Goal: Task Accomplishment & Management: Use online tool/utility

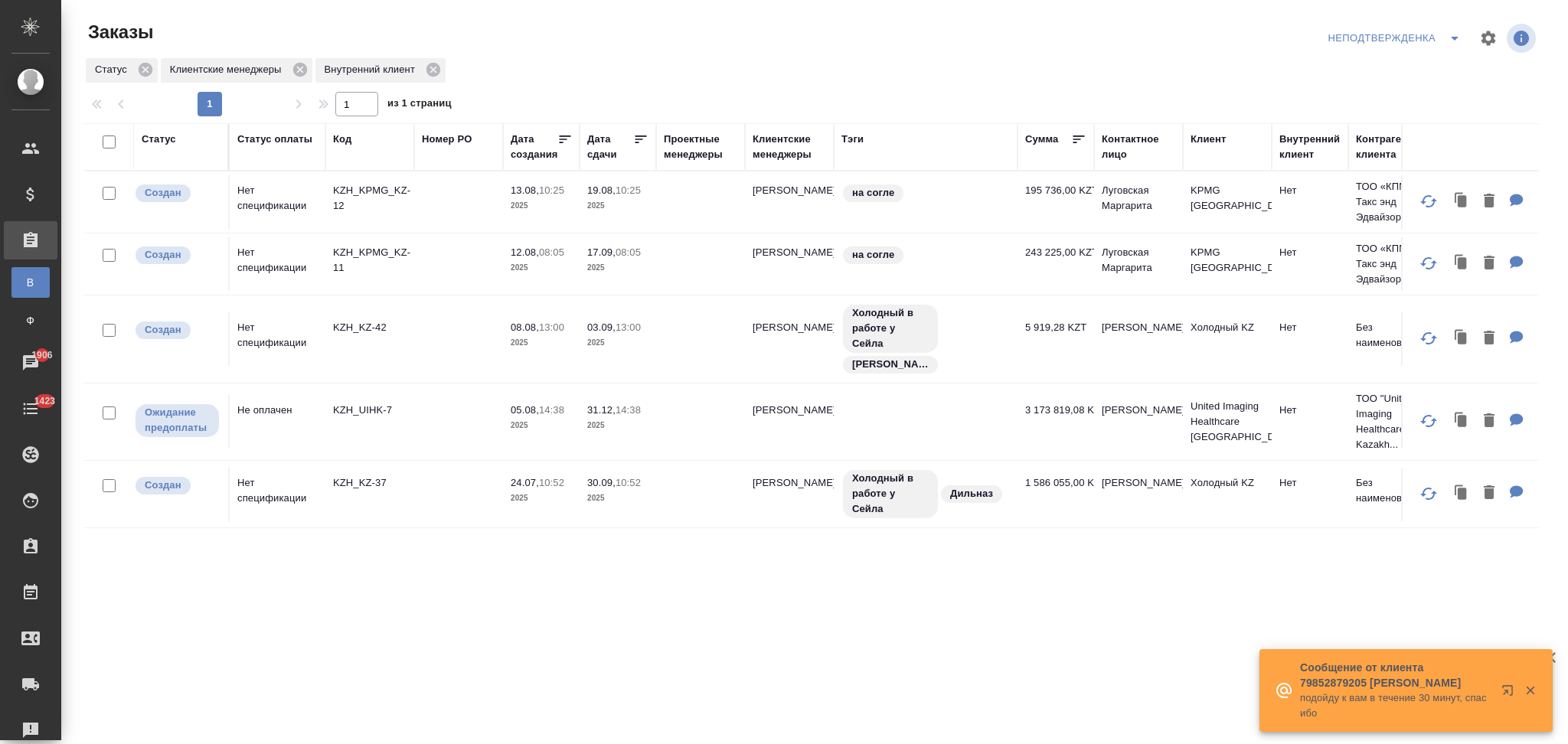
click at [344, 144] on div "Код" at bounding box center [342, 139] width 18 height 15
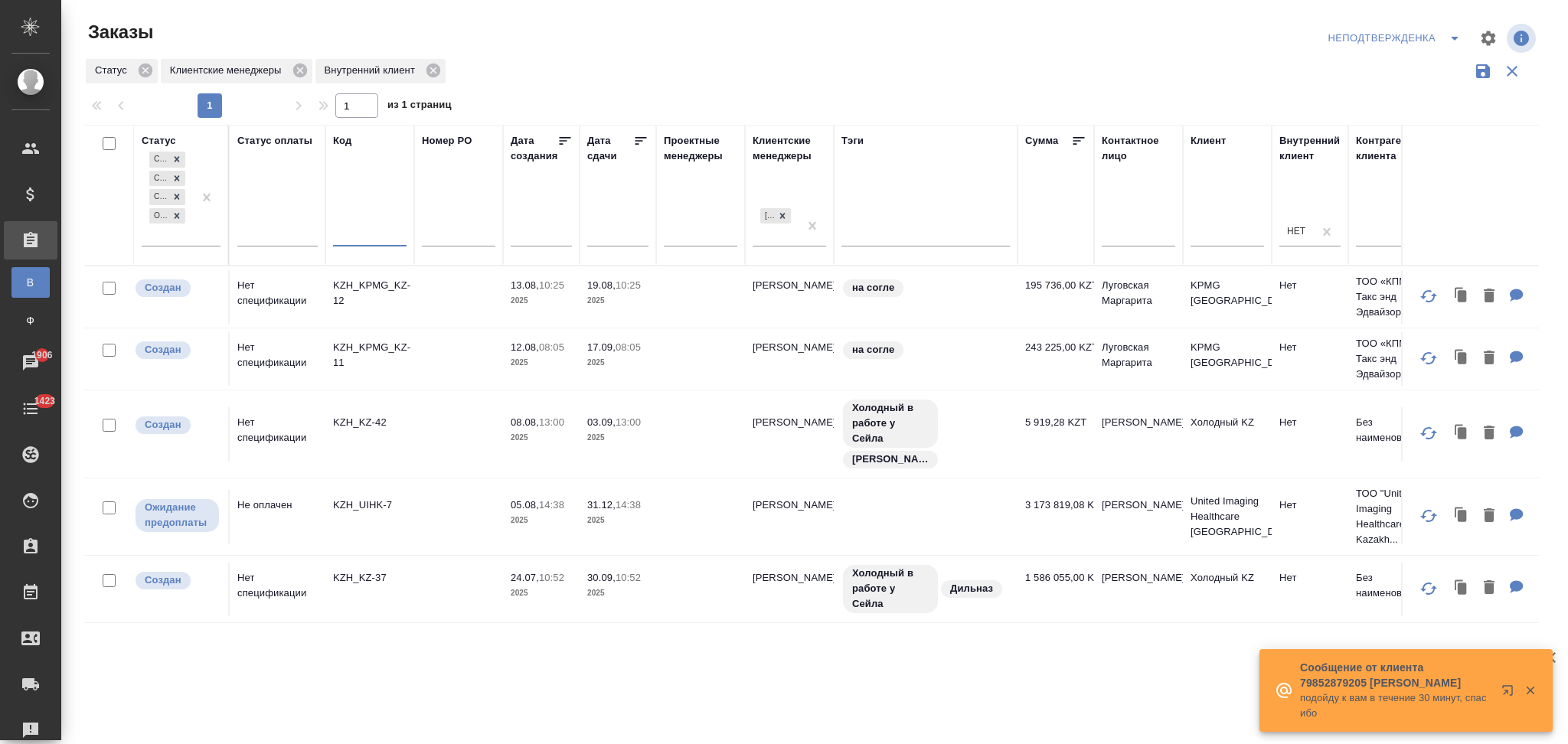
click at [369, 233] on input "text" at bounding box center [369, 237] width 73 height 19
paste input "KZH_Abbottkz-208"
type input "KZH_Abbottkz-208"
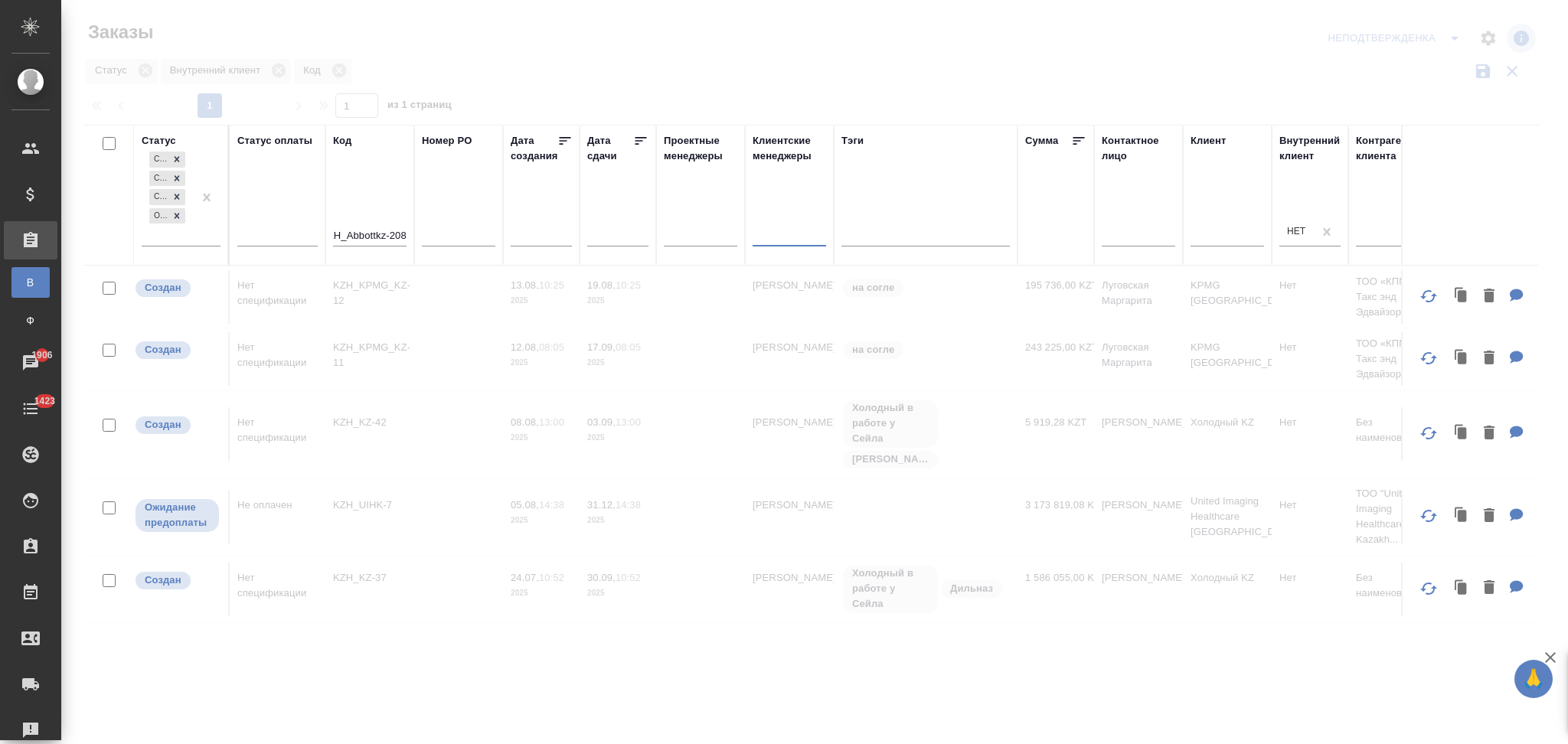
scroll to position [0, 0]
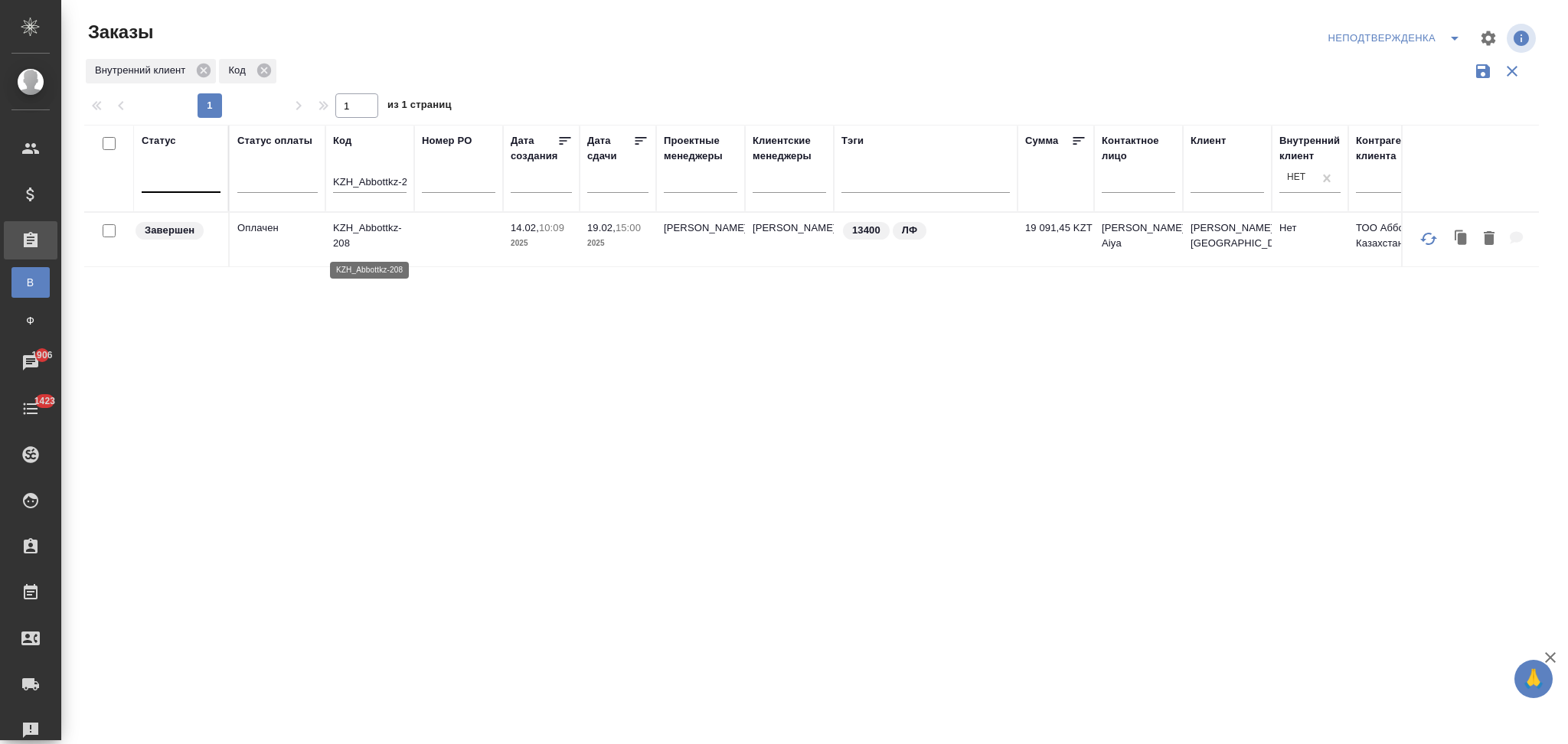
click at [387, 244] on p "KZH_Abbottkz-208" at bounding box center [369, 236] width 73 height 31
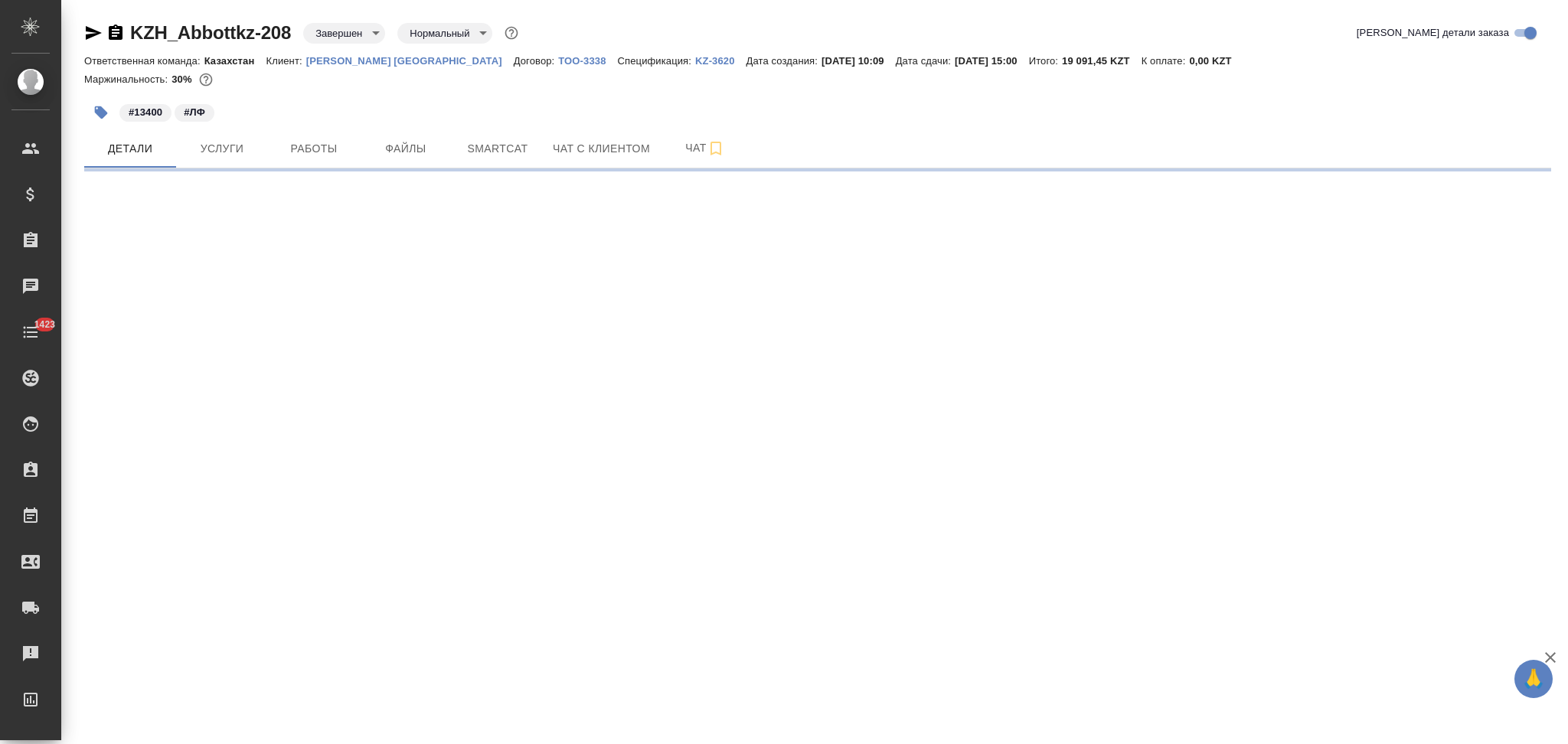
select select "RU"
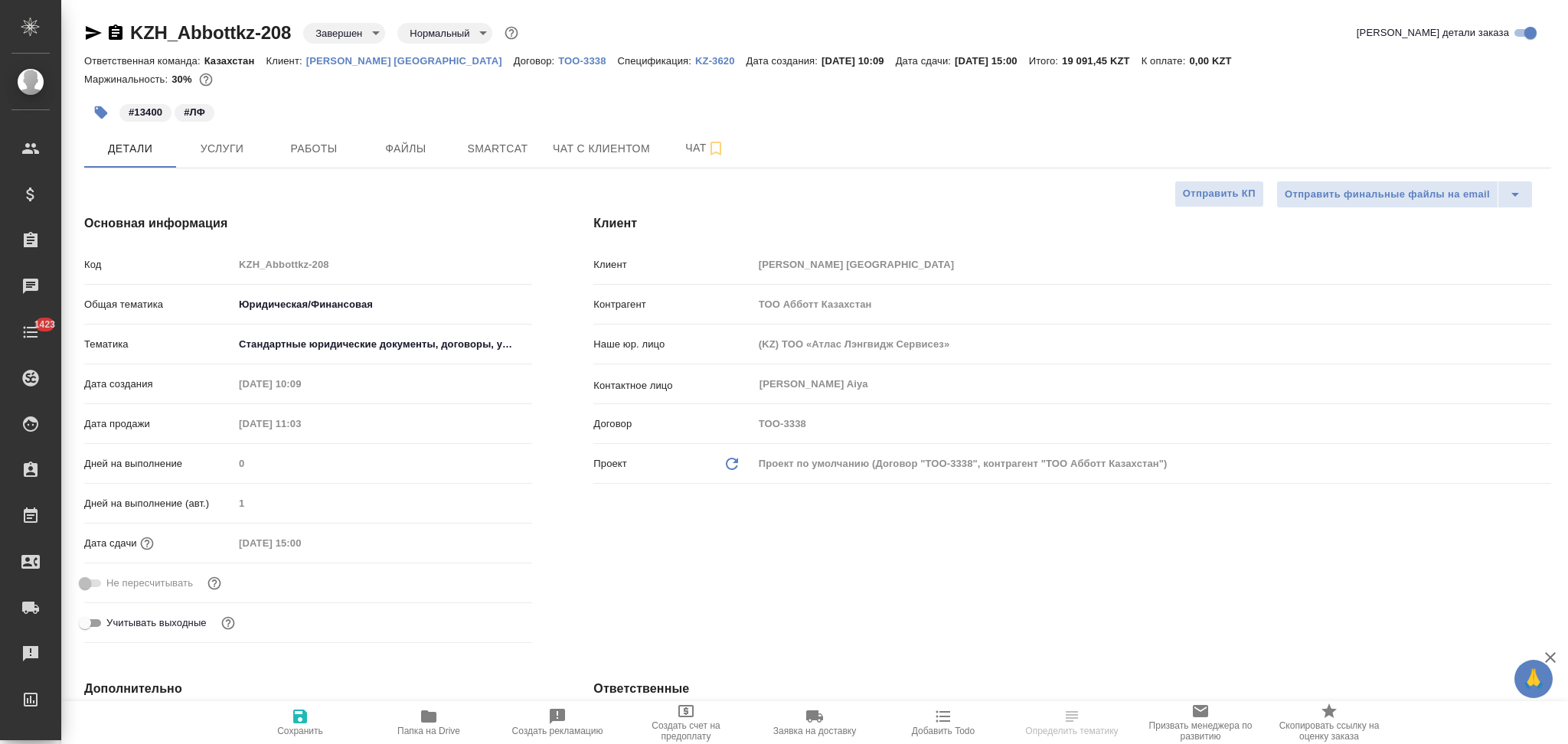
type textarea "x"
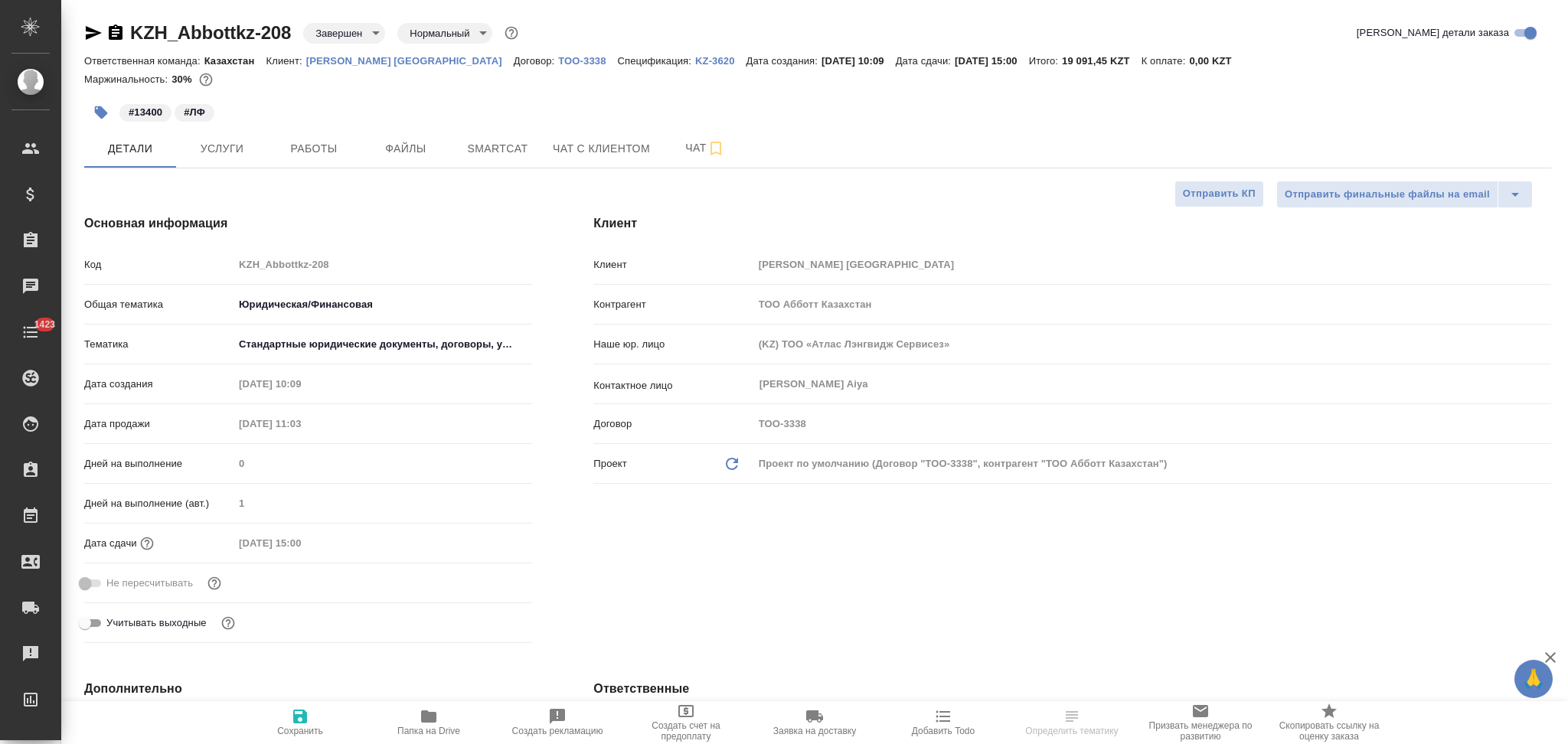
type textarea "x"
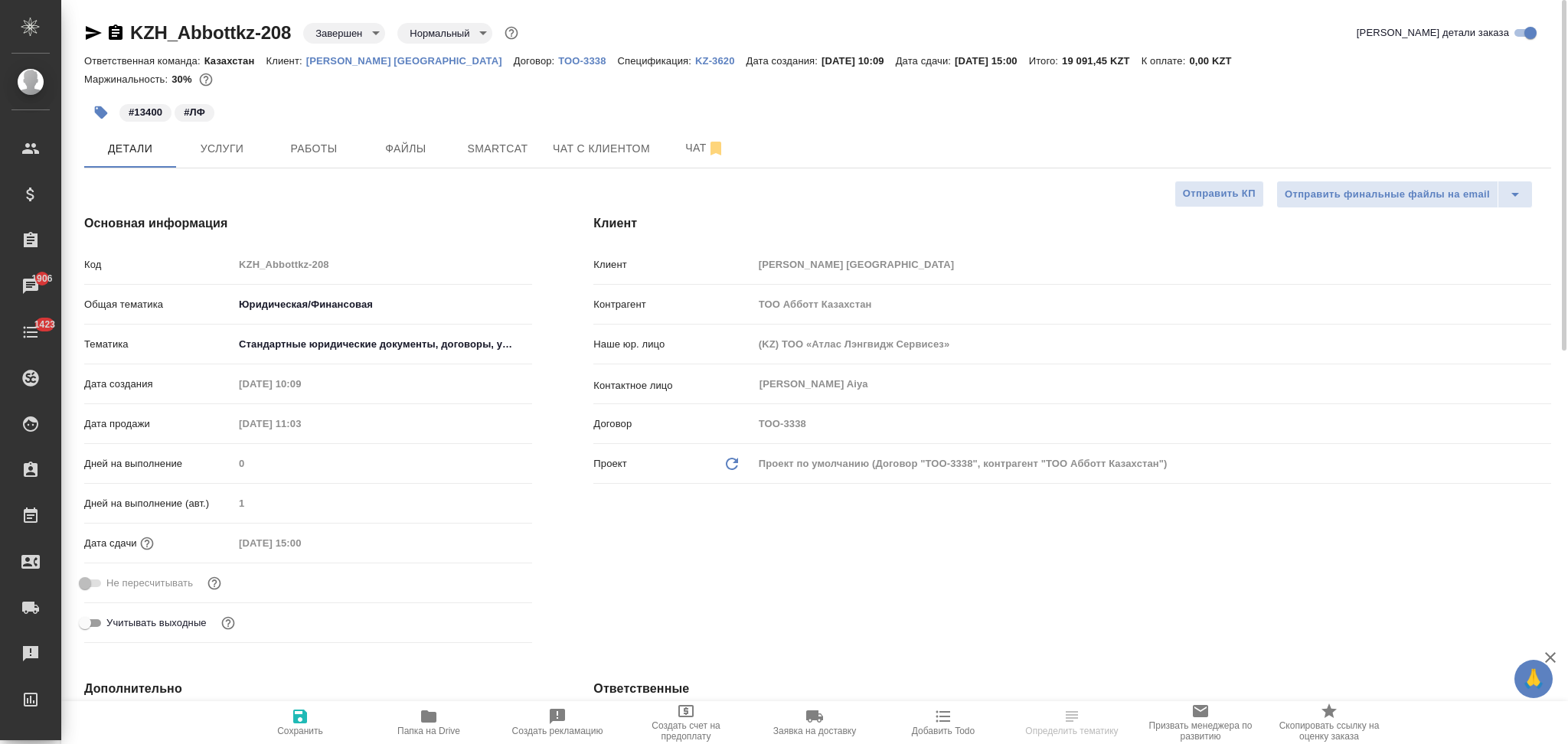
type textarea "x"
select select "RU"
type textarea "x"
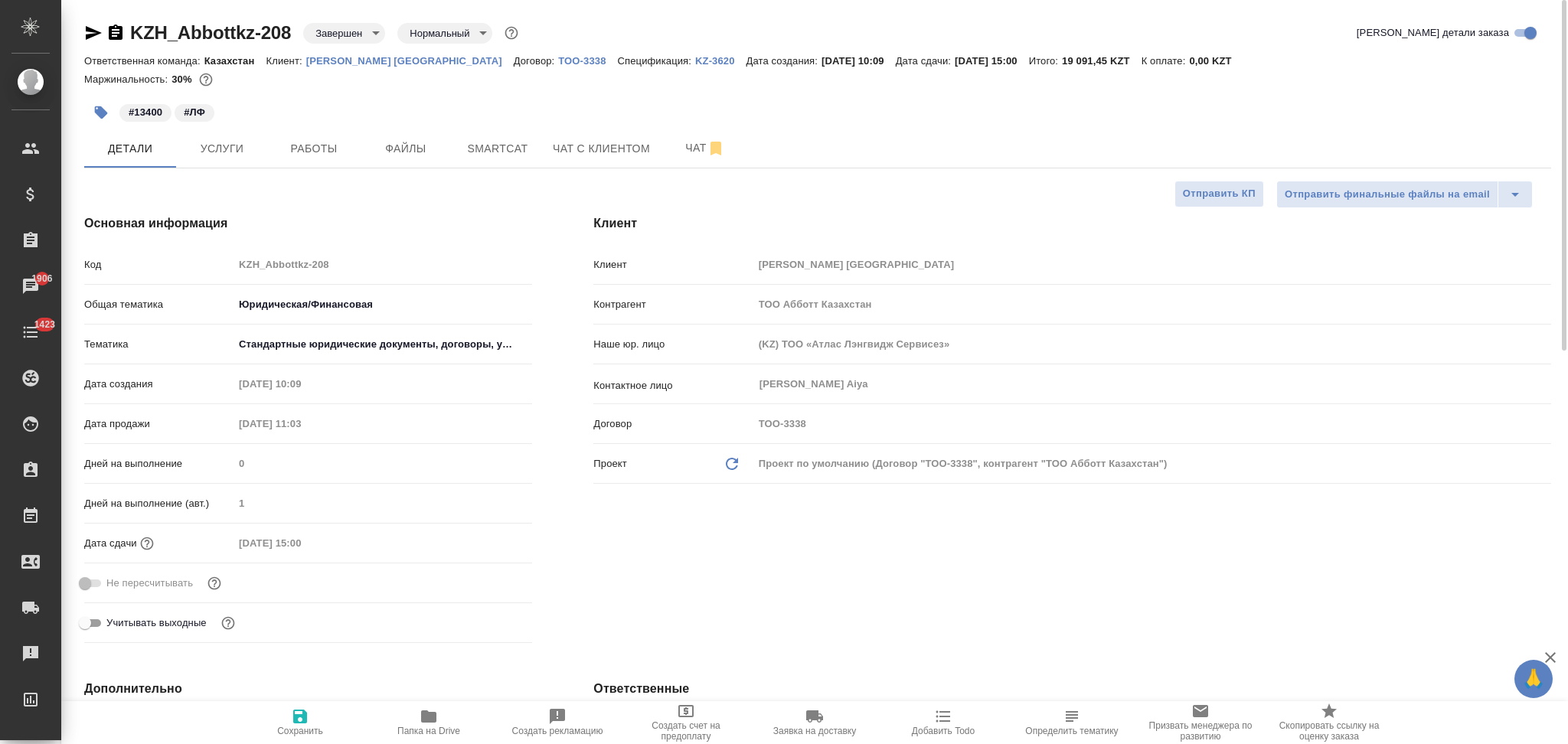
type textarea "x"
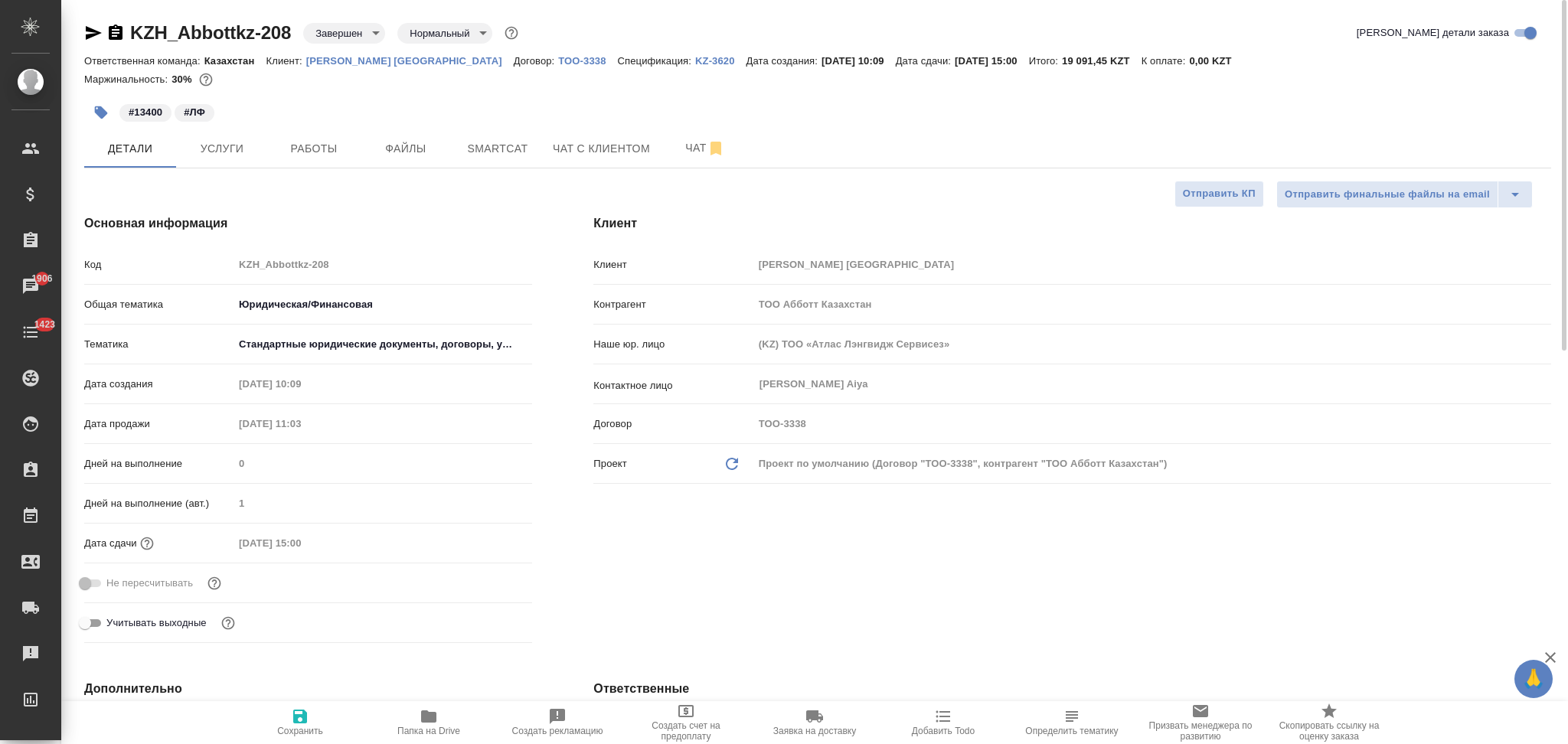
type textarea "x"
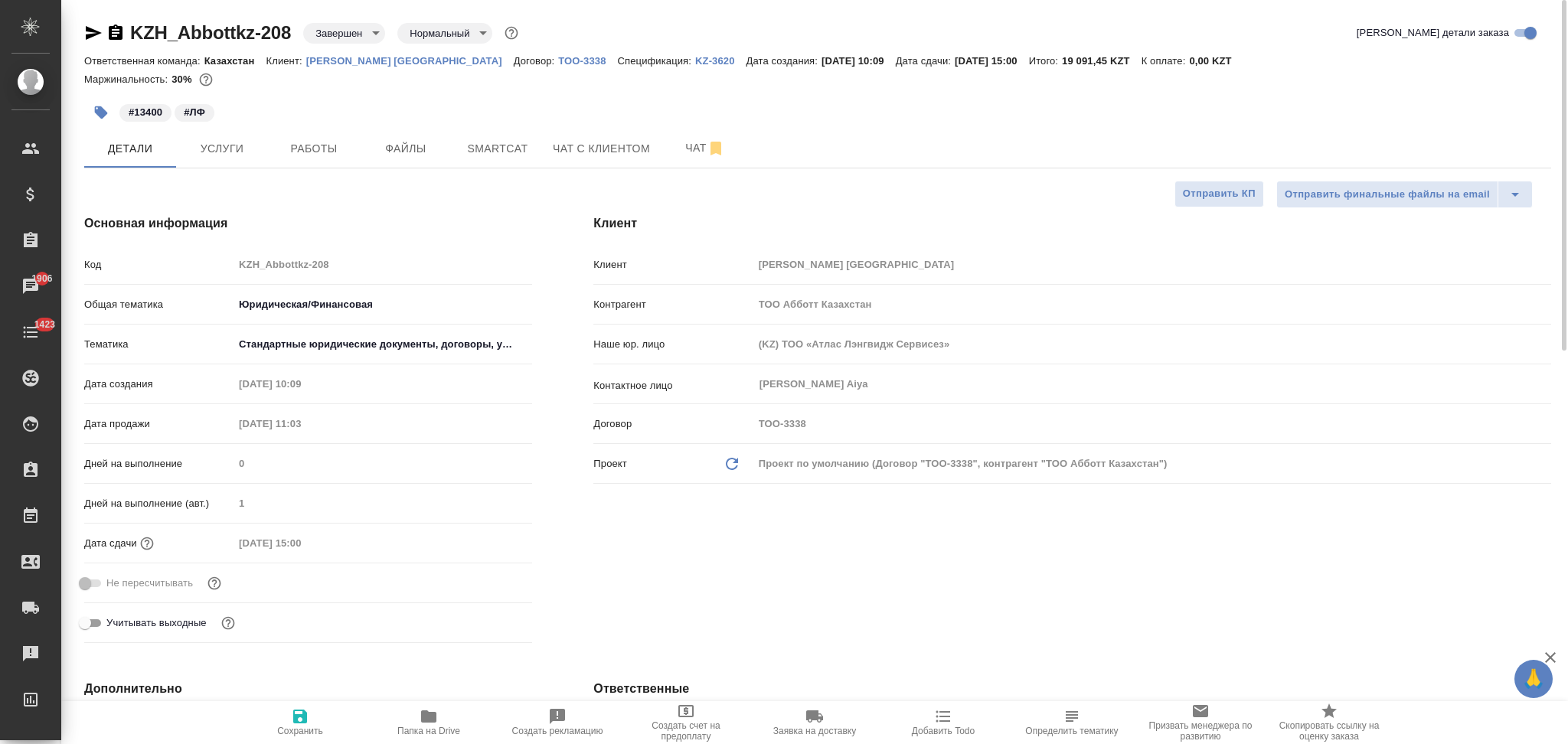
type textarea "x"
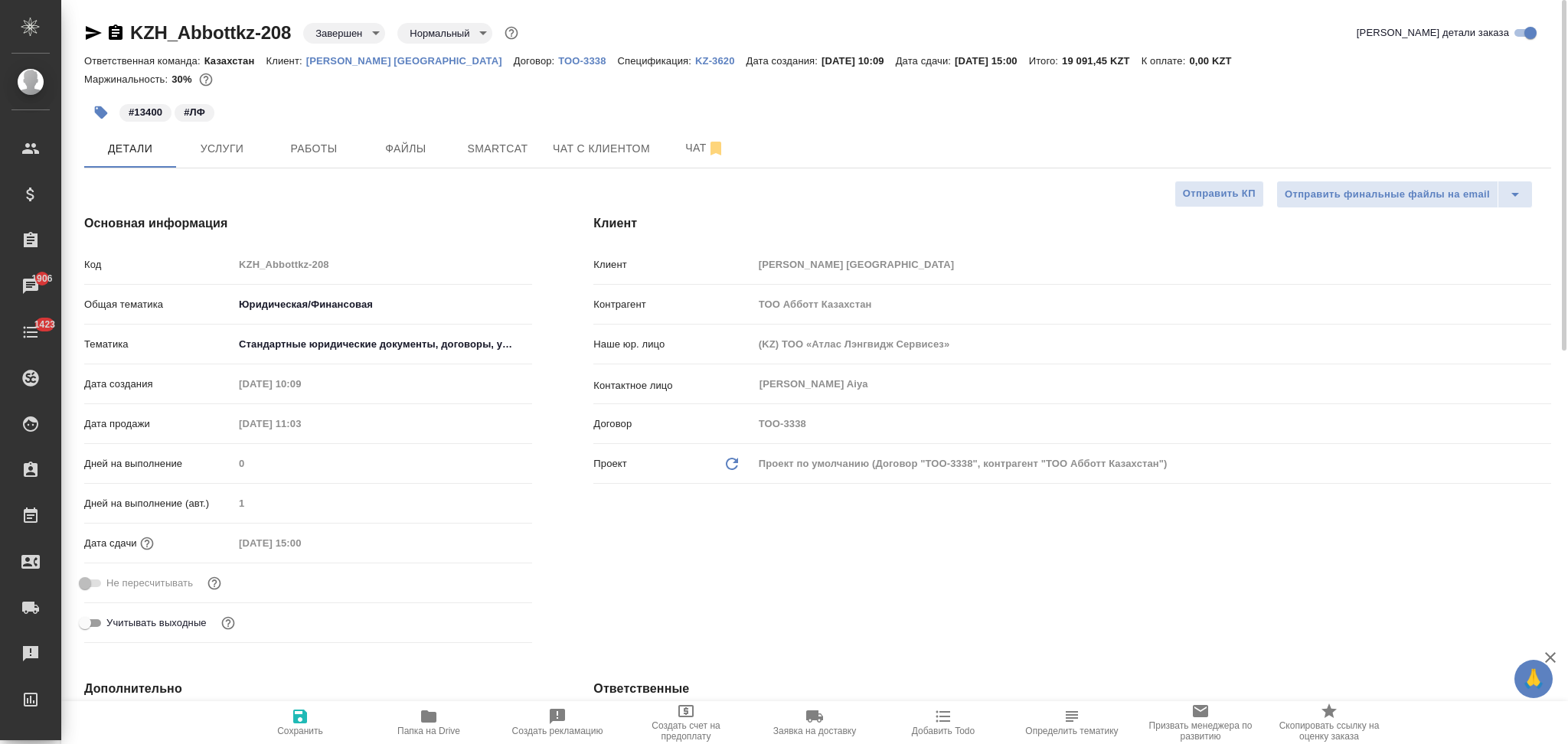
type textarea "x"
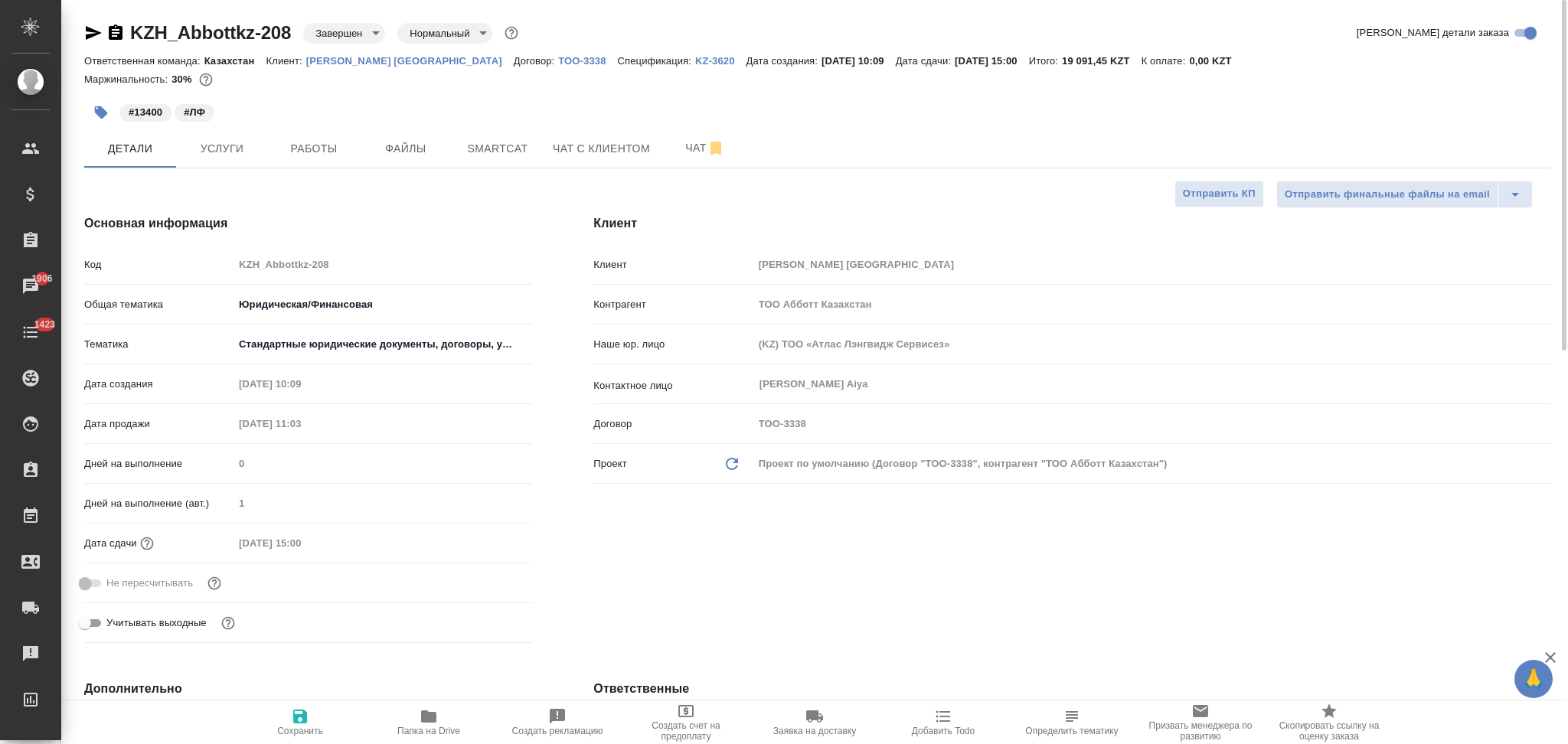
type textarea "x"
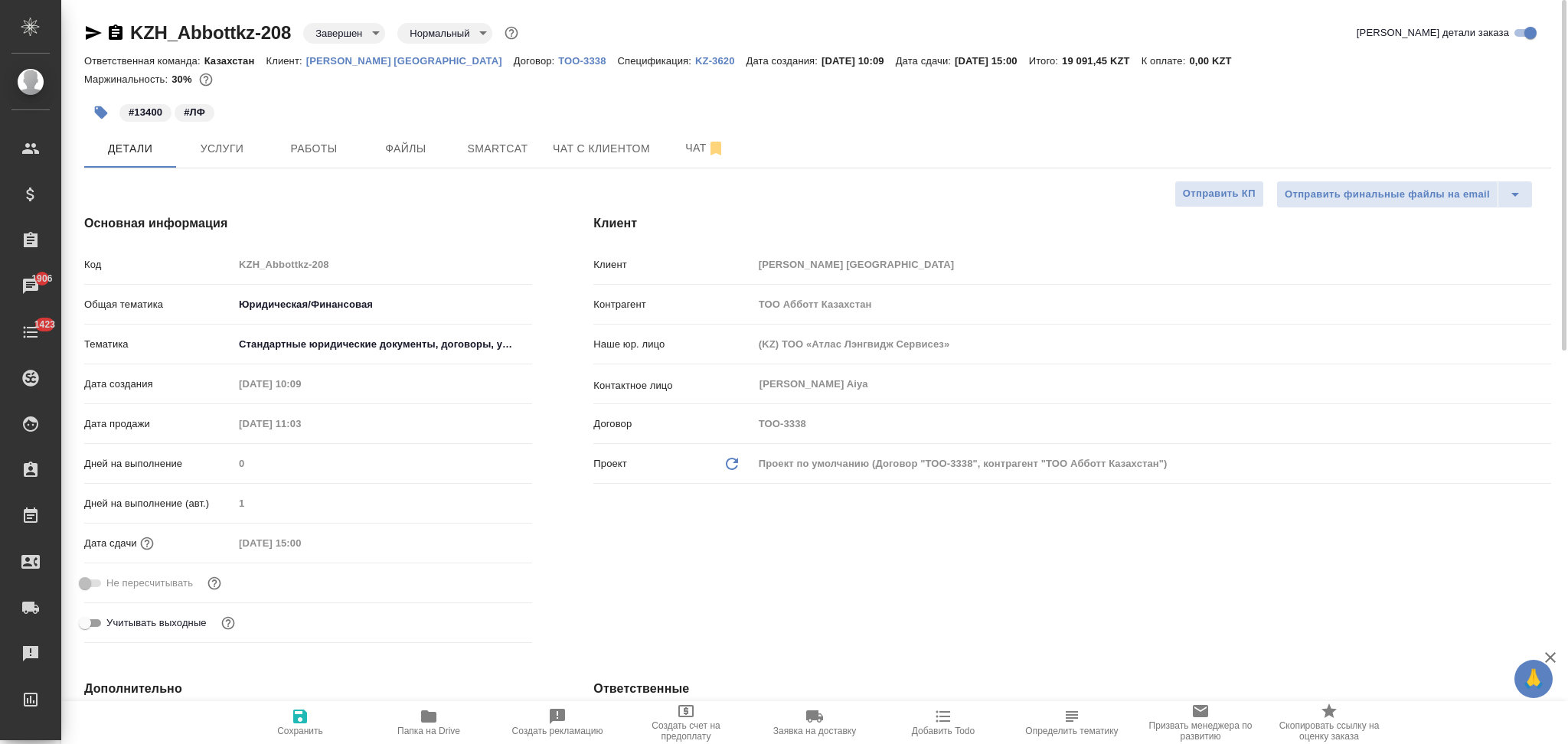
type textarea "x"
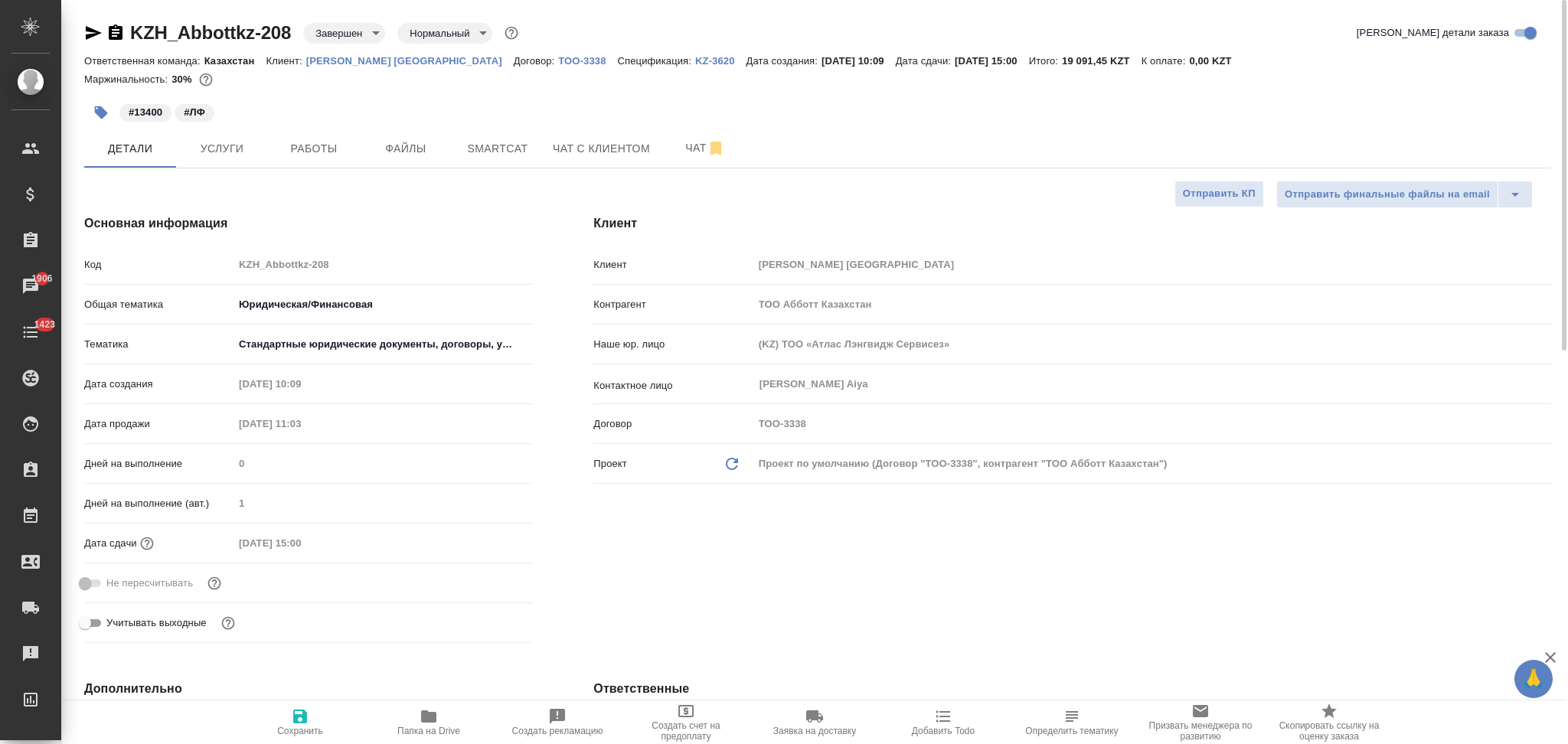
type textarea "x"
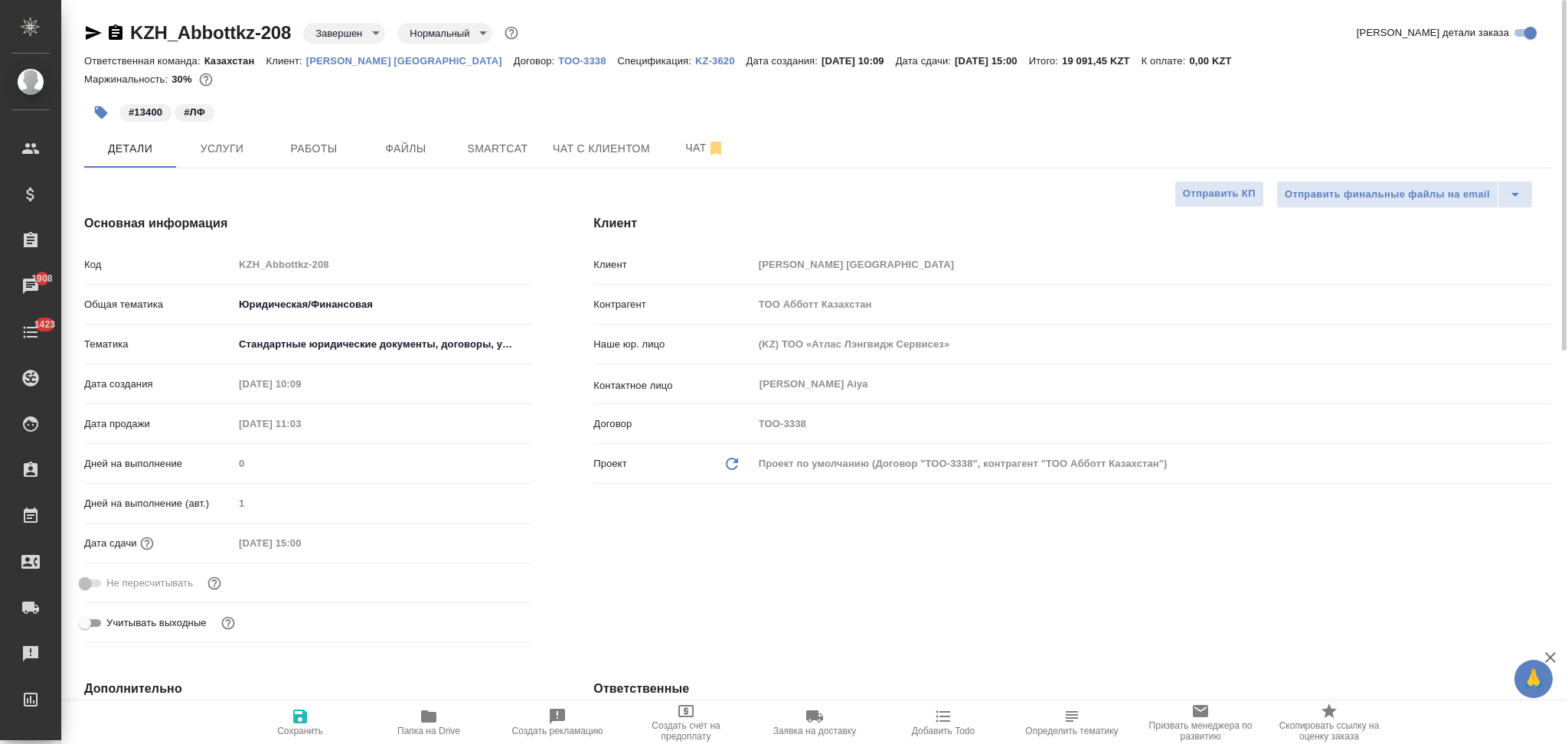
type textarea "x"
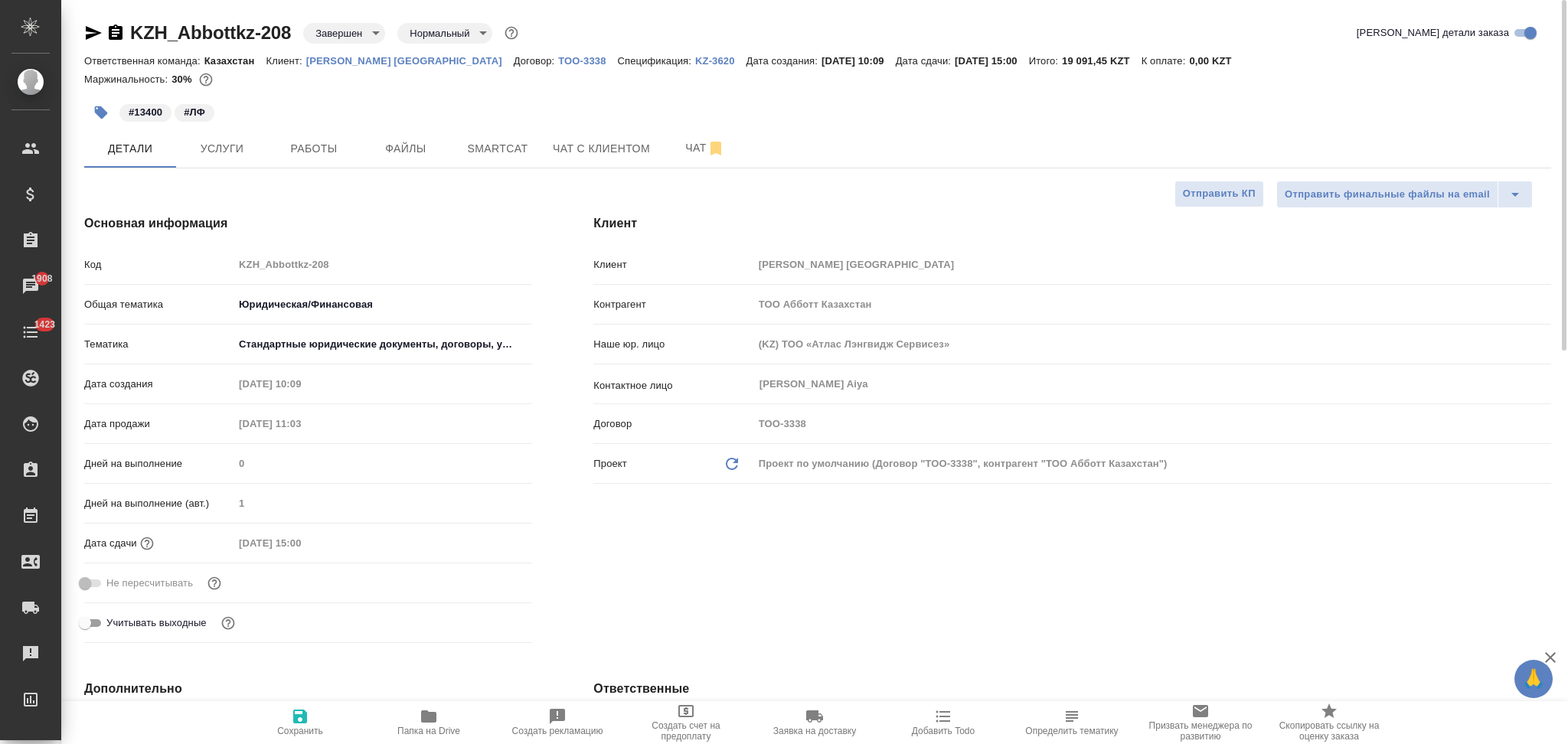
type textarea "x"
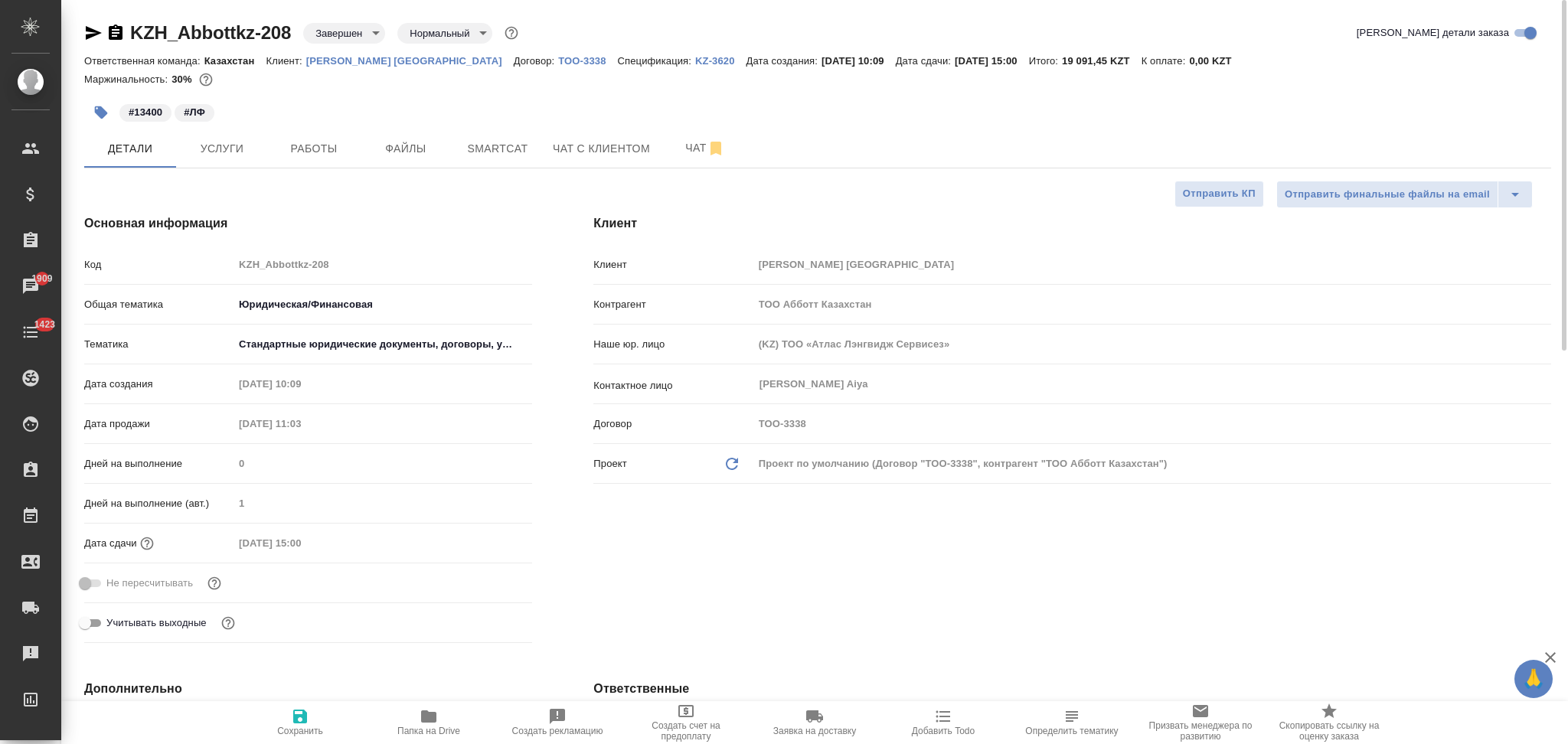
type textarea "x"
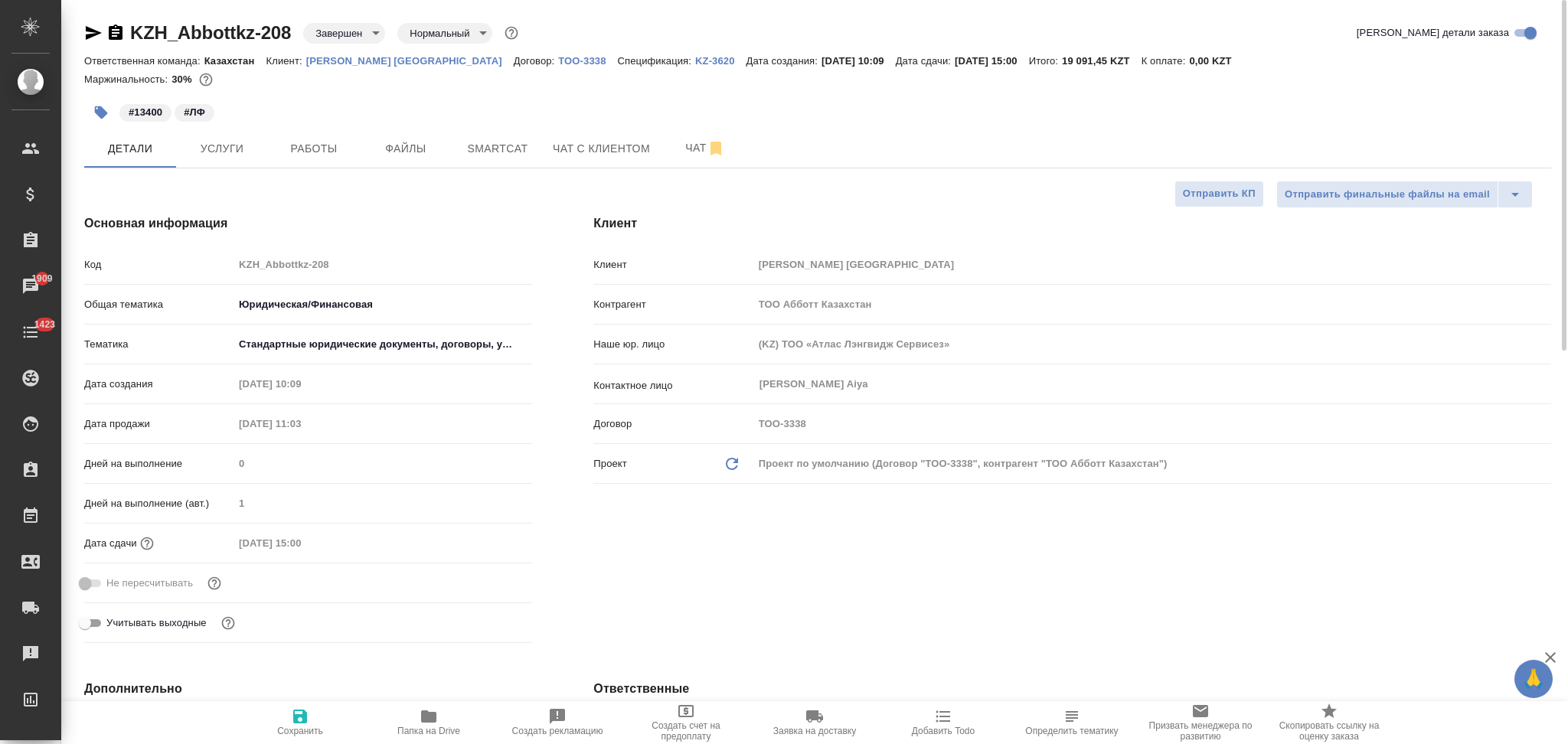
type textarea "x"
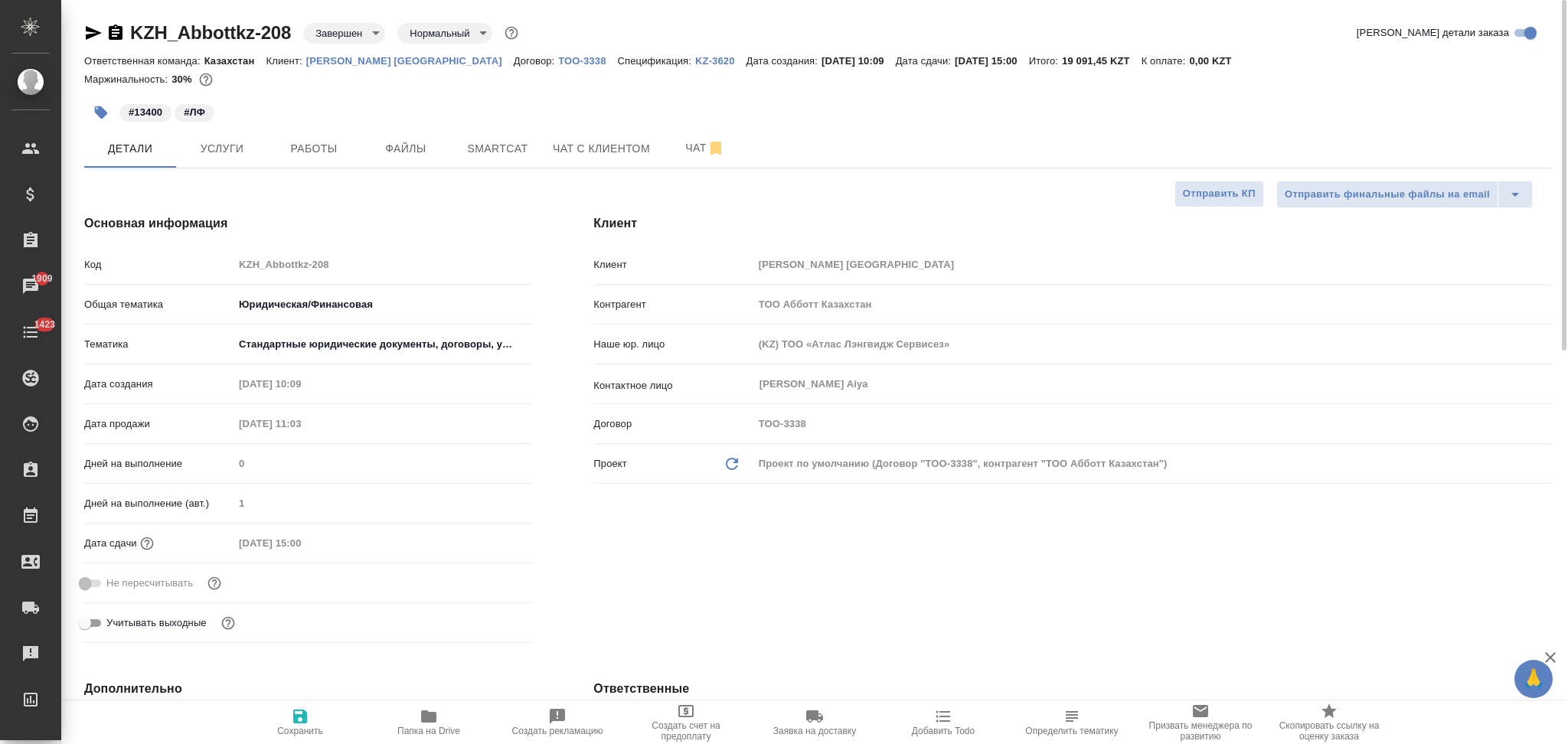
type textarea "x"
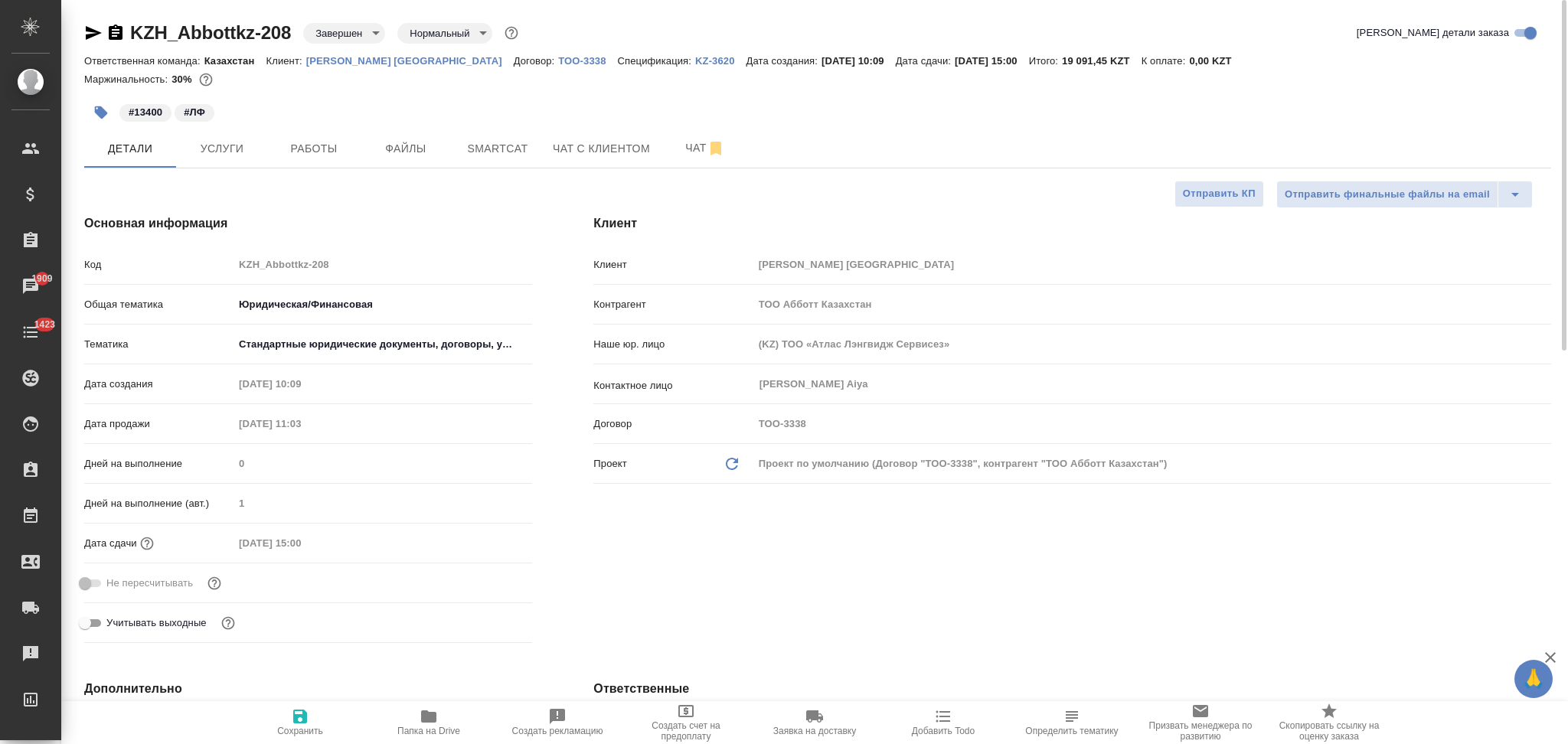
type textarea "x"
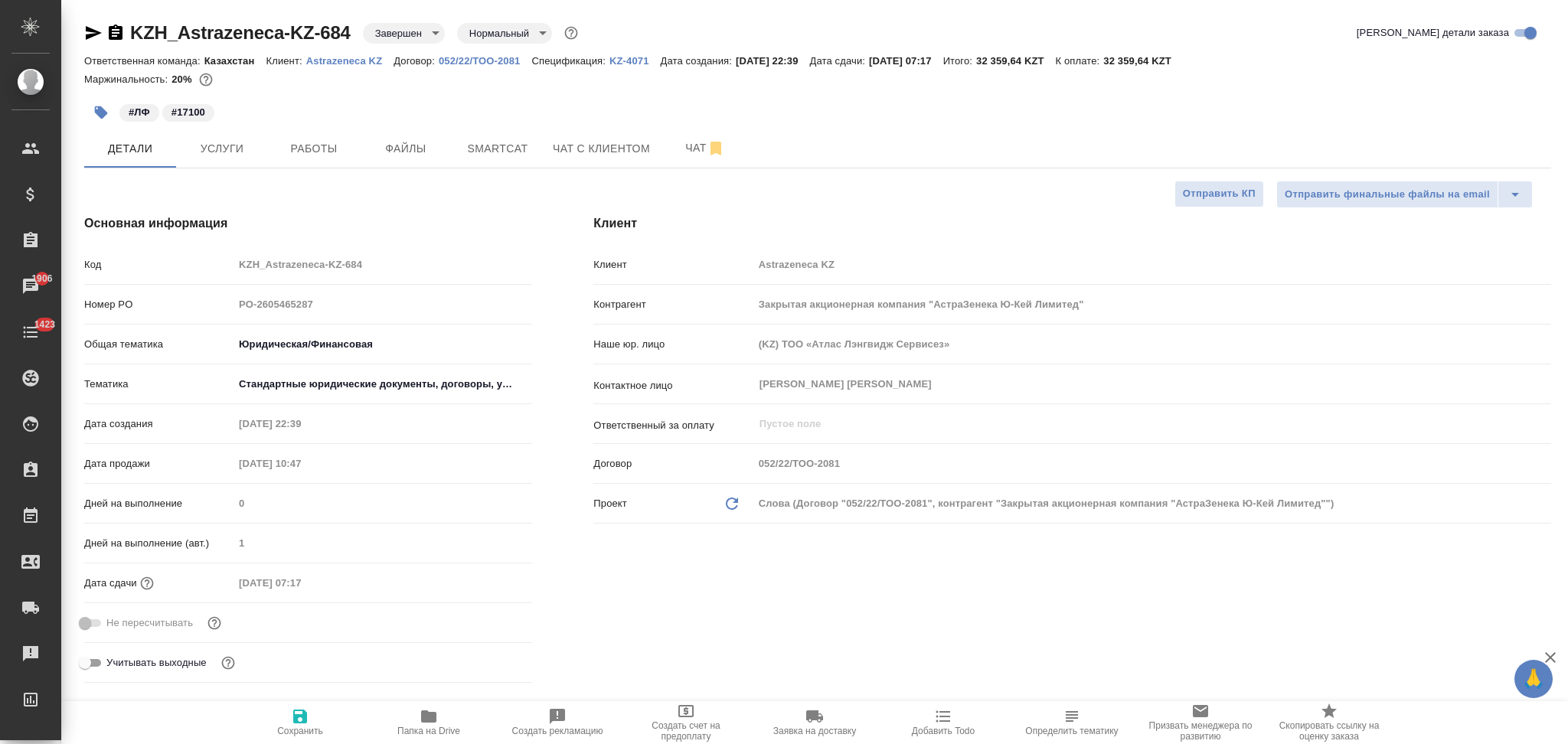
select select "RU"
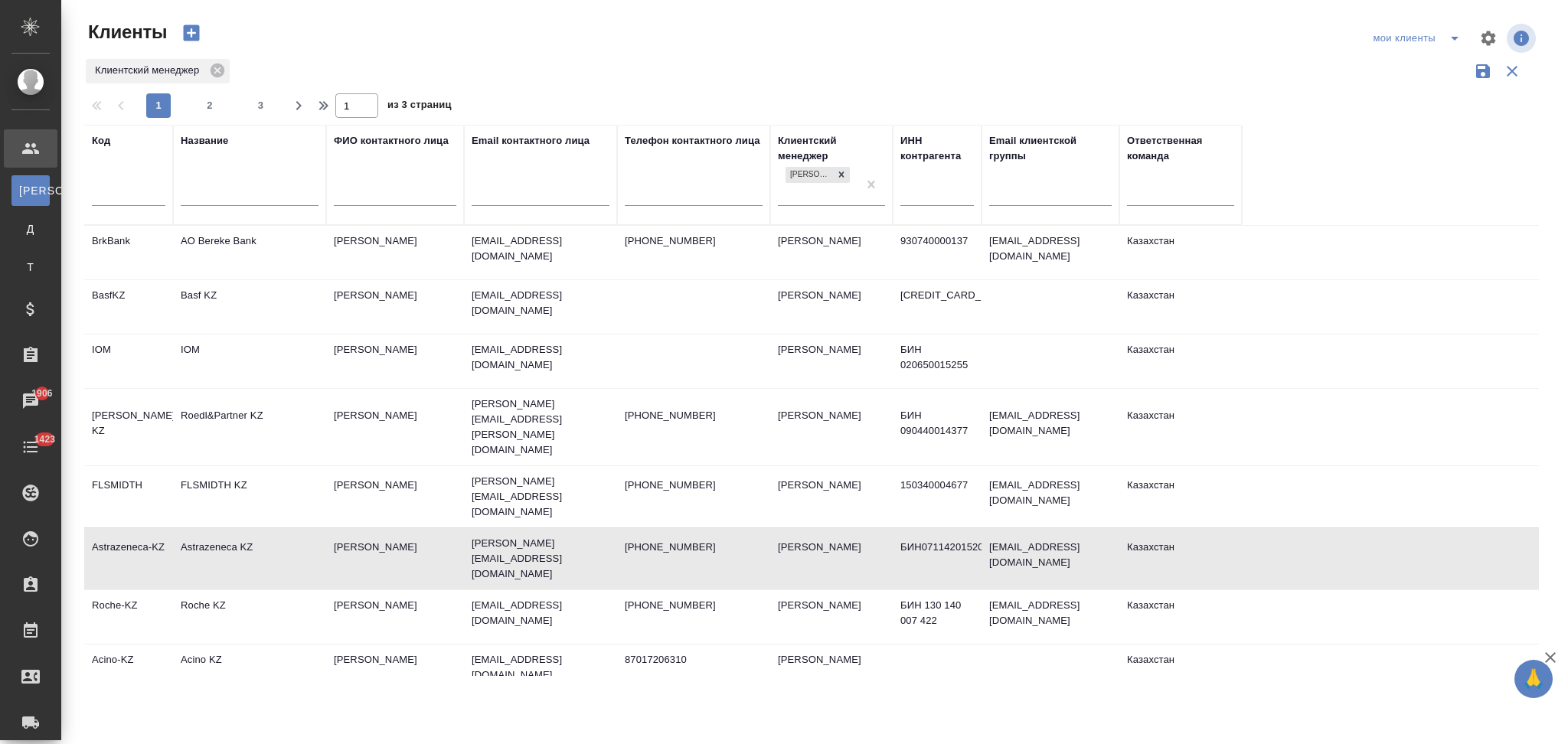
select select "RU"
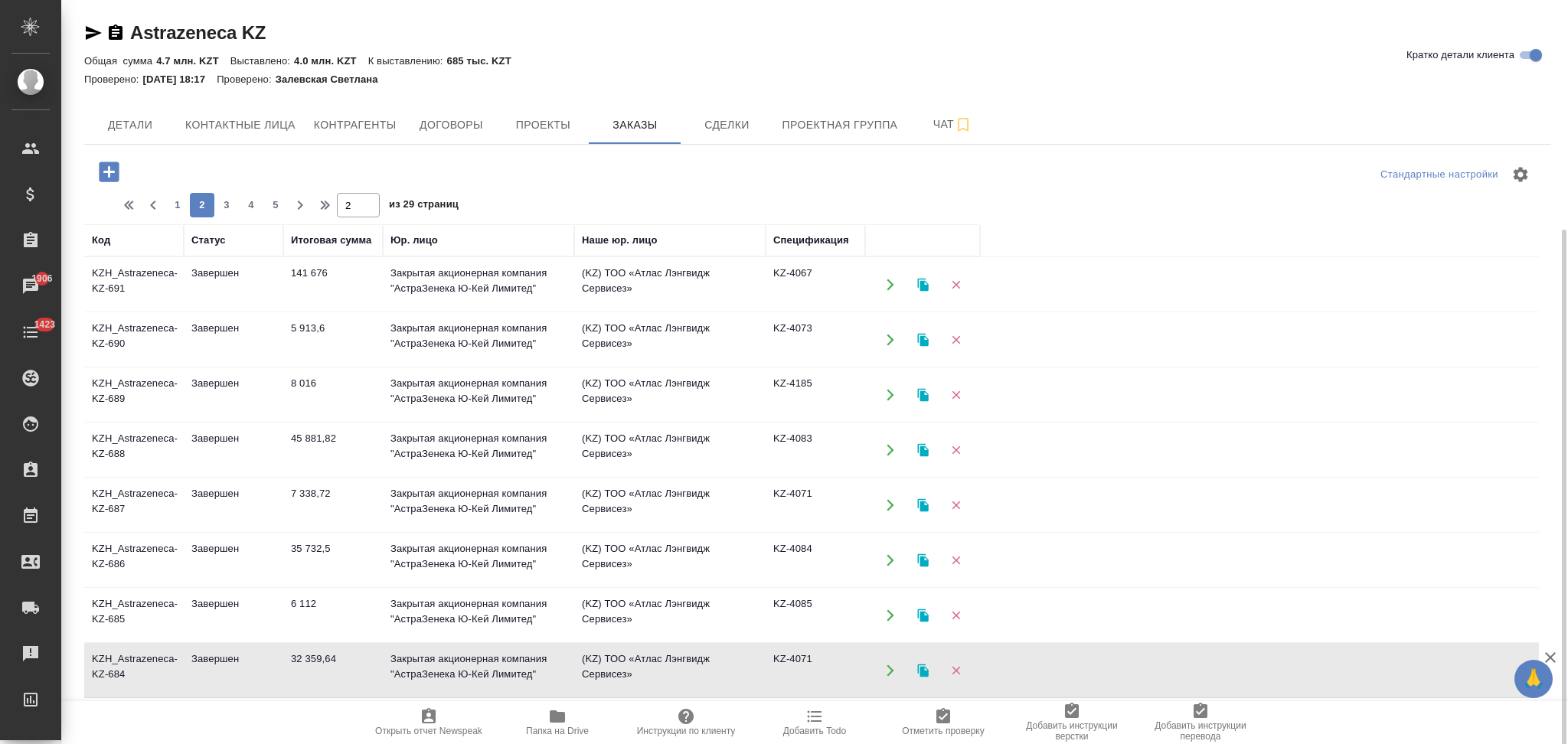
scroll to position [124, 0]
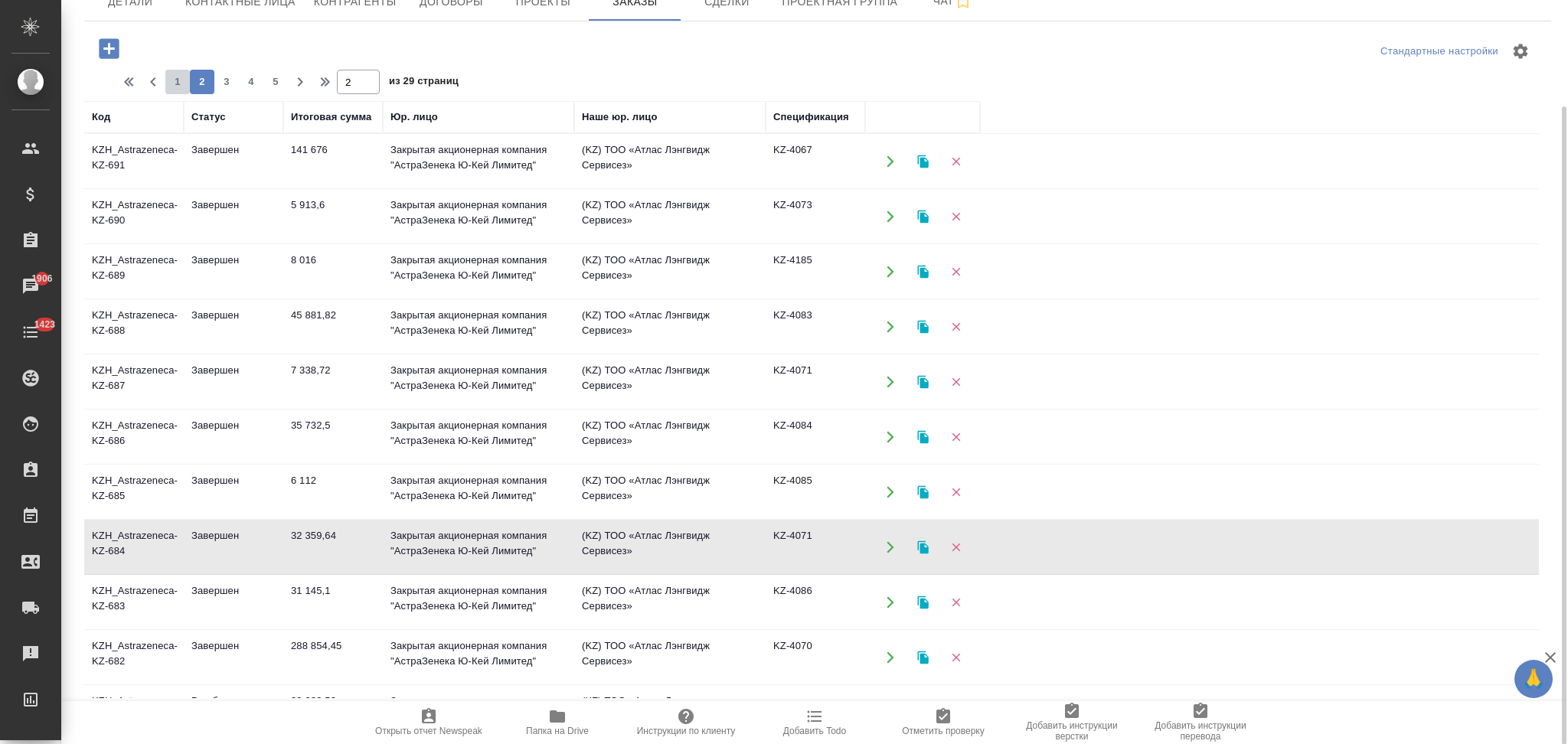
click at [176, 85] on span "1" at bounding box center [177, 81] width 24 height 15
type input "1"
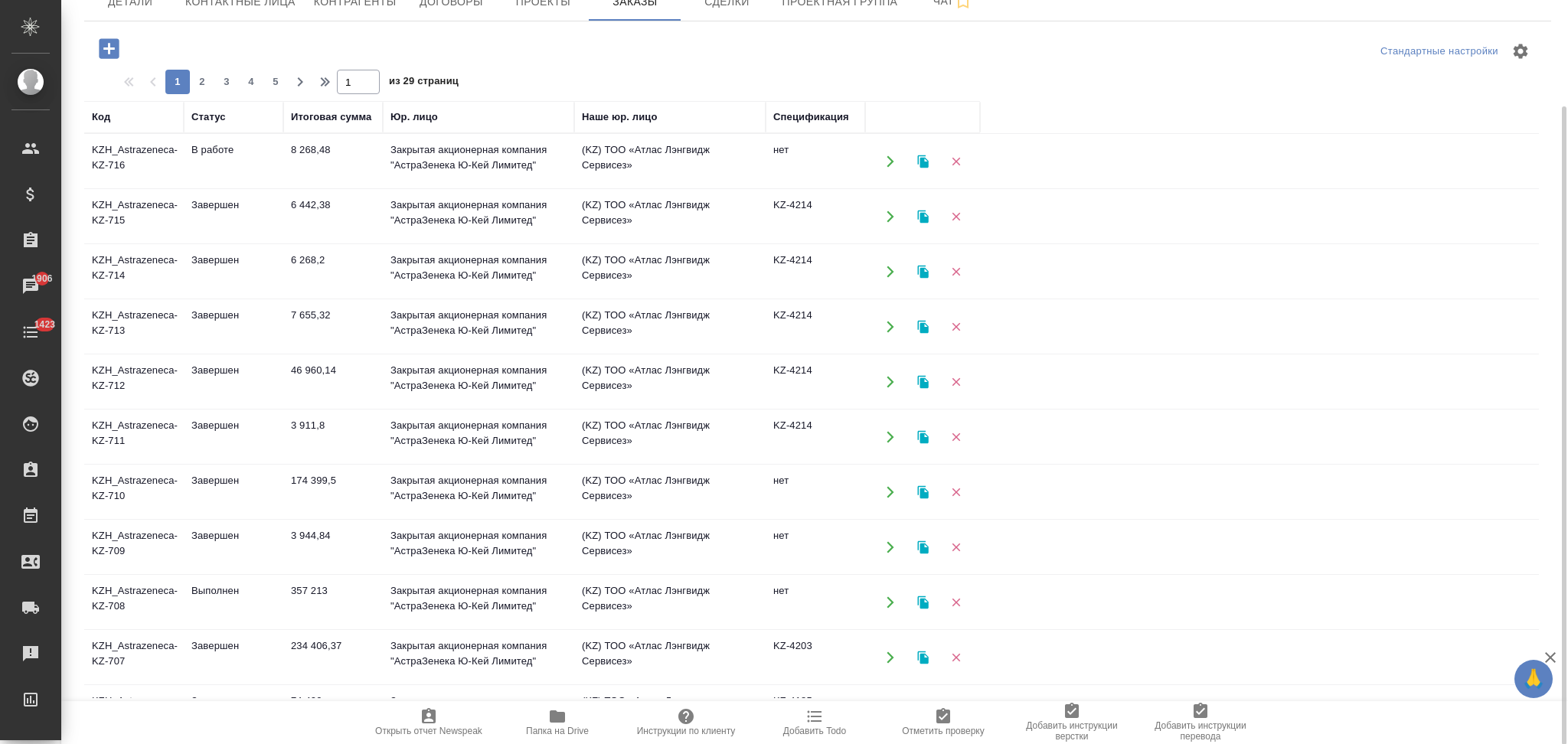
click at [916, 159] on icon "button" at bounding box center [923, 161] width 14 height 14
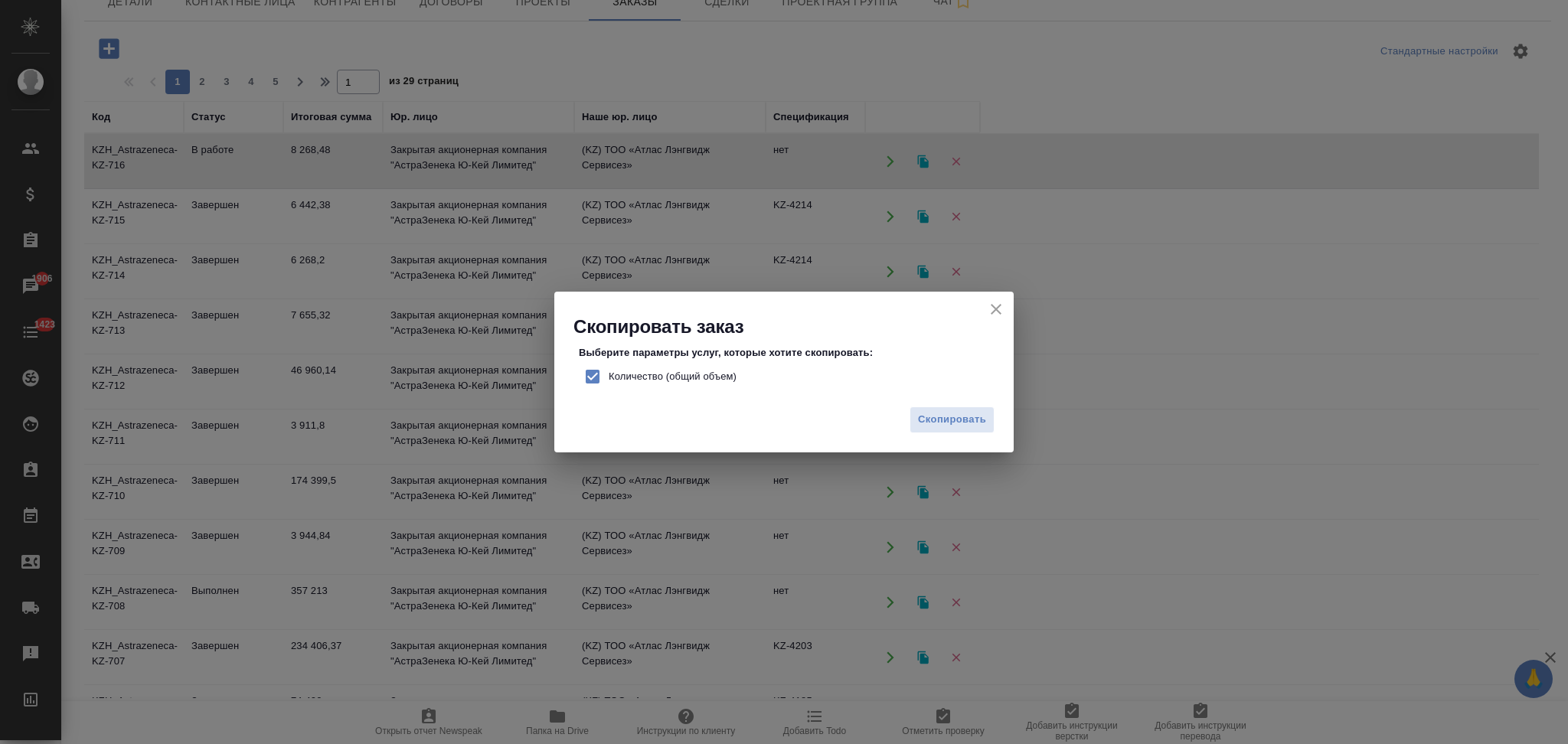
click at [586, 379] on input "Количество (общий объем)" at bounding box center [593, 377] width 32 height 33
checkbox input "false"
click at [964, 415] on span "Скопировать" at bounding box center [951, 420] width 68 height 18
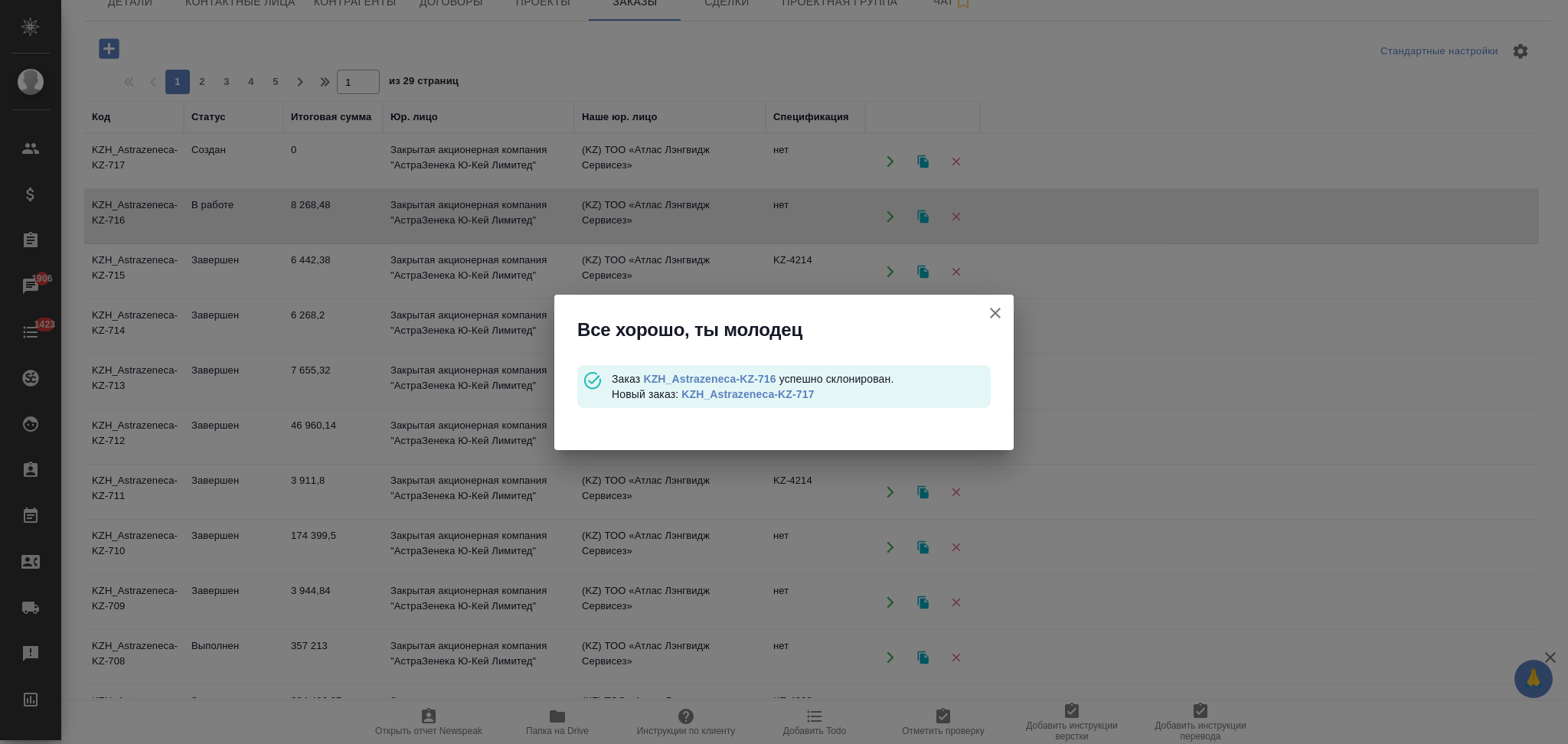
click at [736, 394] on link "KZH_Astrazeneca-KZ-717" at bounding box center [747, 395] width 133 height 13
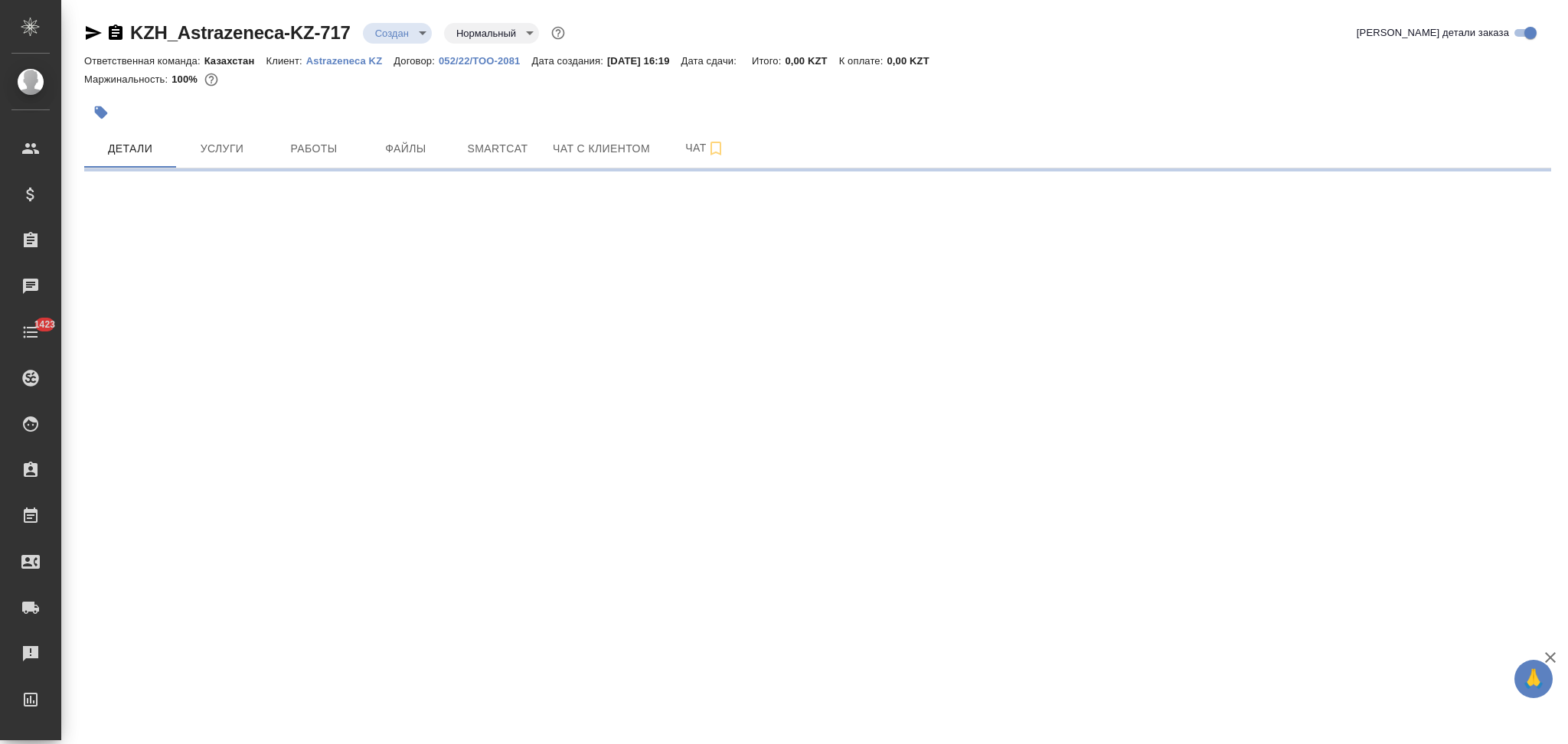
select select "RU"
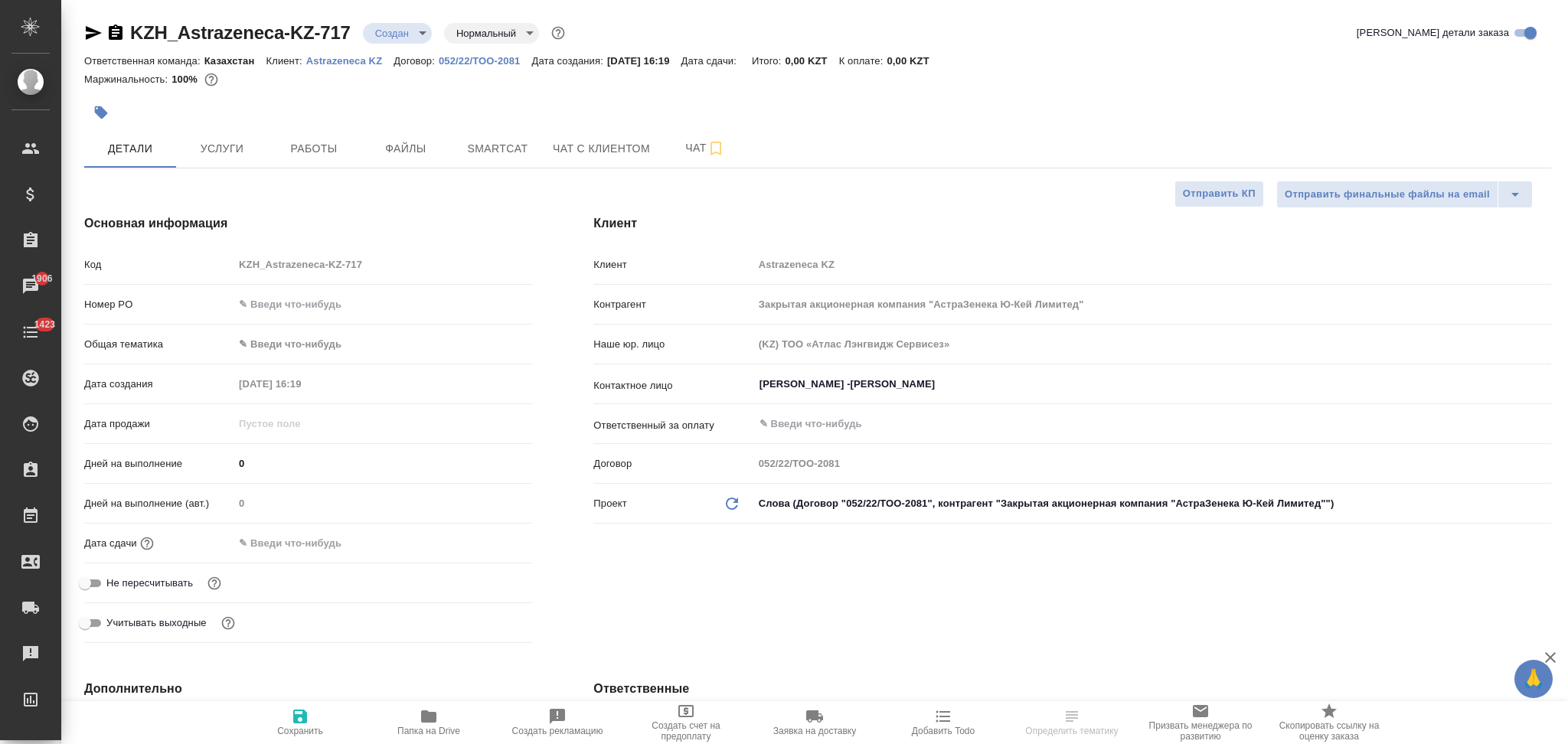
type textarea "x"
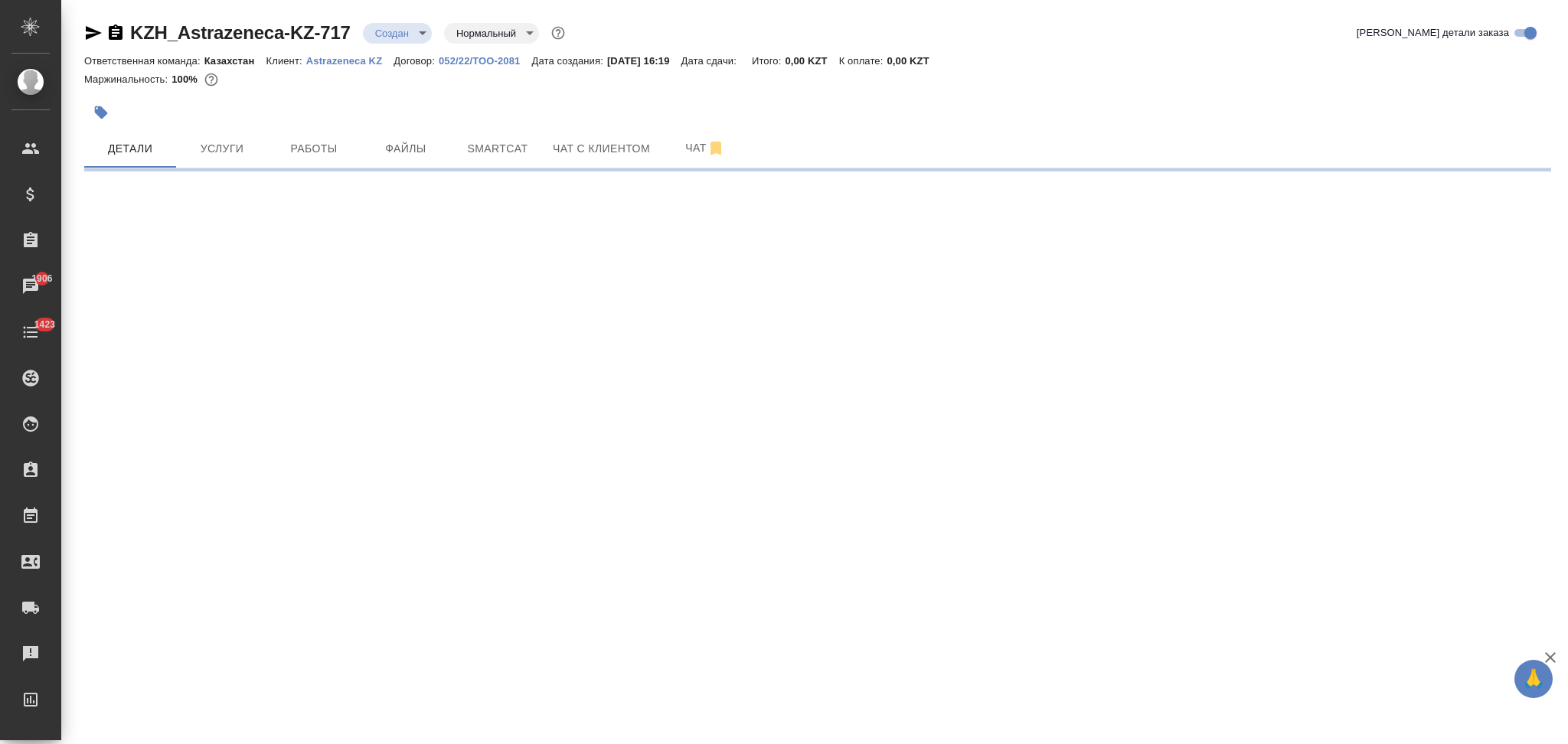
select select "RU"
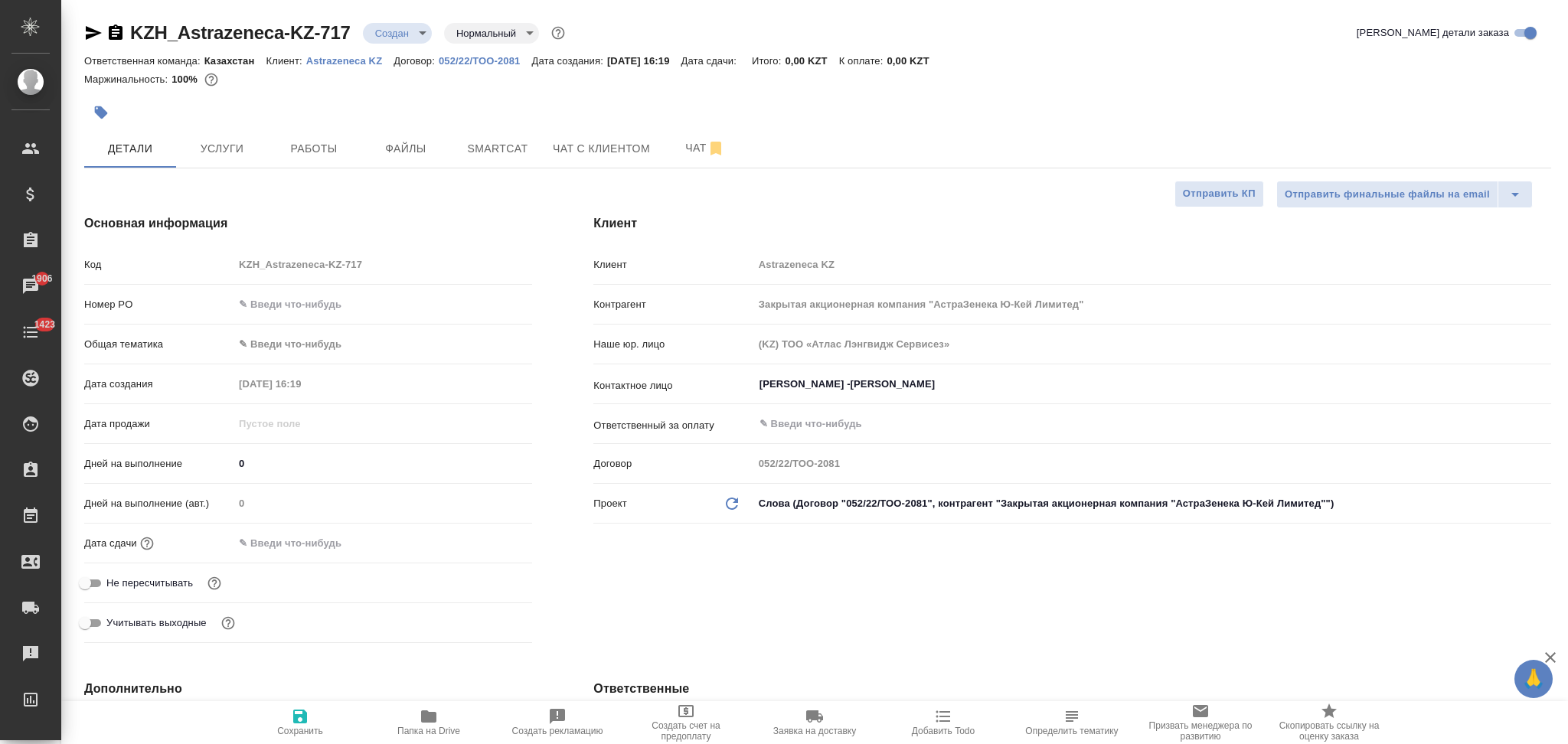
type textarea "x"
click at [228, 149] on span "Услуги" at bounding box center [221, 148] width 73 height 19
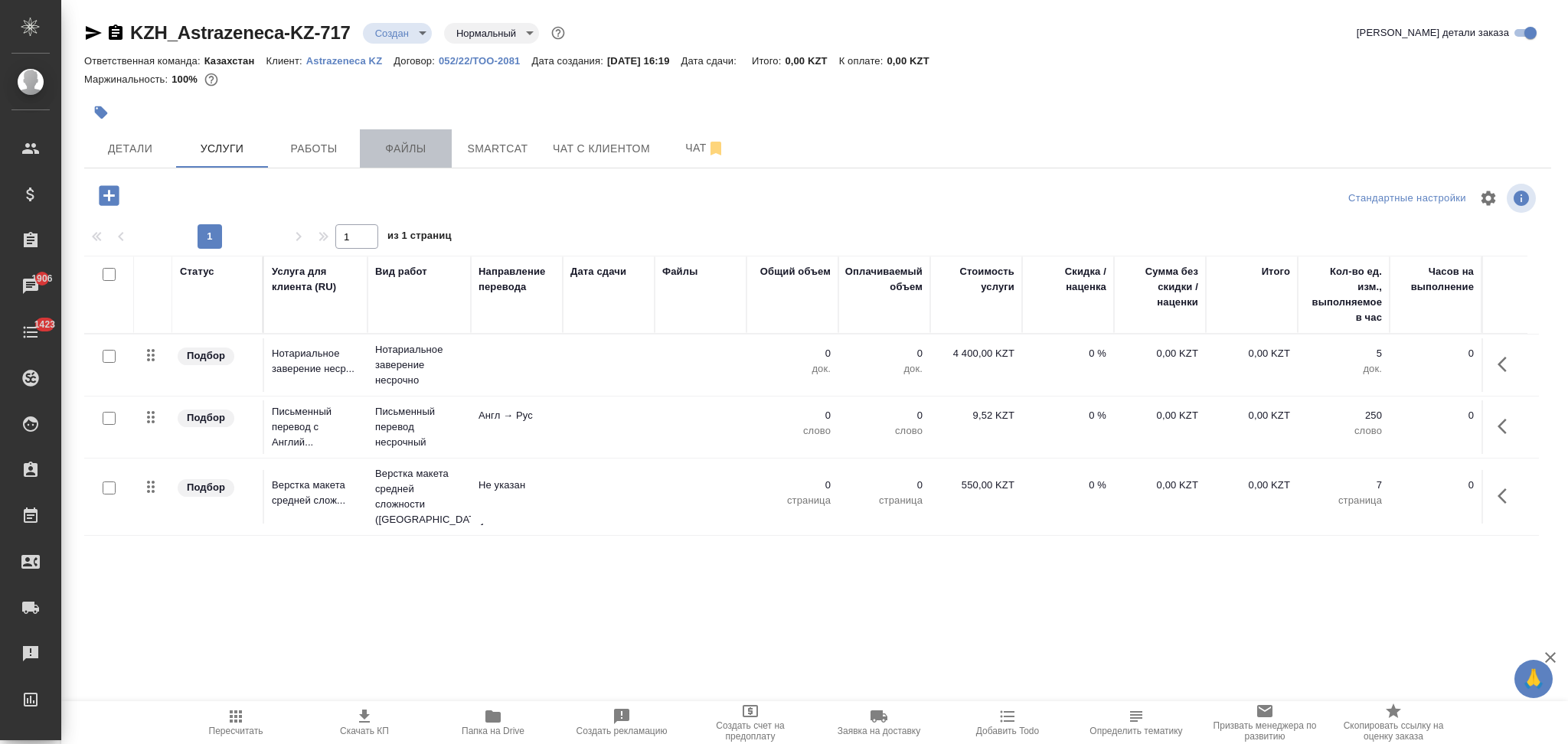
click at [403, 149] on span "Файлы" at bounding box center [405, 148] width 73 height 19
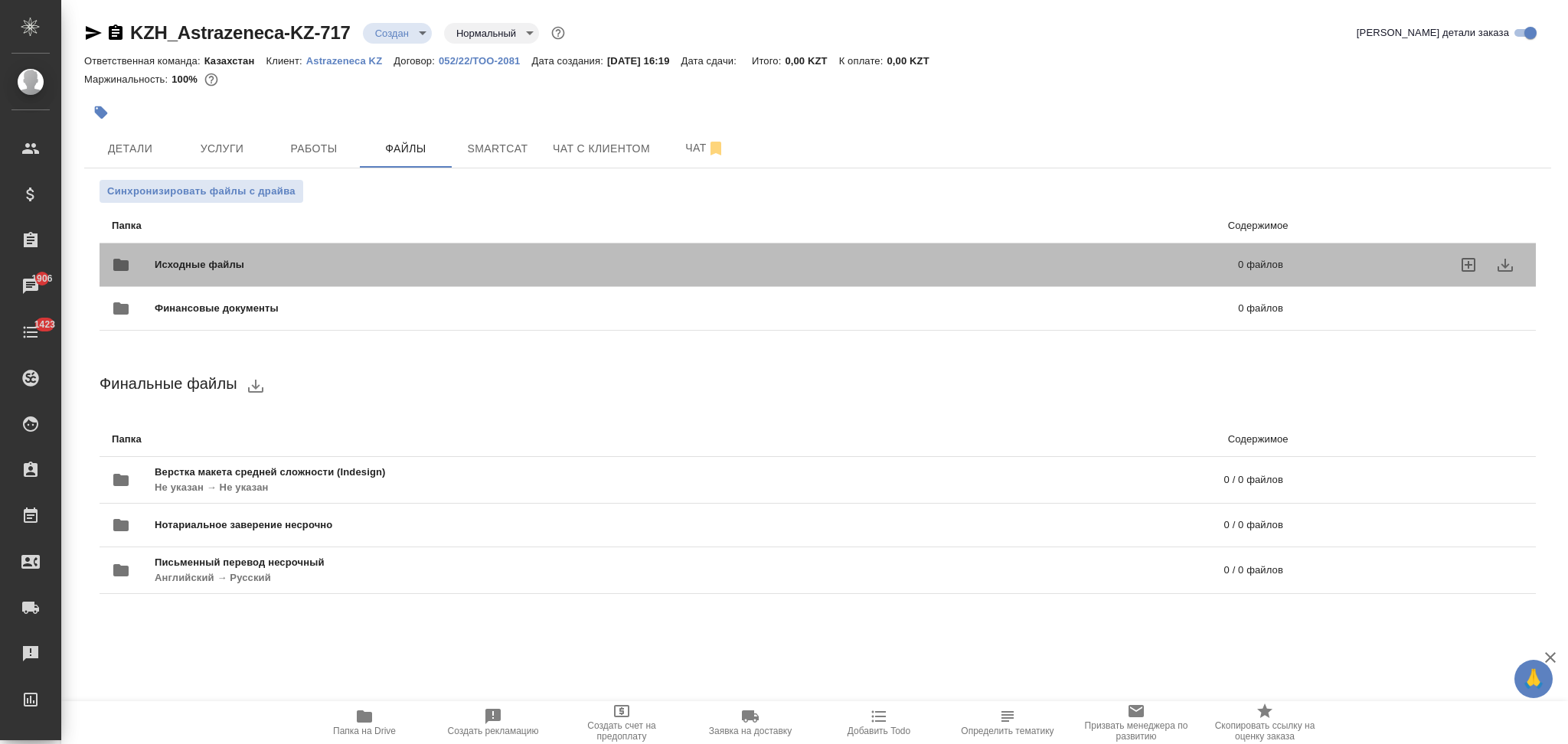
click at [301, 256] on div "Исходные файлы 0 файлов" at bounding box center [698, 265] width 1172 height 37
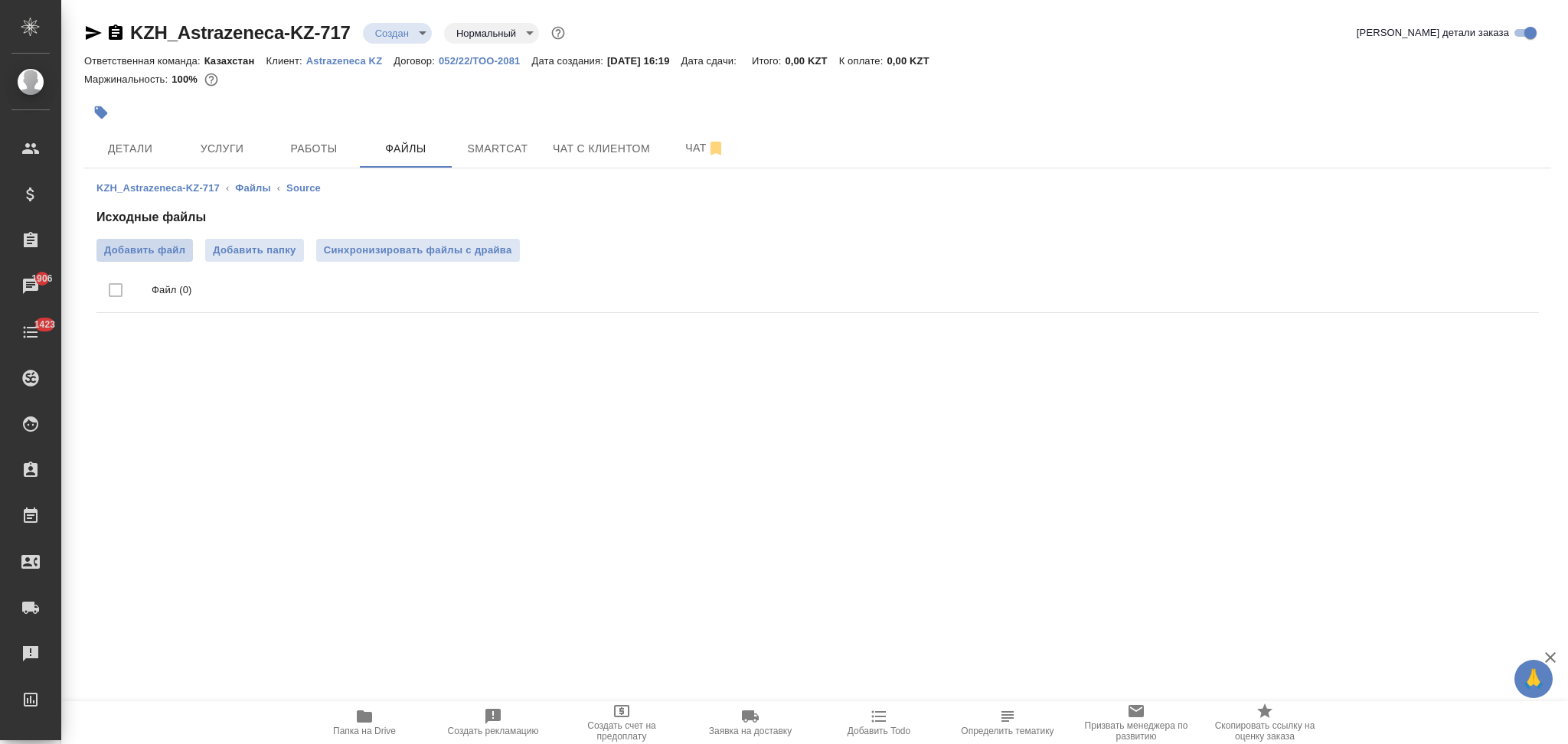
click at [149, 251] on span "Добавить файл" at bounding box center [144, 250] width 81 height 15
click at [0, 0] on input "Добавить файл" at bounding box center [0, 0] width 0 height 0
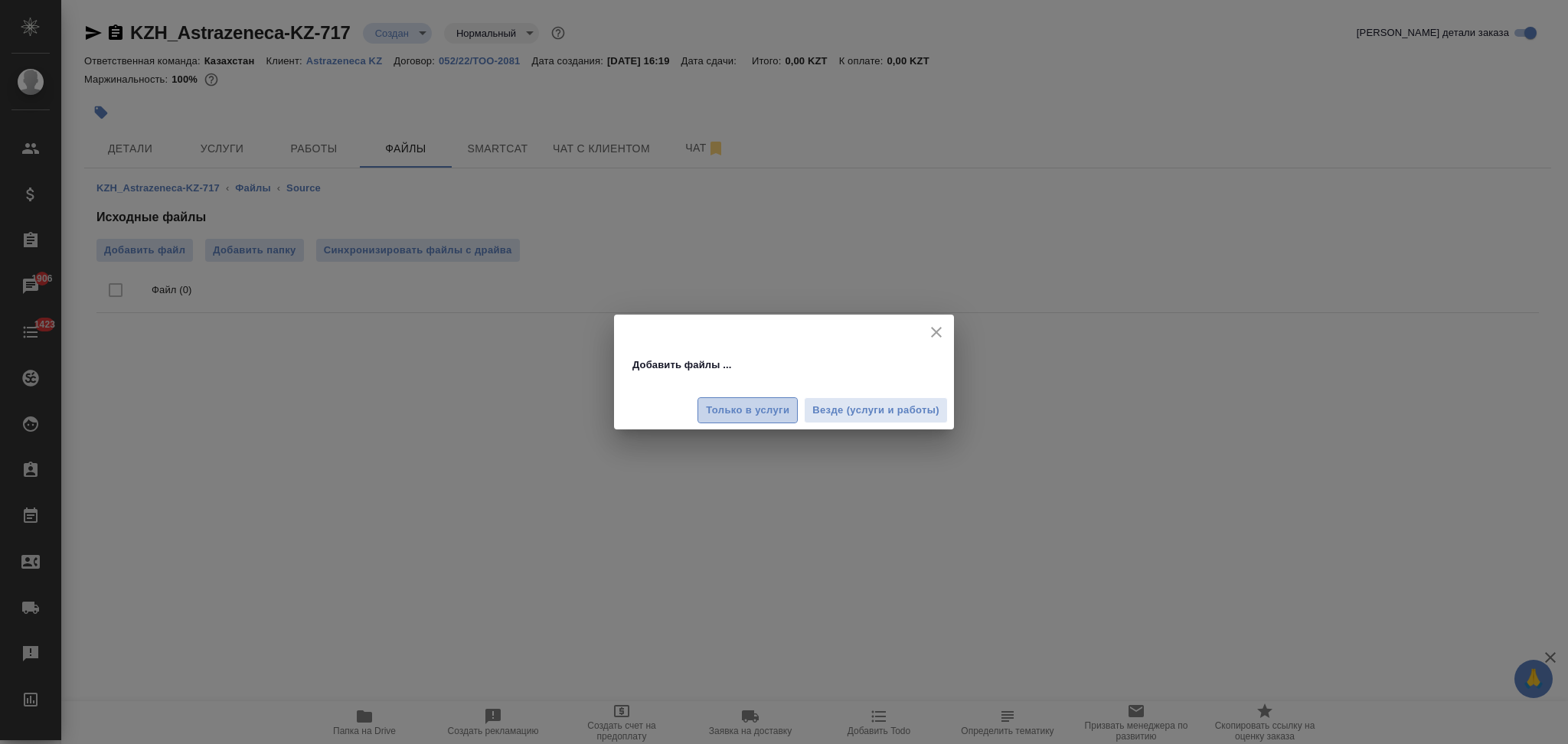
click at [738, 403] on span "Только в услуги" at bounding box center [747, 411] width 83 height 18
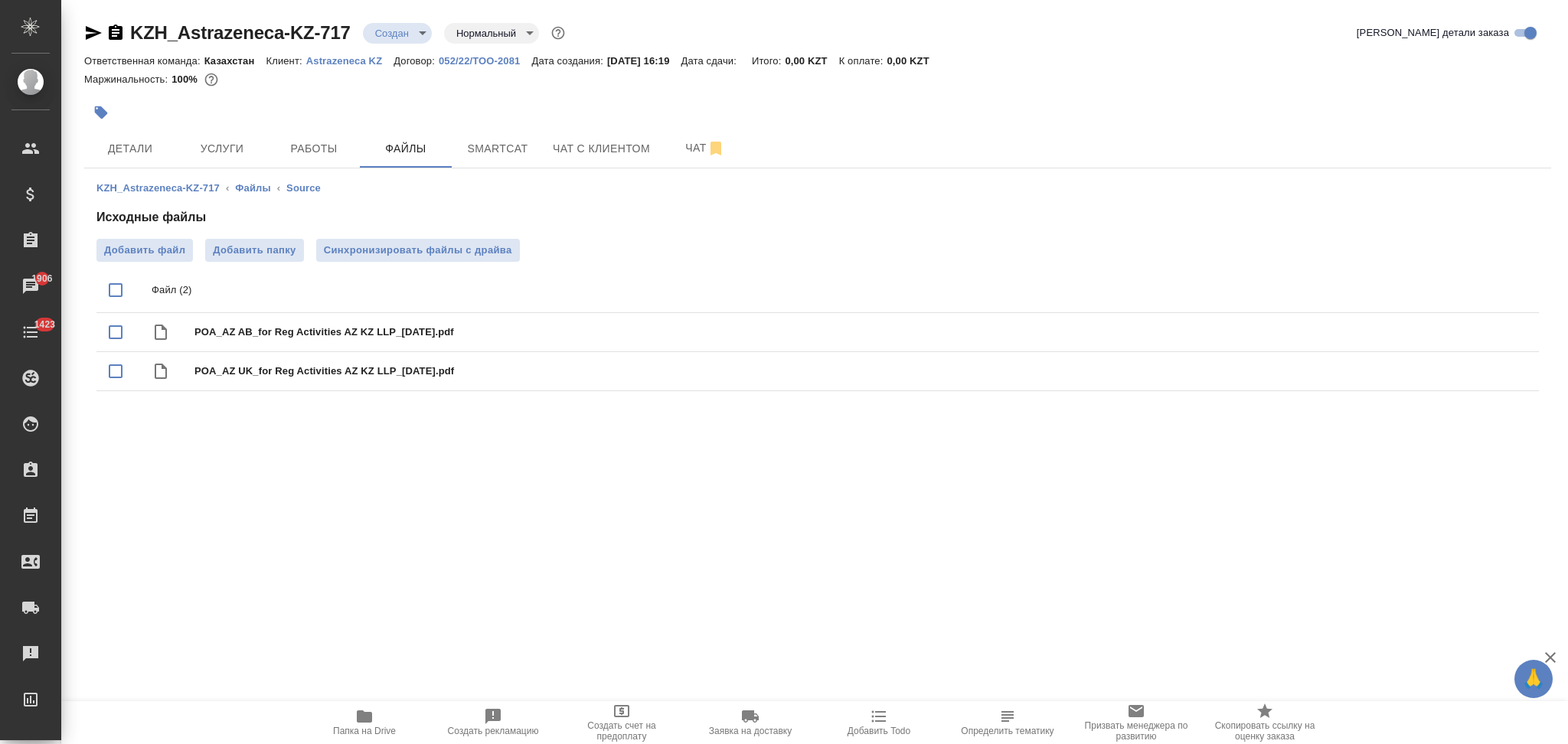
click at [224, 146] on span "Услуги" at bounding box center [221, 148] width 73 height 19
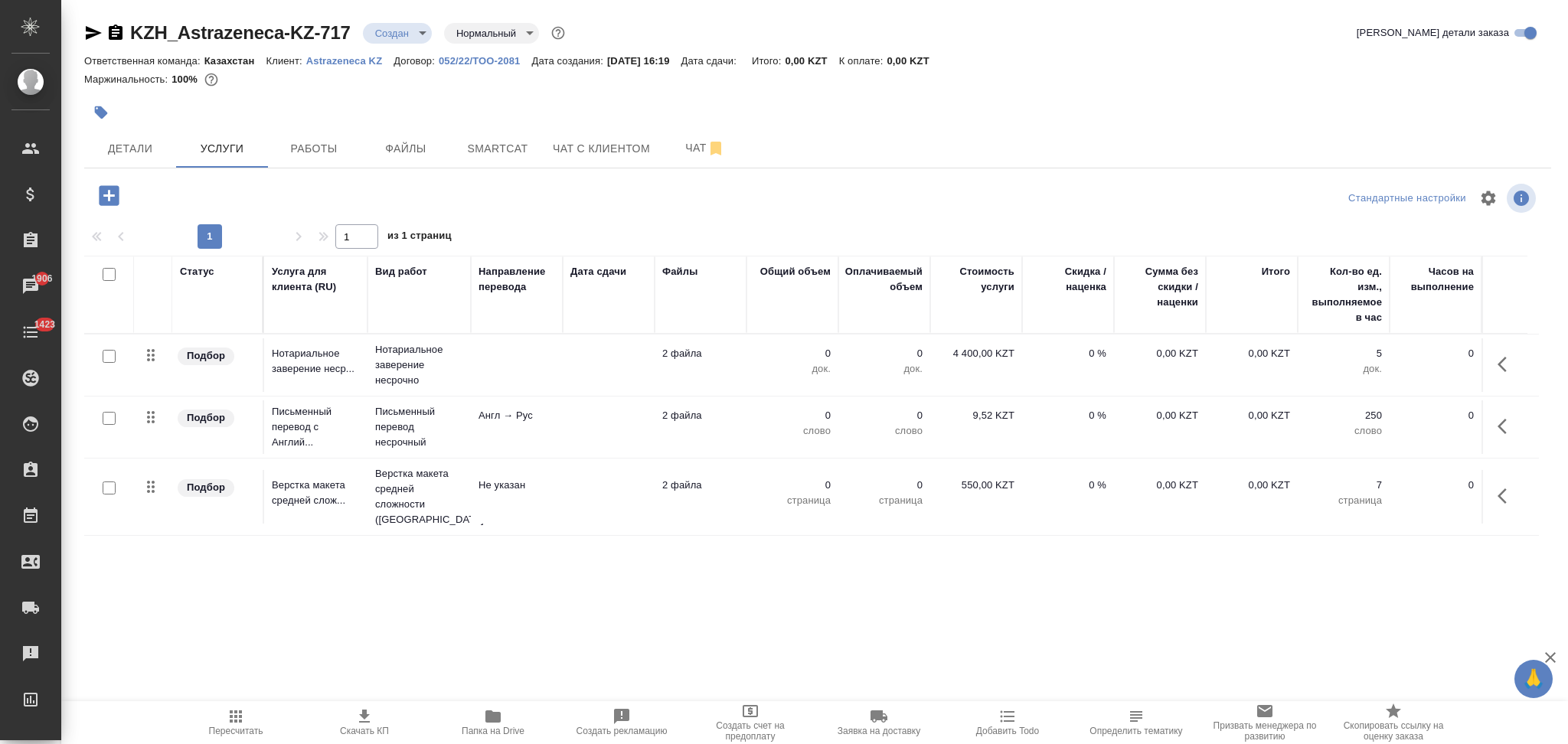
click at [111, 421] on input "checkbox" at bounding box center [109, 418] width 13 height 13
checkbox input "true"
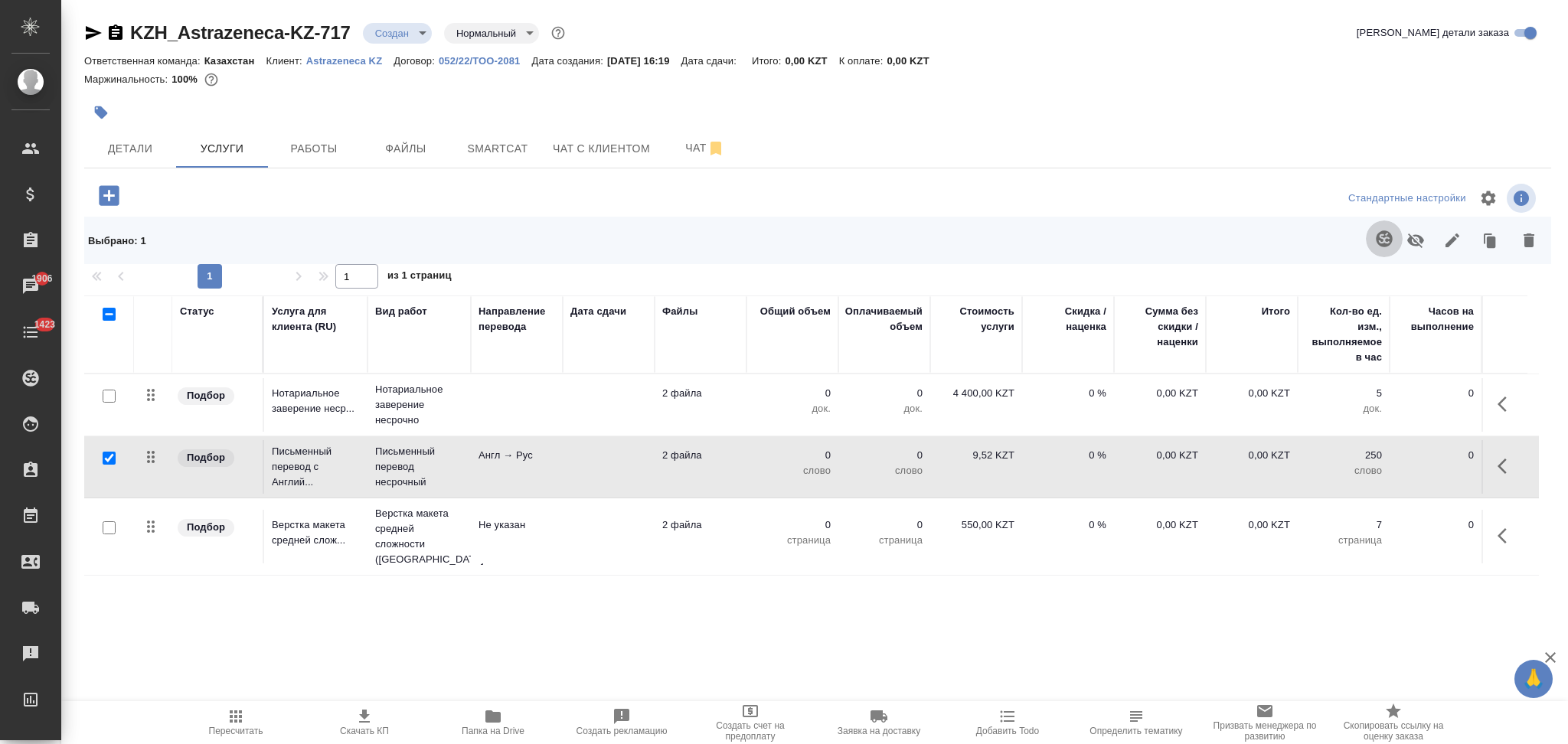
click at [1378, 243] on icon "button" at bounding box center [1384, 238] width 18 height 18
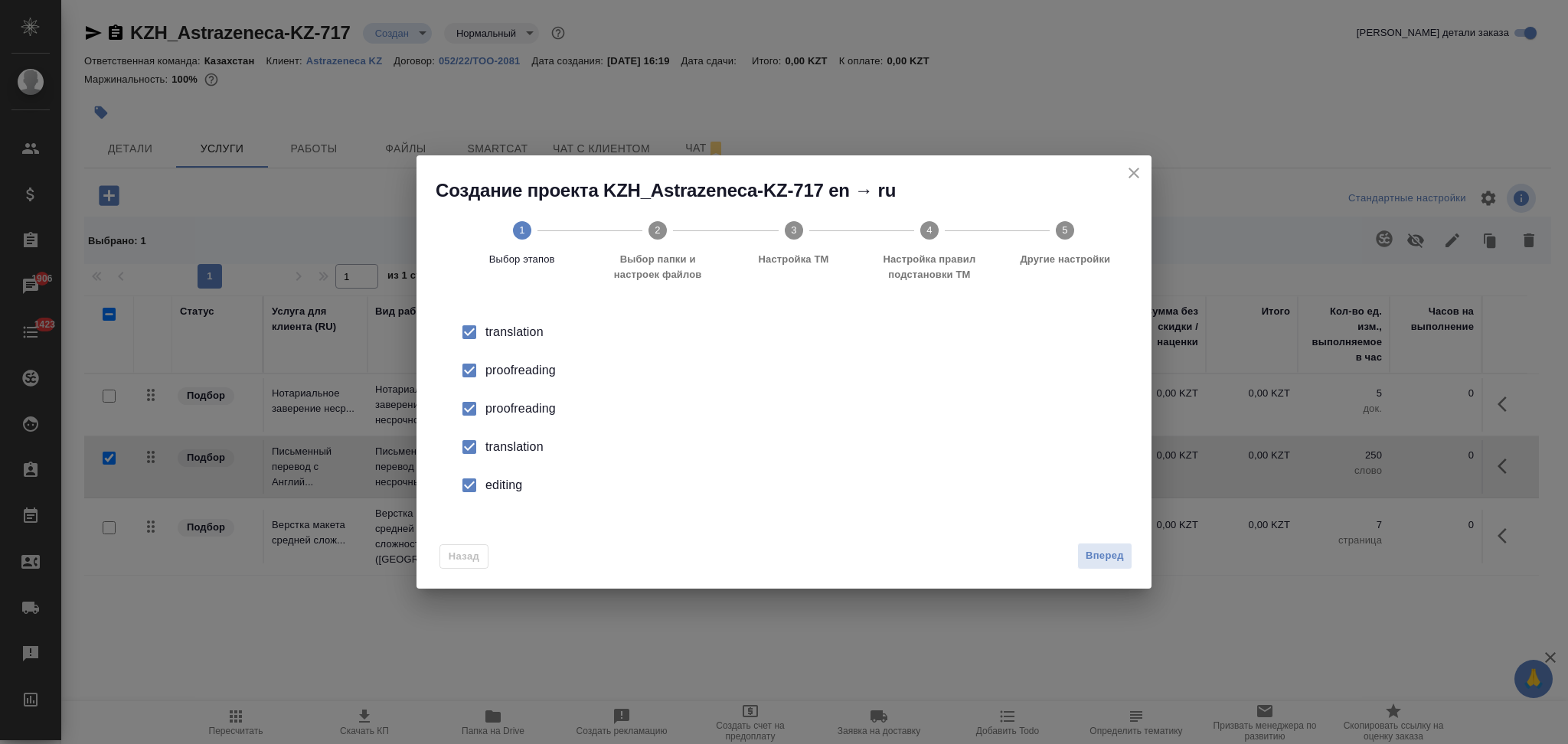
click at [503, 369] on div "proofreading" at bounding box center [800, 370] width 629 height 18
click at [496, 380] on div "proofreading" at bounding box center [800, 370] width 629 height 18
click at [496, 341] on div "translation" at bounding box center [800, 332] width 629 height 18
click at [501, 479] on div "editing" at bounding box center [800, 486] width 629 height 18
click at [1099, 553] on span "Вперед" at bounding box center [1105, 556] width 38 height 18
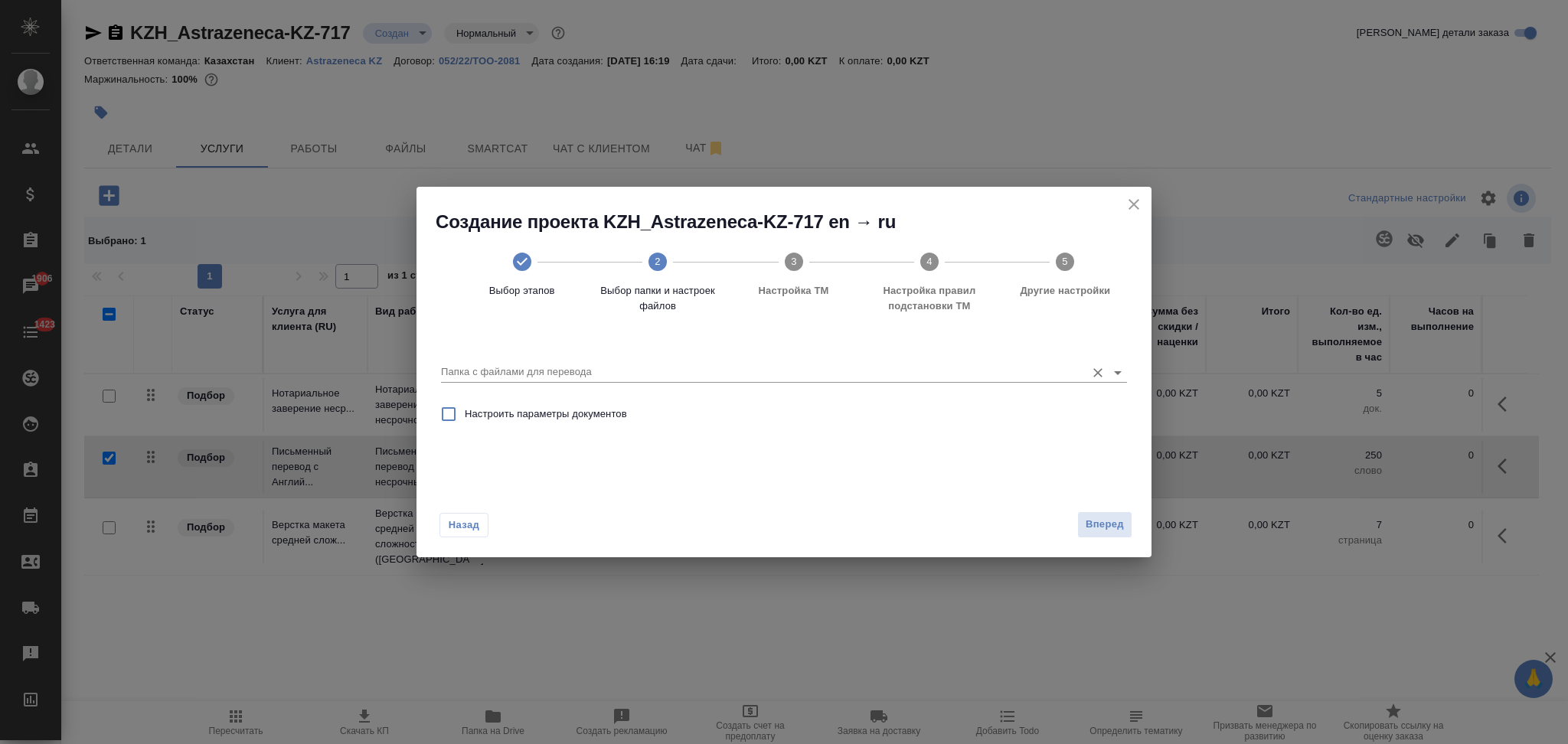
click at [576, 375] on input "Папка с файлами для перевода" at bounding box center [759, 372] width 637 height 18
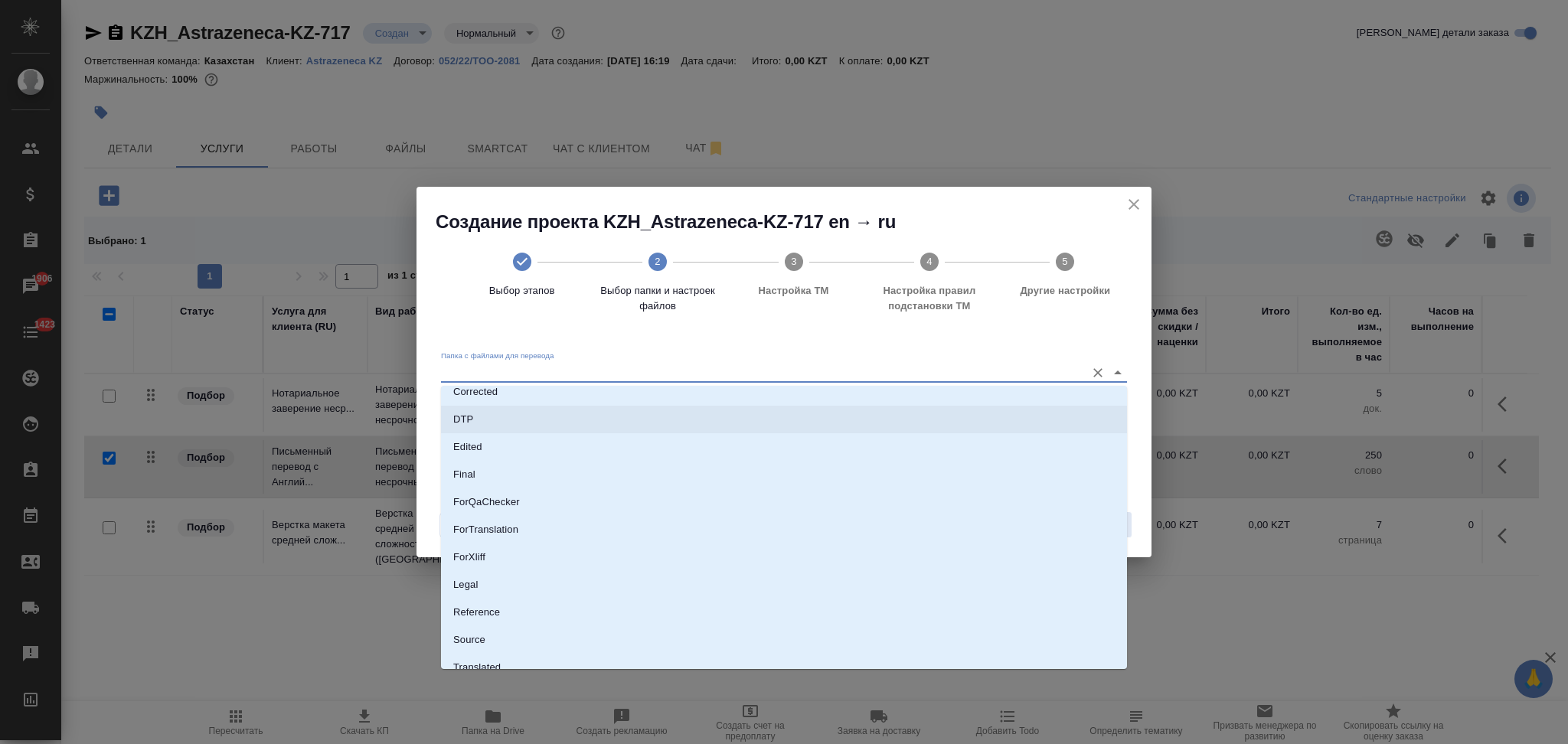
scroll to position [135, 0]
click at [502, 605] on li "Source" at bounding box center [784, 600] width 686 height 28
type input "Source"
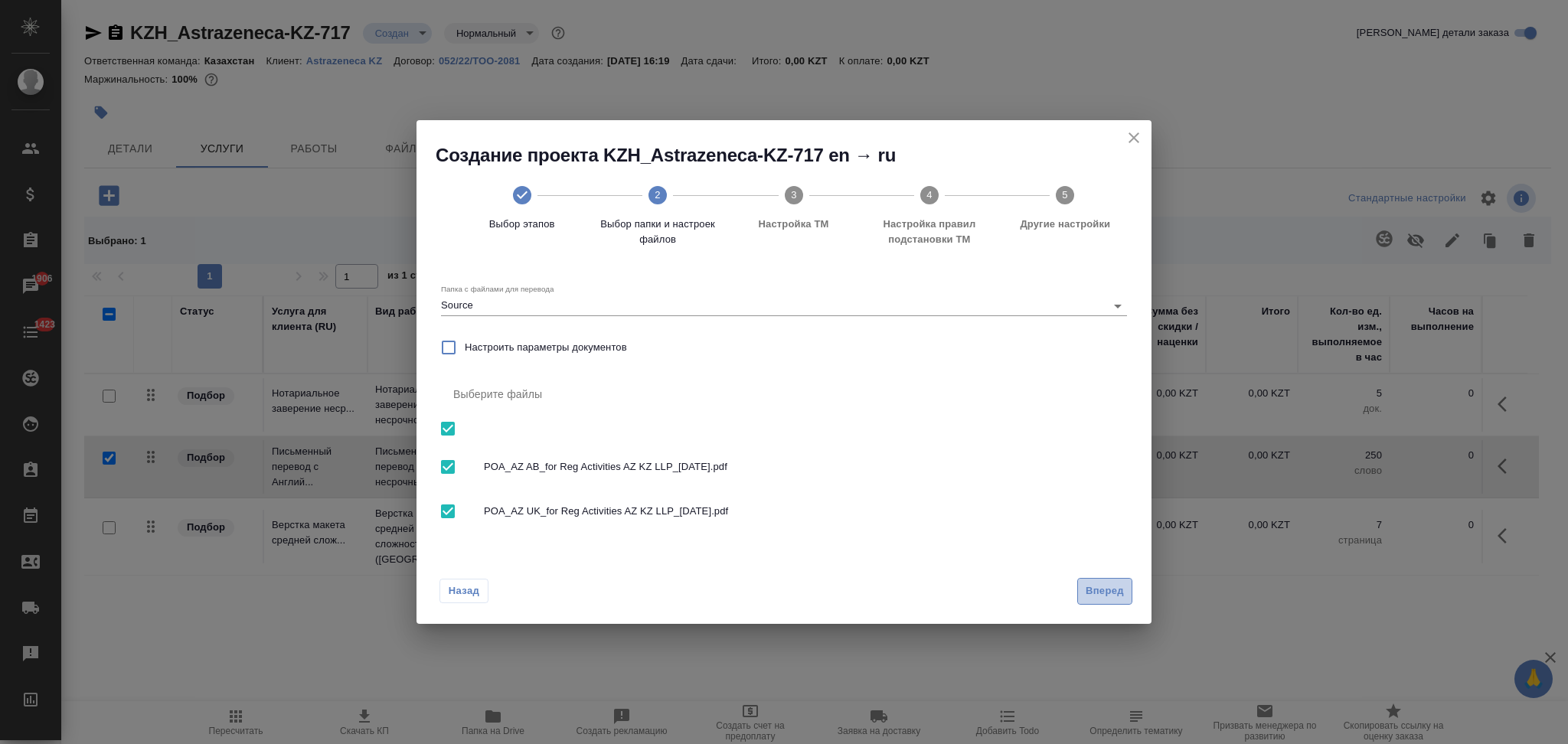
click at [1104, 595] on span "Вперед" at bounding box center [1105, 591] width 38 height 18
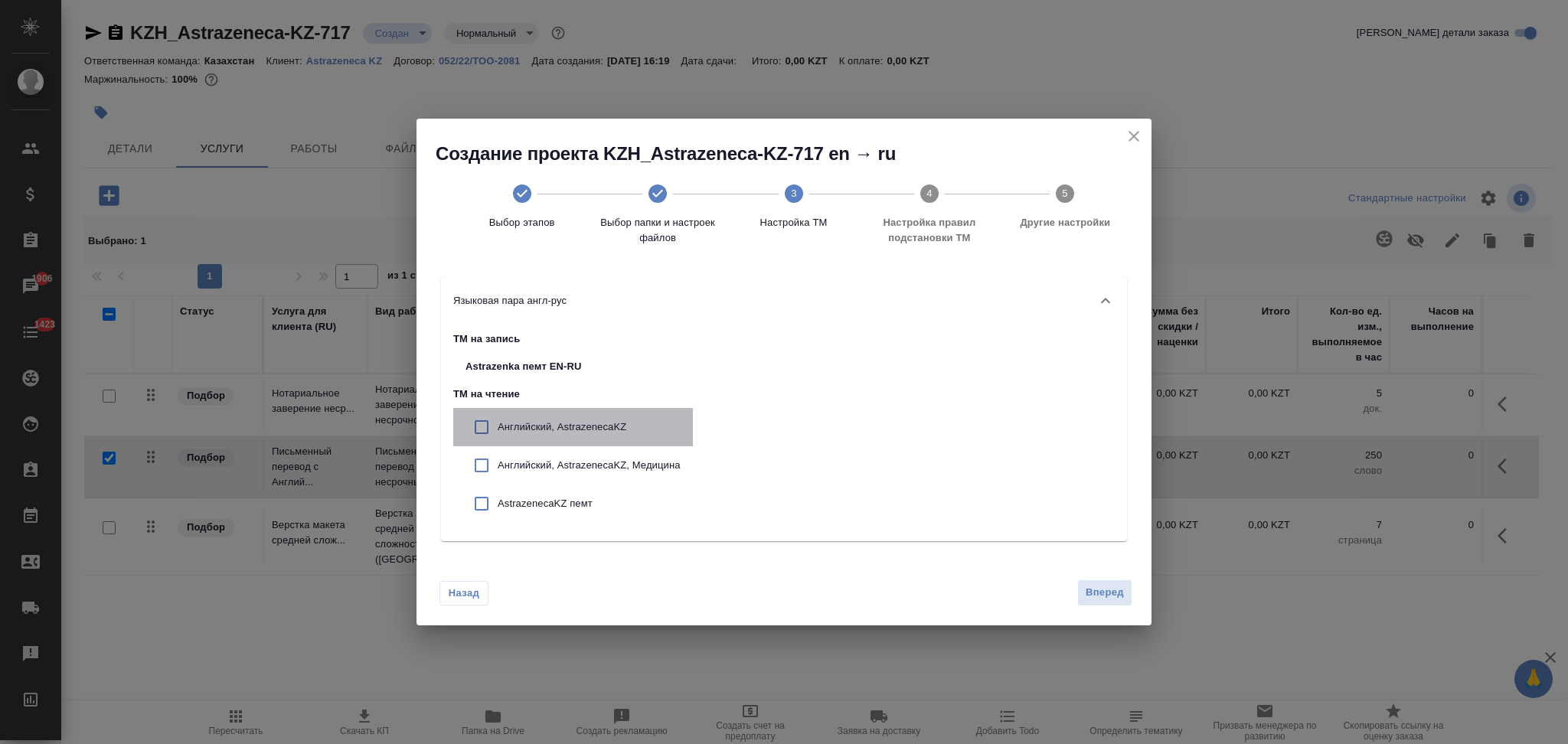
click at [558, 417] on div "Английский, AstrazenecaKZ" at bounding box center [572, 427] width 239 height 38
checkbox input "true"
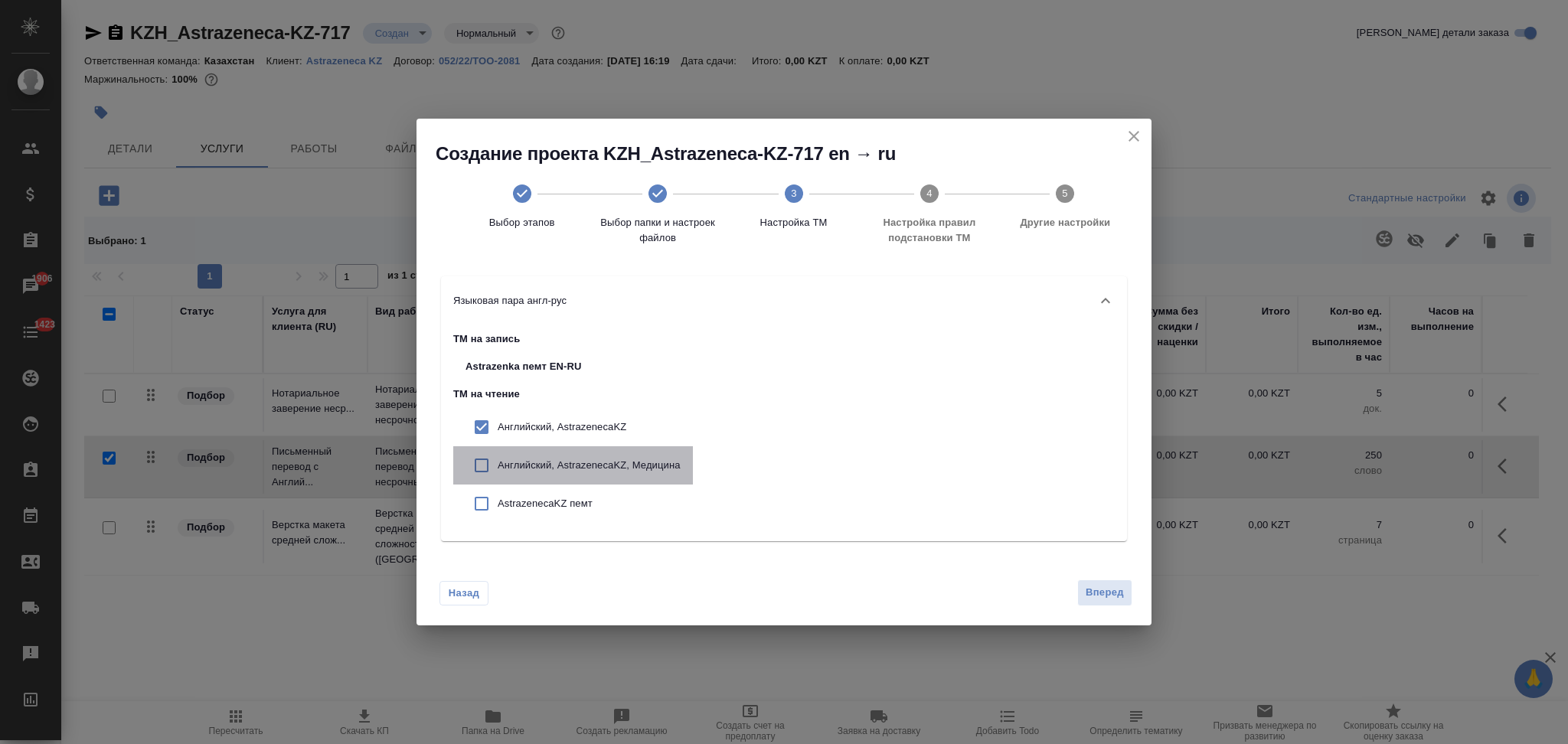
click at [547, 465] on p "Английский, AstrazenecaKZ, Медицина" at bounding box center [589, 465] width 183 height 15
checkbox input "true"
click at [545, 497] on p "AstrazenecaKZ пемт" at bounding box center [589, 504] width 183 height 15
checkbox input "true"
click at [1092, 591] on span "Вперед" at bounding box center [1105, 593] width 38 height 18
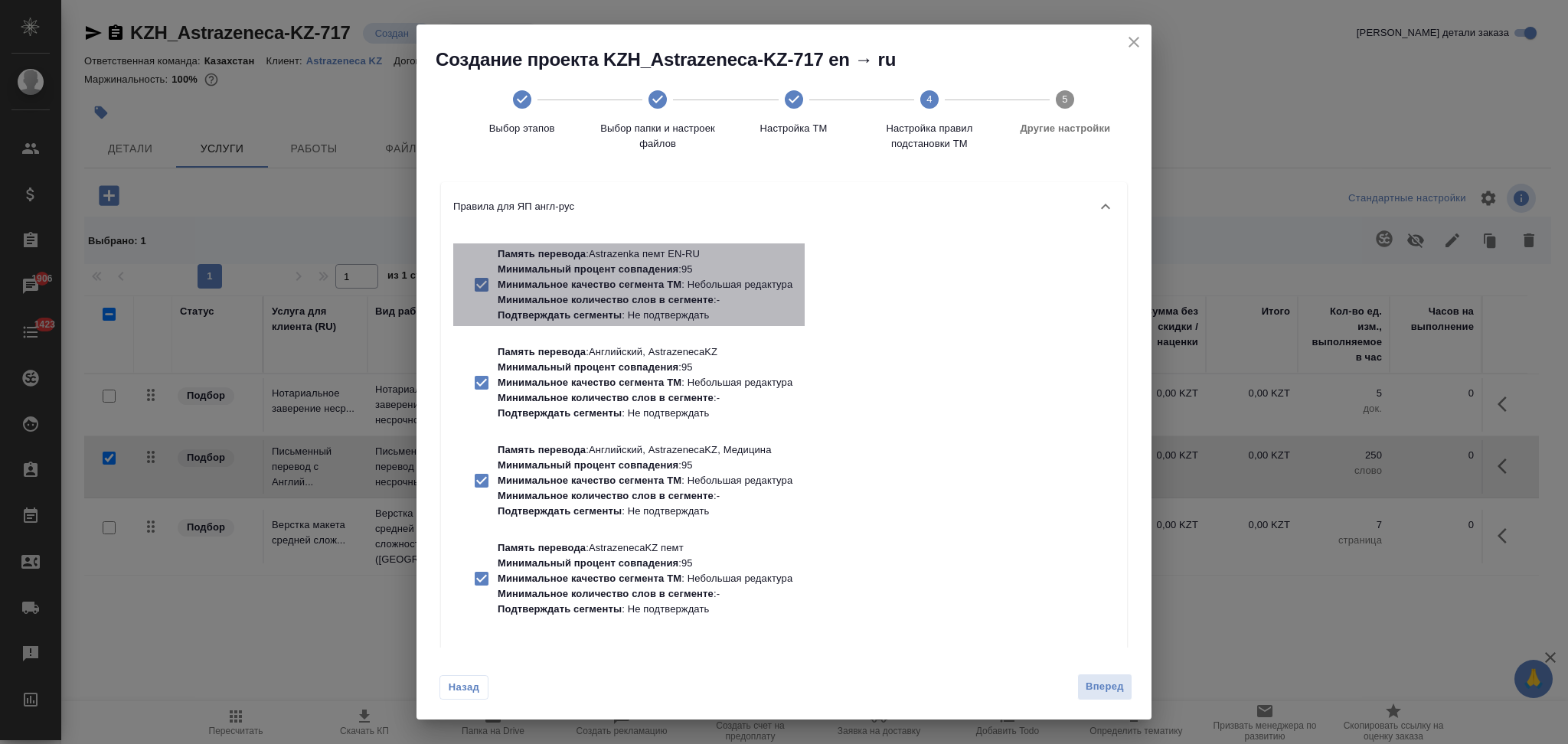
click at [663, 300] on p "Минимальное количество слов в сегменте" at bounding box center [605, 300] width 216 height 12
checkbox input "false"
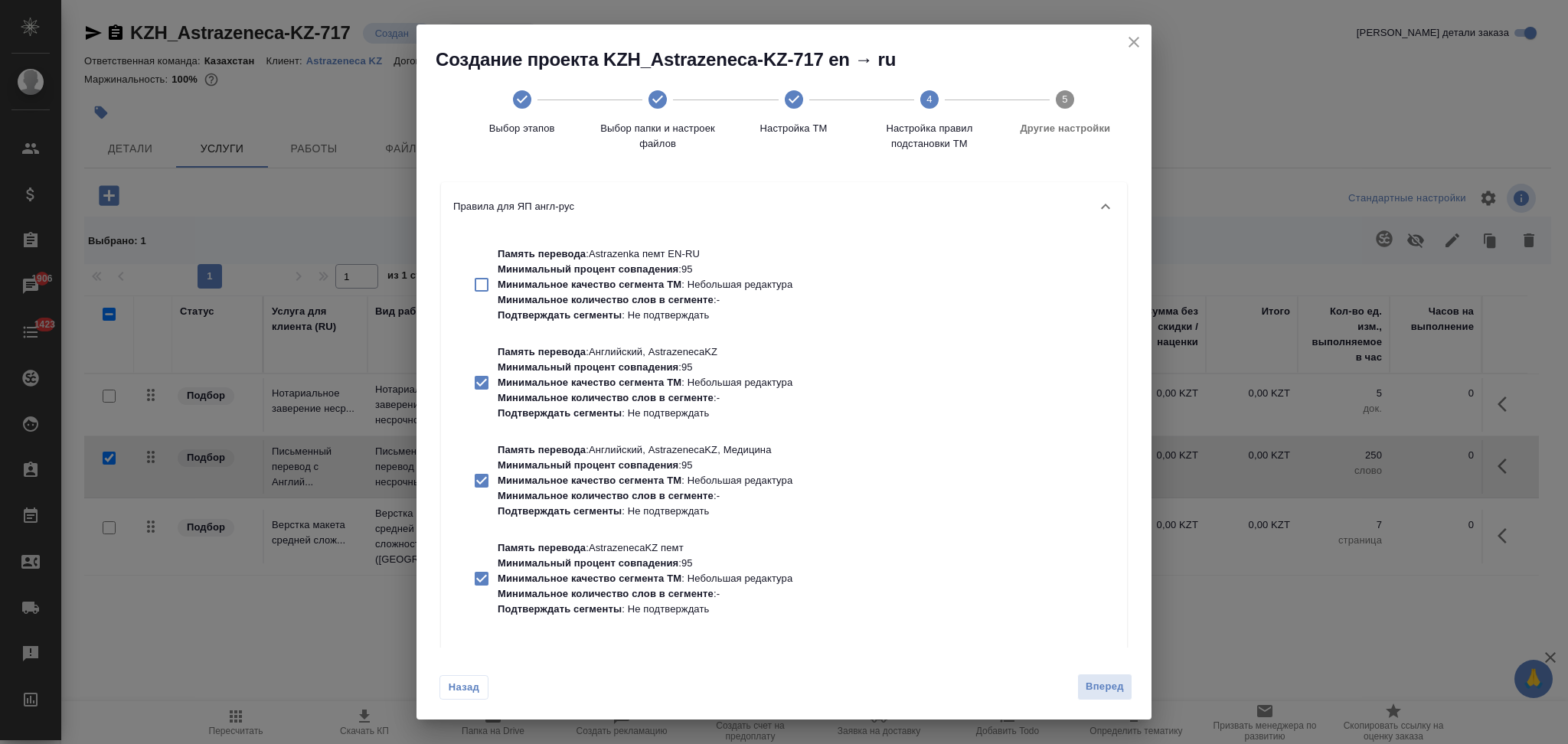
click at [647, 370] on p "Минимальный процент совпадения" at bounding box center [588, 367] width 181 height 12
checkbox input "false"
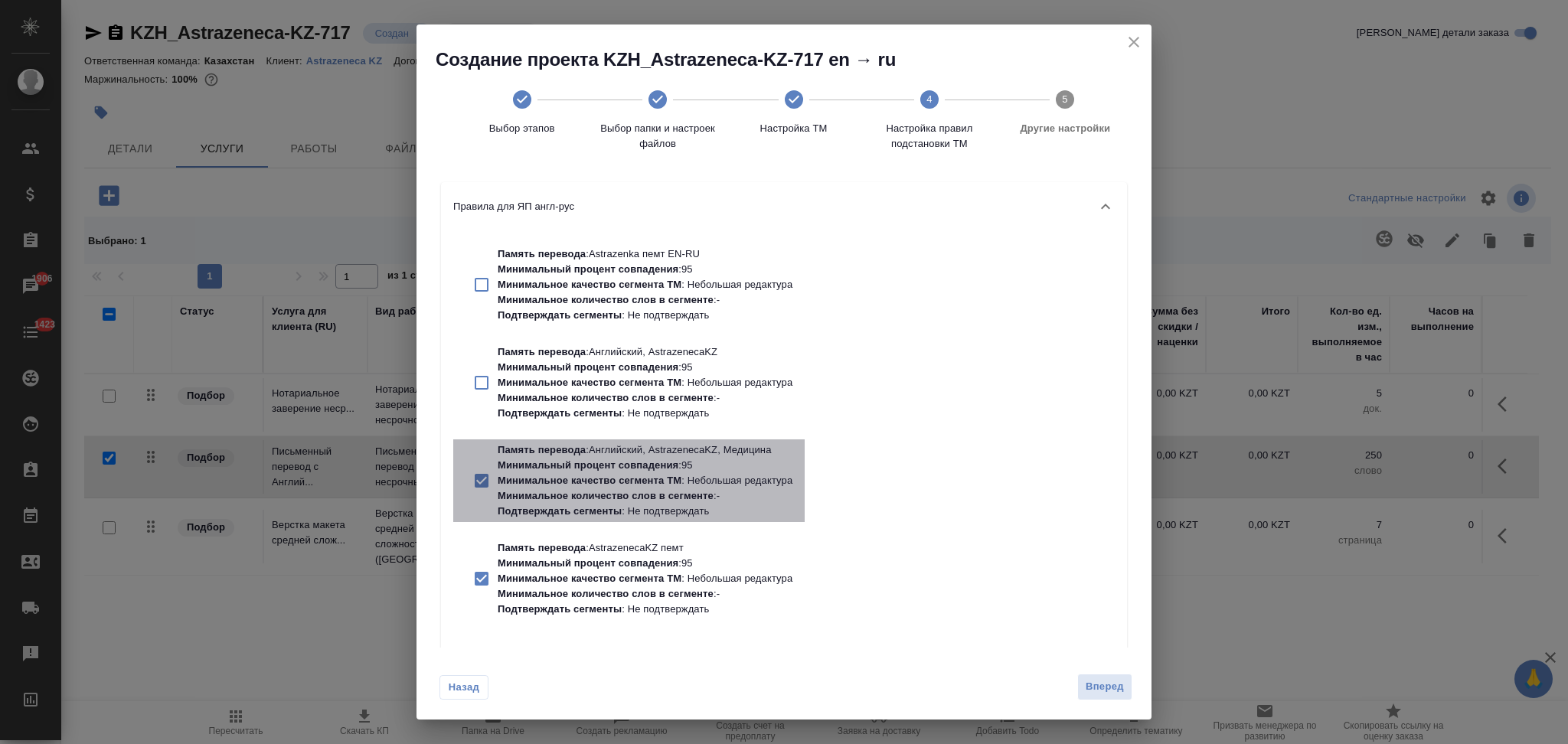
click at [636, 456] on p "Память перевода : Английский, AstrazenecaKZ, Медицина" at bounding box center [645, 450] width 295 height 15
checkbox input "false"
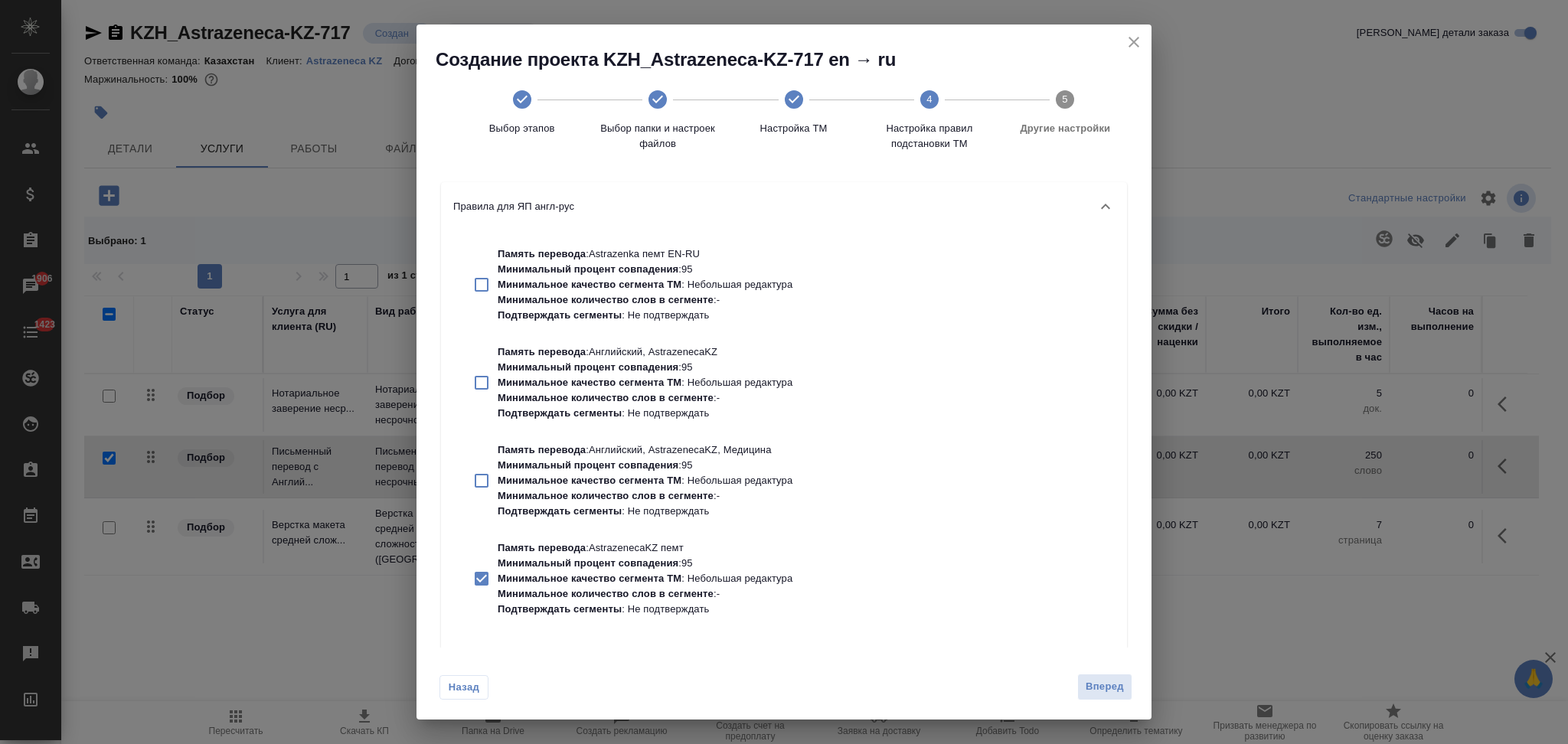
click at [640, 558] on p "Минимальный процент совпадения" at bounding box center [588, 563] width 181 height 12
checkbox input "false"
click at [1106, 690] on span "Вперед" at bounding box center [1105, 687] width 38 height 18
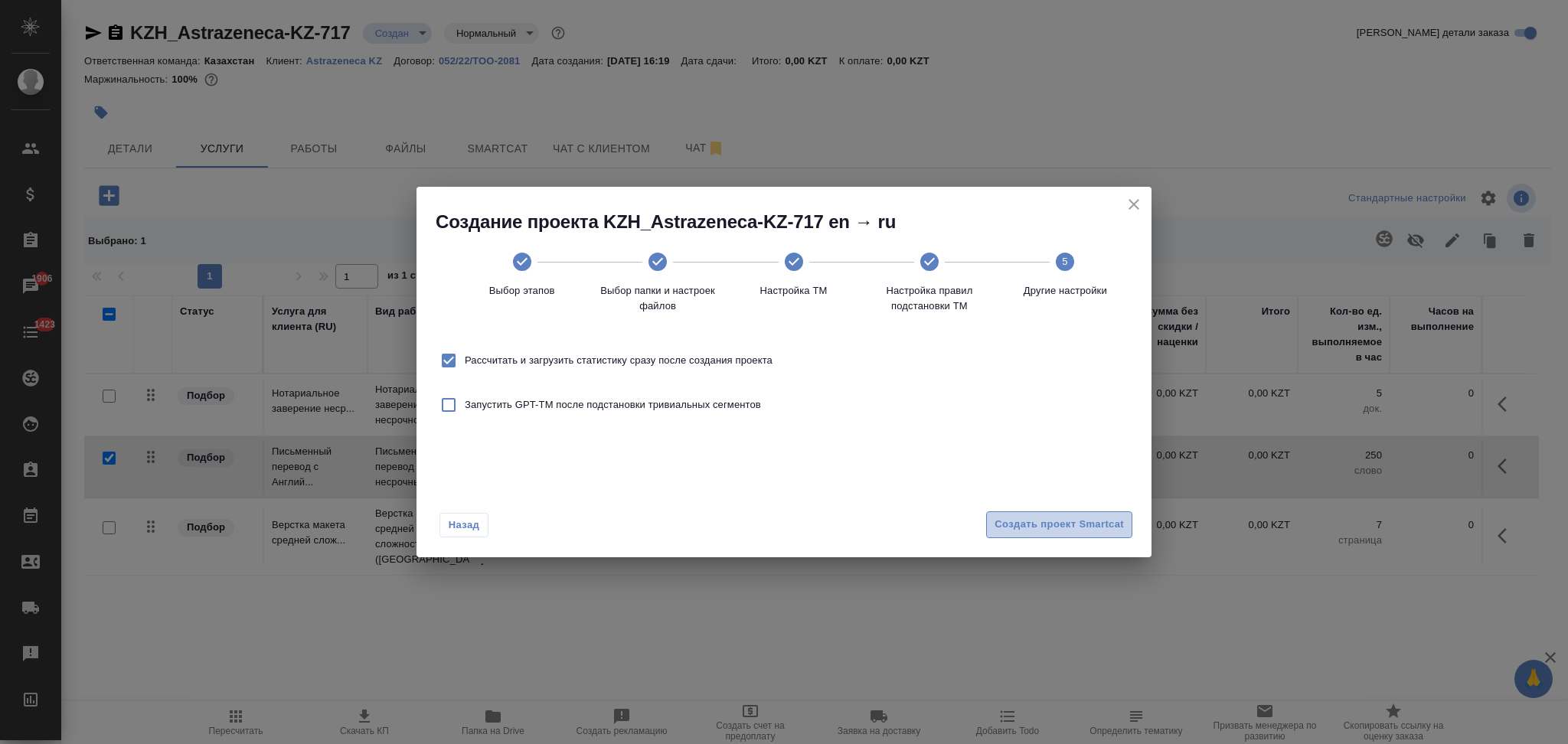
click at [1000, 525] on span "Создать проект Smartcat" at bounding box center [1059, 525] width 129 height 18
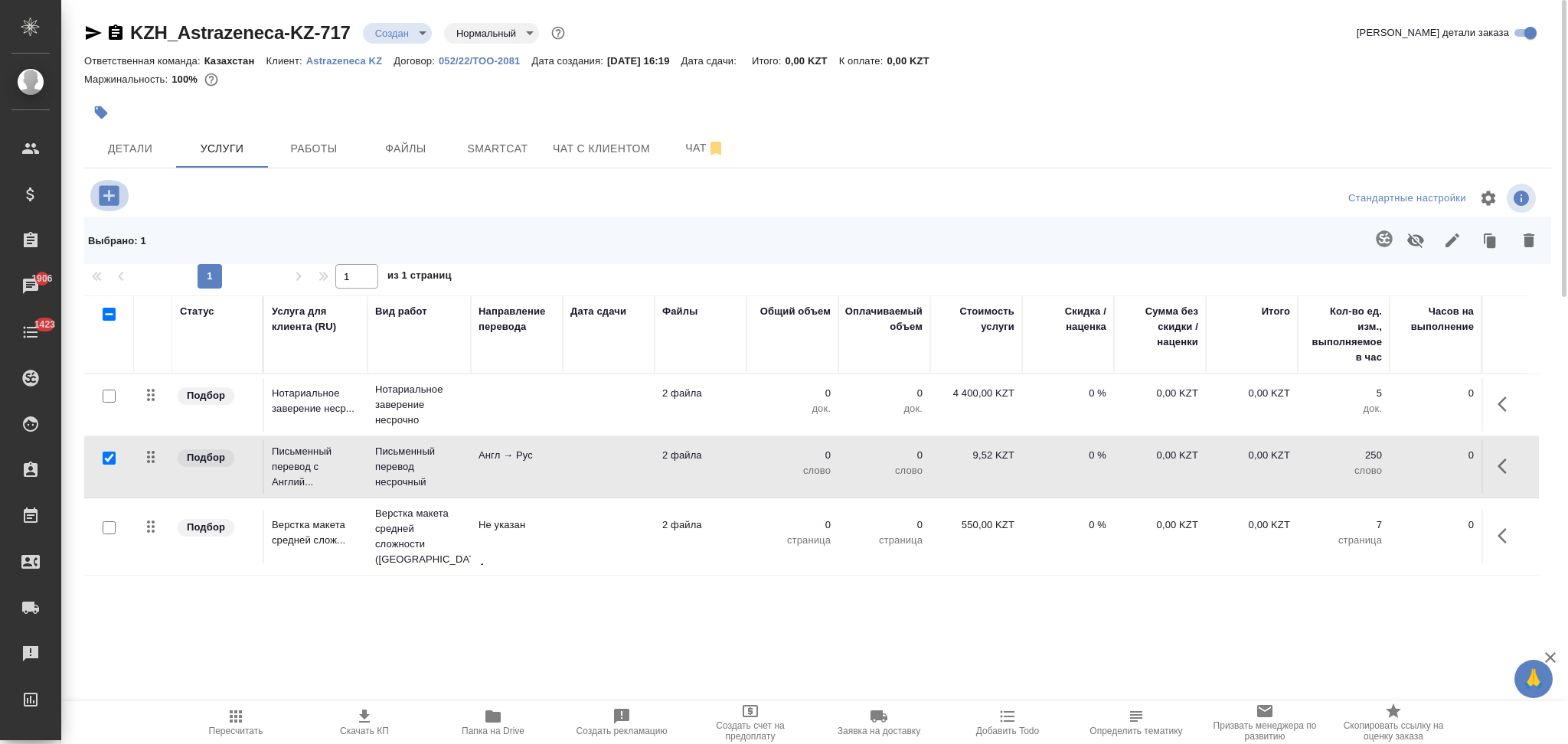
click at [105, 187] on icon "button" at bounding box center [108, 195] width 20 height 20
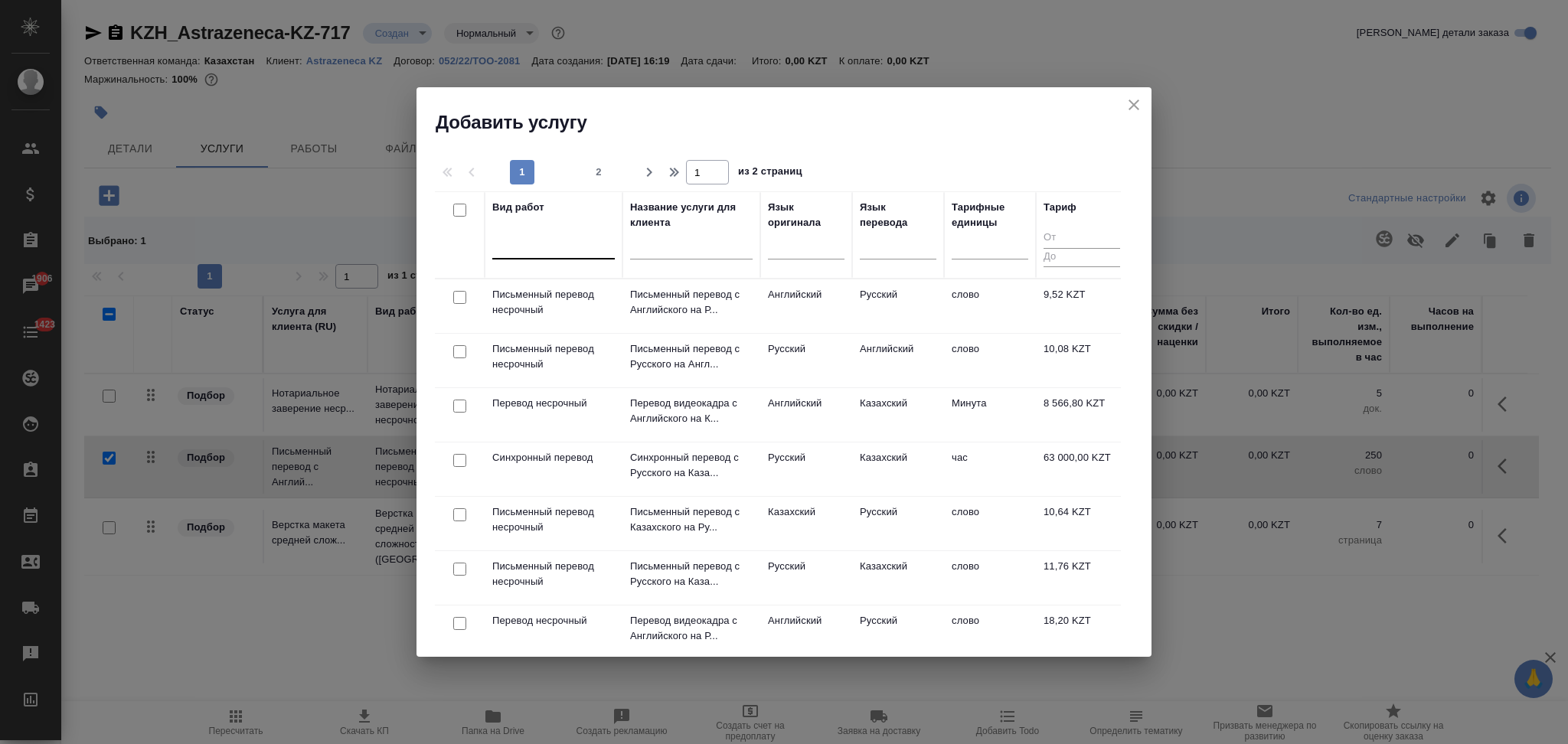
click at [555, 246] on div at bounding box center [553, 244] width 123 height 23
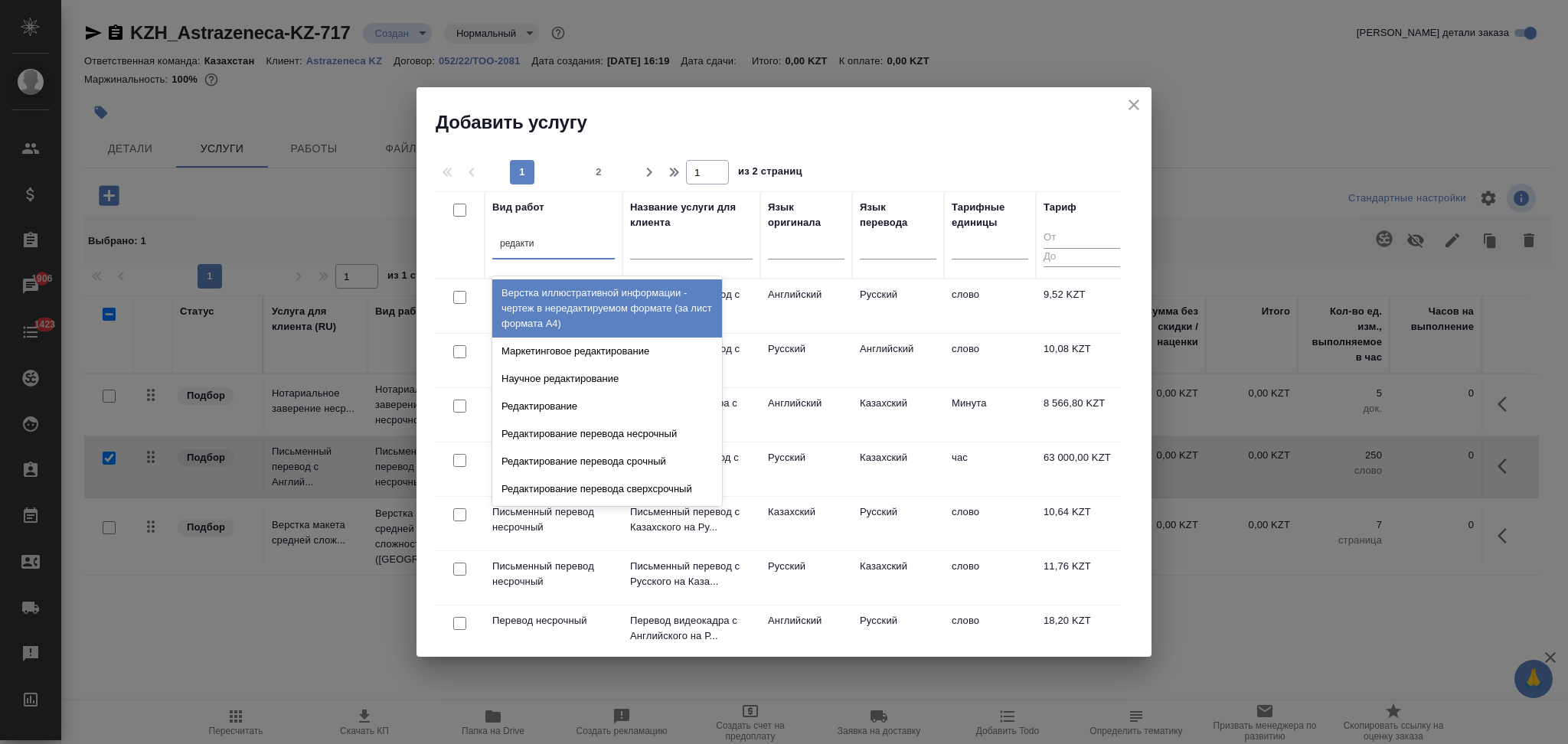
type input "редактир"
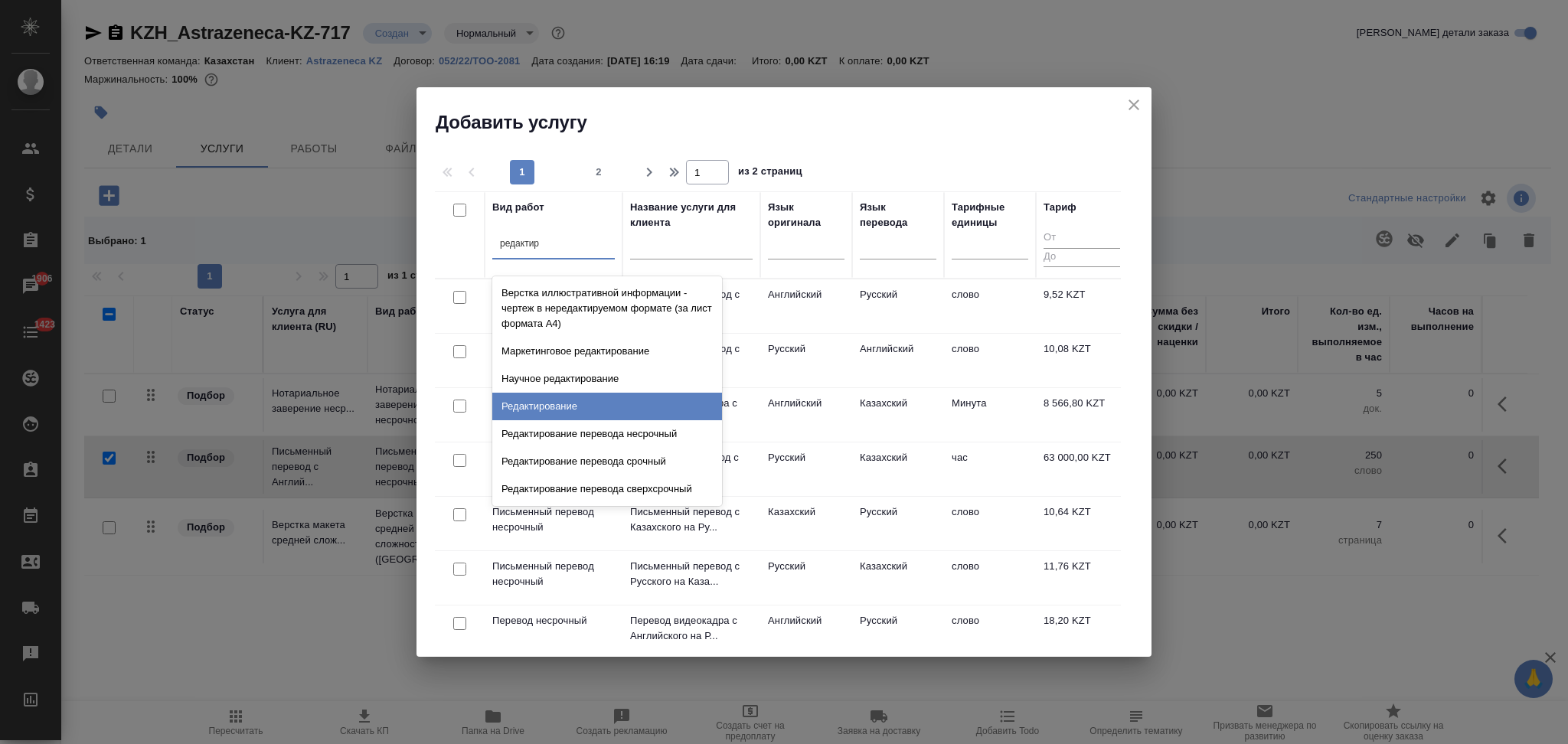
click at [557, 404] on div "Редактирование" at bounding box center [607, 406] width 229 height 28
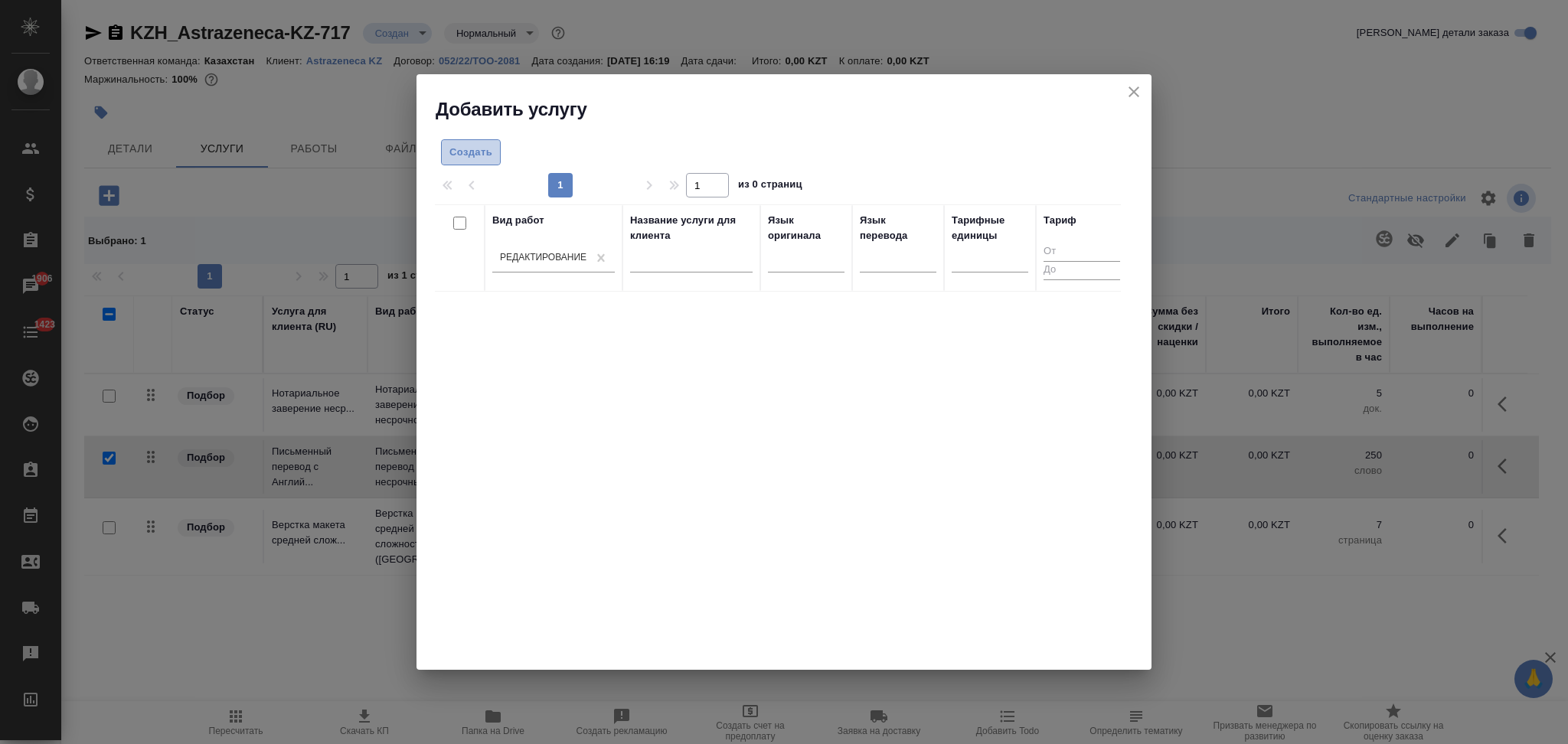
click at [463, 151] on span "Создать" at bounding box center [470, 153] width 42 height 18
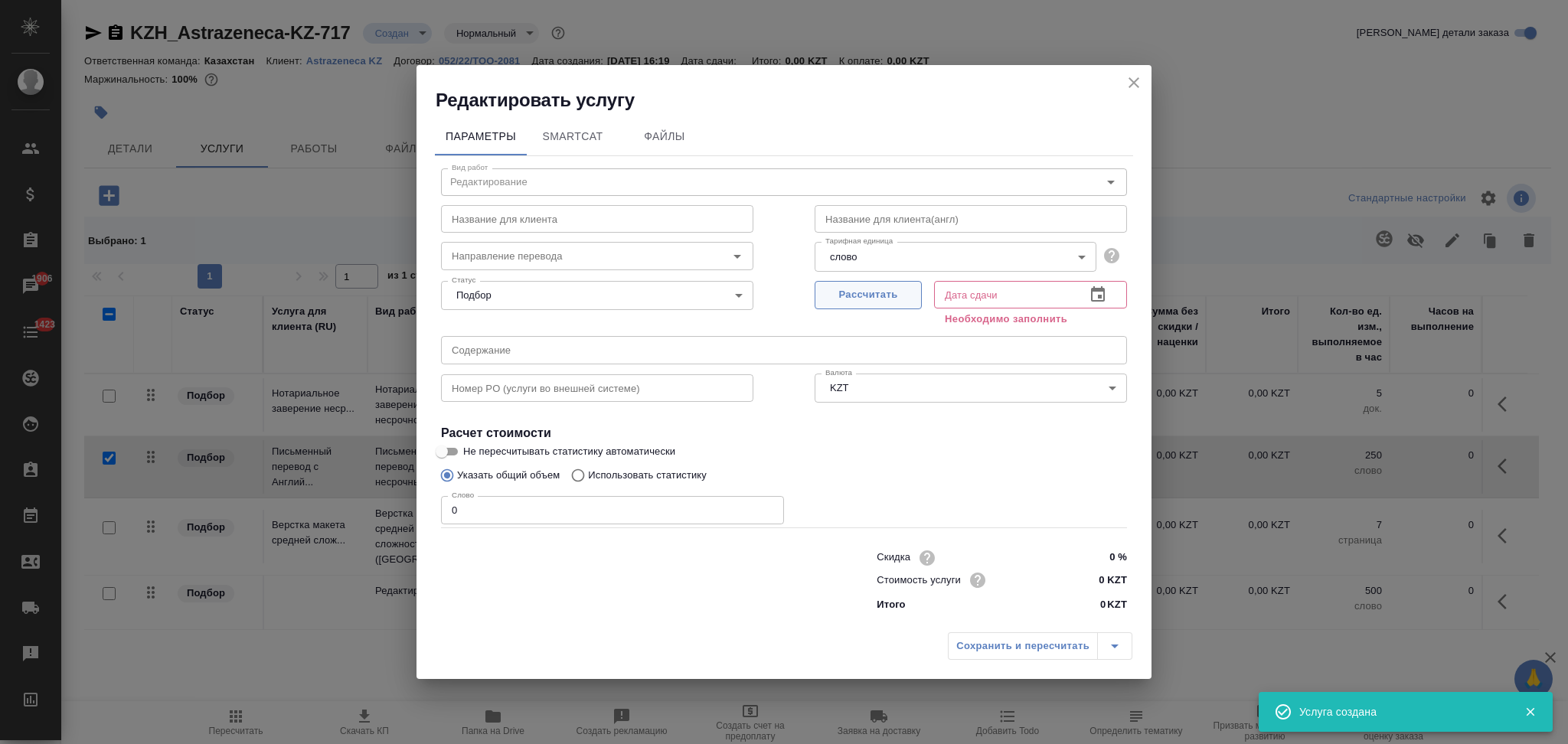
click at [851, 297] on span "Рассчитать" at bounding box center [868, 295] width 90 height 18
type input "19.08.2025 16:22"
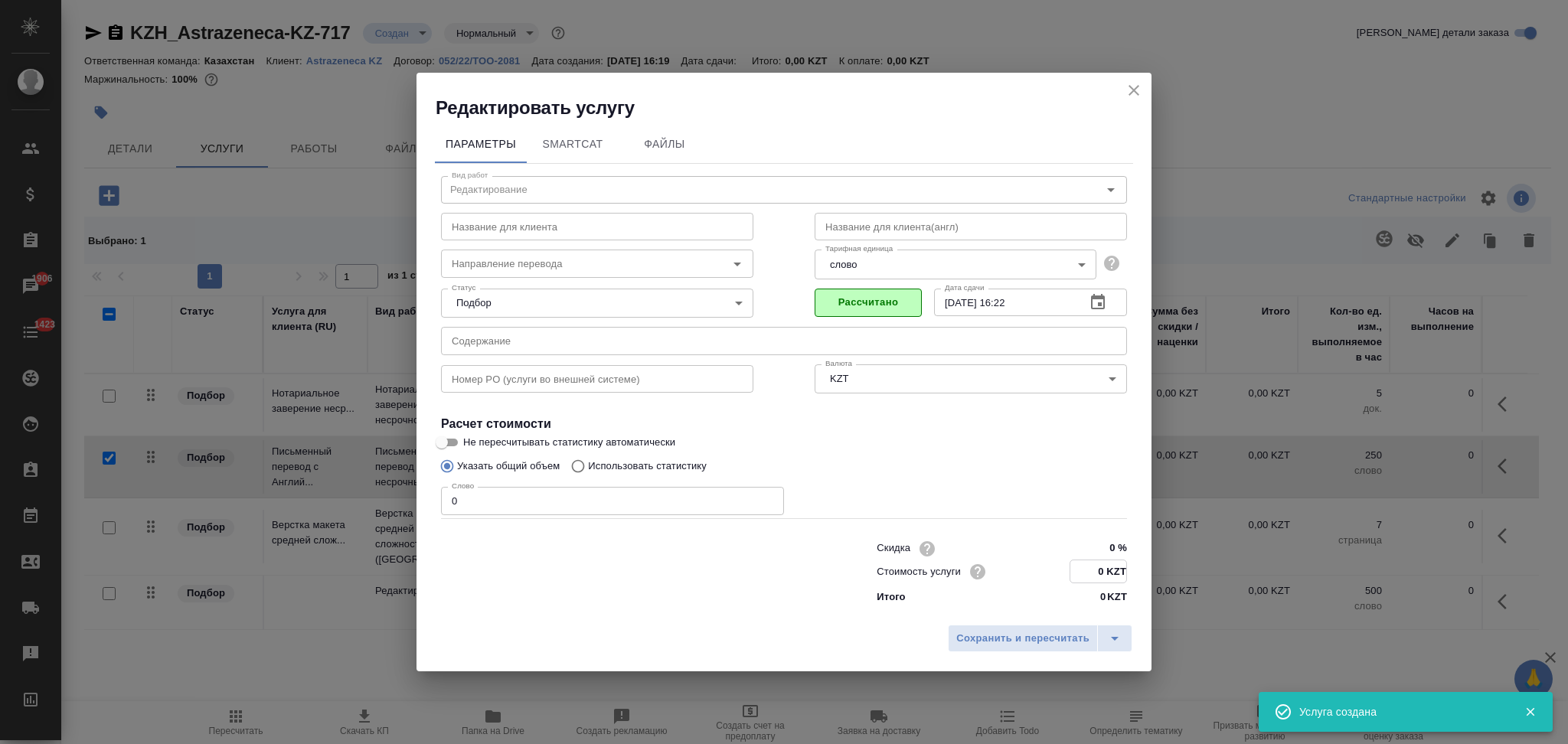
click at [1100, 573] on input "0 KZT" at bounding box center [1099, 572] width 56 height 23
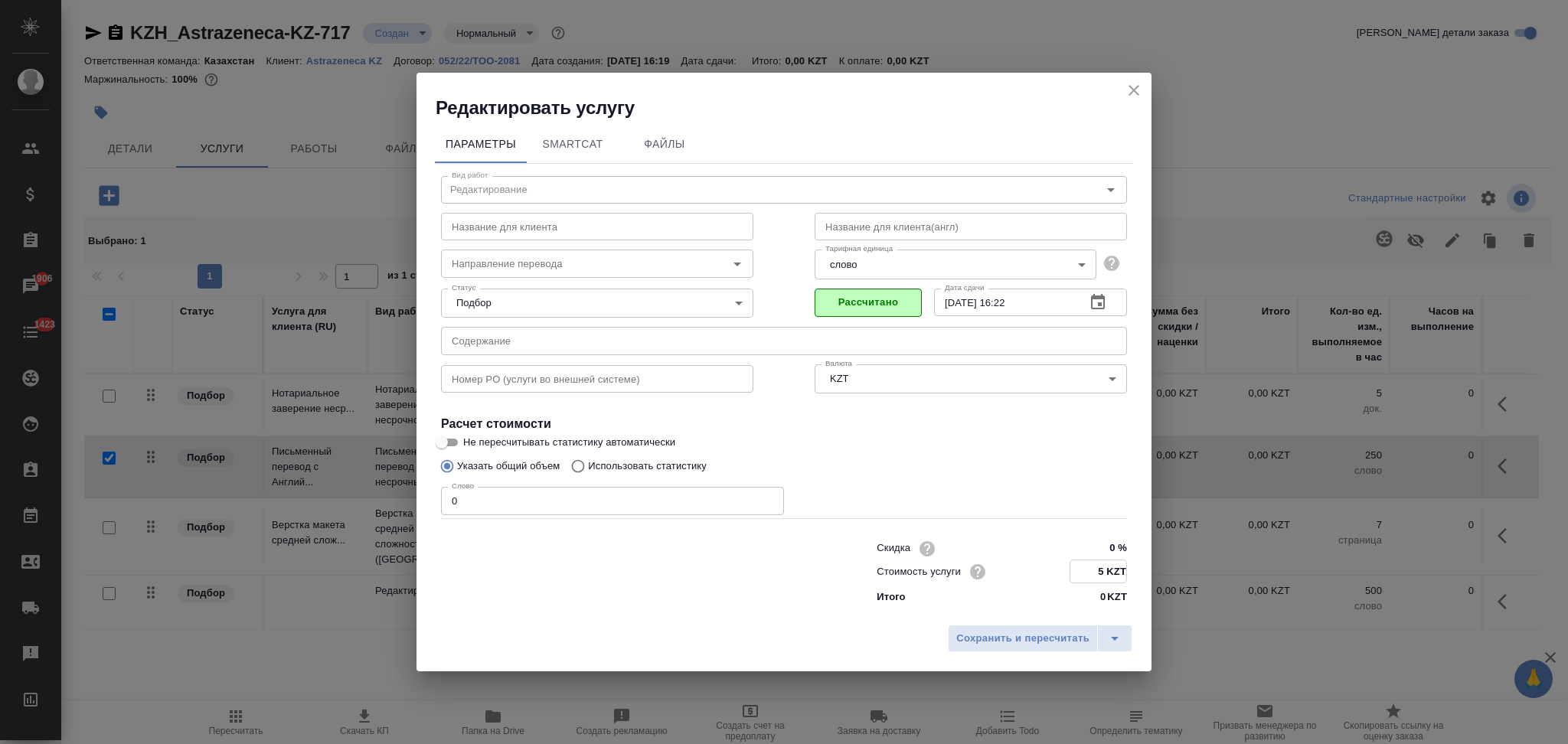
type input "5 KZT"
drag, startPoint x: 461, startPoint y: 510, endPoint x: 426, endPoint y: 510, distance: 35.0
click at [426, 510] on div "Параметры SmartCat Файлы Вид работ Редактирование Вид работ Название для клиент…" at bounding box center [784, 369] width 735 height 497
type input "1800"
click at [1006, 650] on button "Сохранить и пересчитать" at bounding box center [1023, 637] width 150 height 28
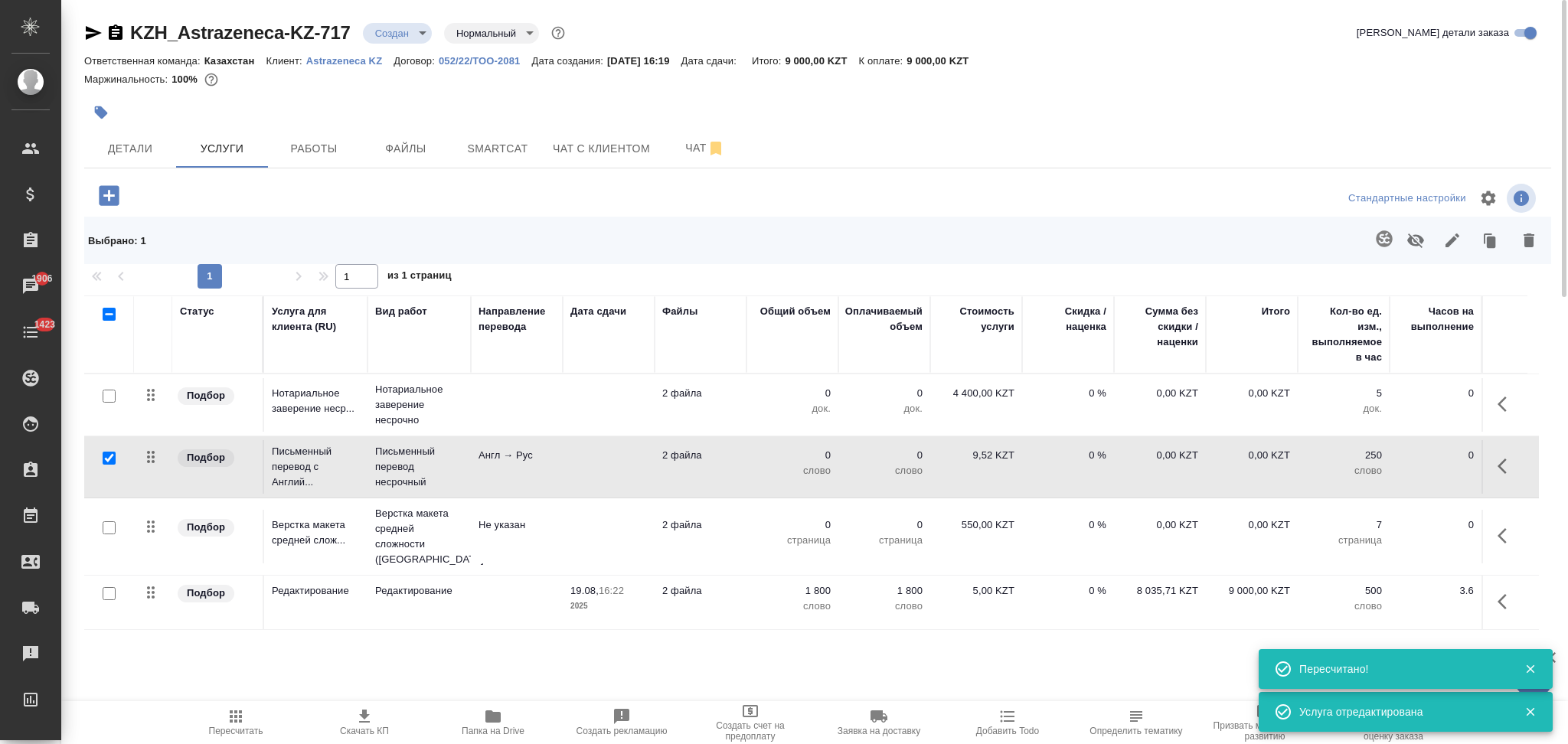
click at [602, 408] on td at bounding box center [608, 405] width 92 height 53
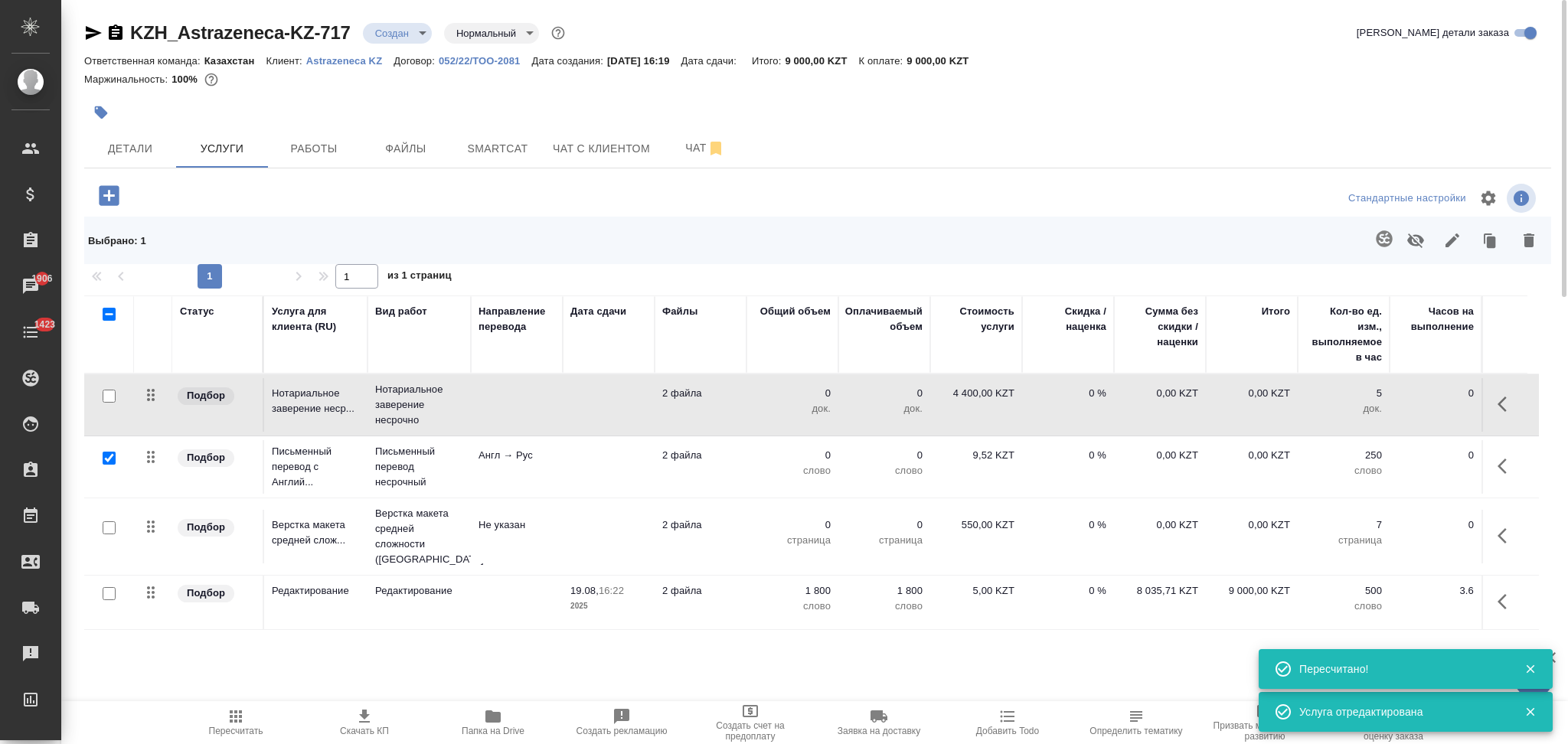
click at [602, 408] on td at bounding box center [608, 405] width 92 height 53
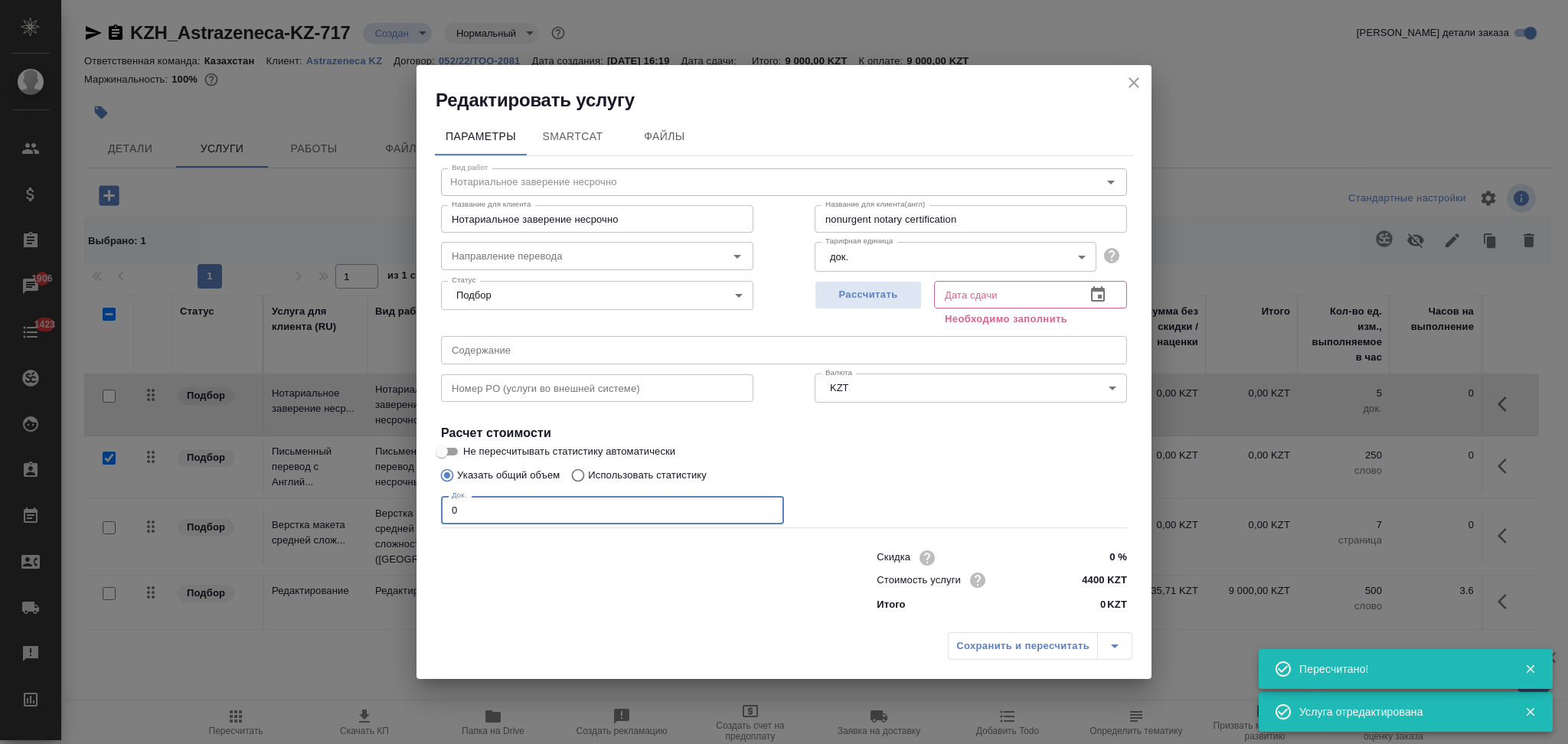
drag, startPoint x: 487, startPoint y: 515, endPoint x: 375, endPoint y: 526, distance: 112.5
click at [375, 526] on div "Редактировать услугу Параметры SmartCat Файлы Вид работ Нотариальное заверение …" at bounding box center [784, 372] width 1568 height 744
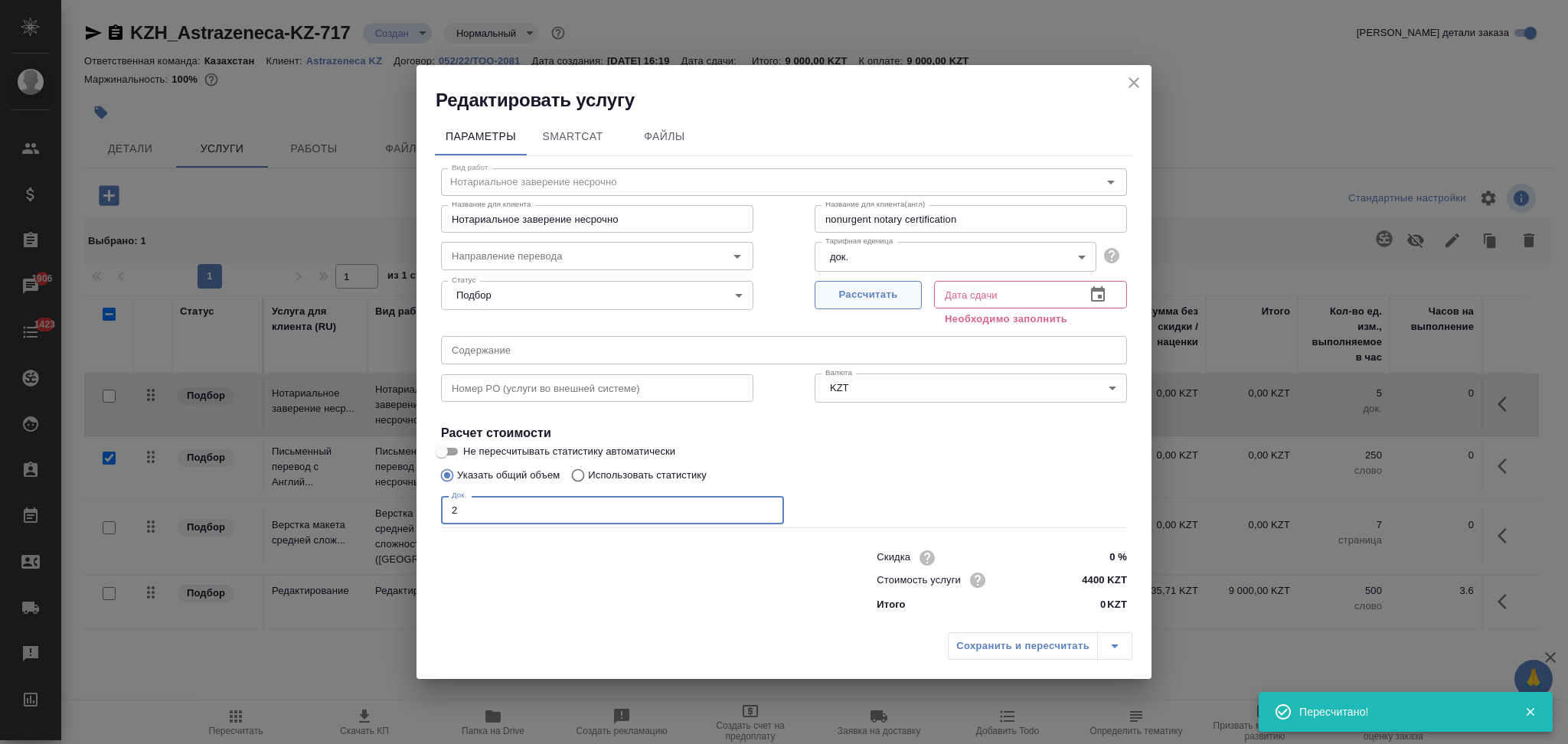
type input "2"
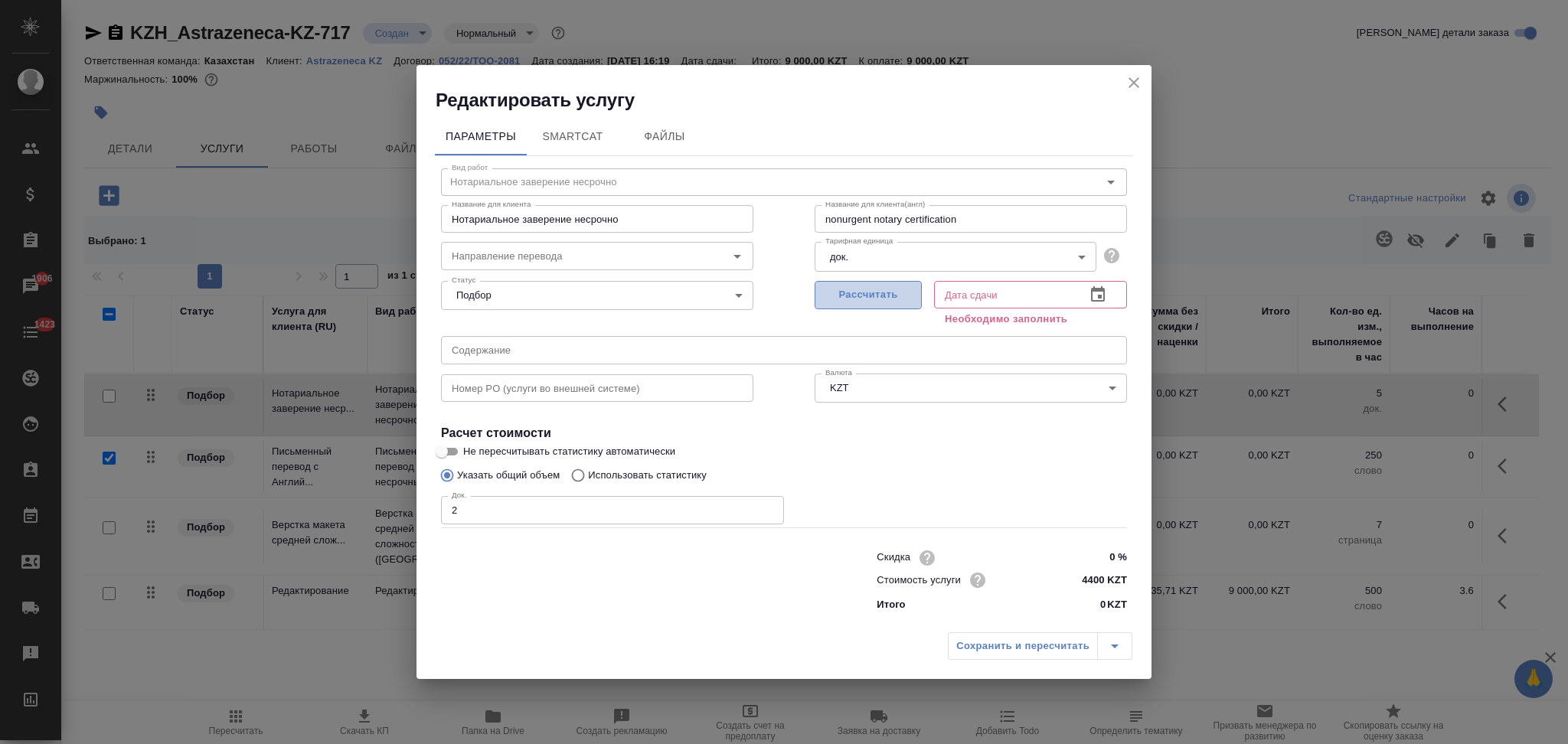
click at [877, 296] on span "Рассчитать" at bounding box center [868, 295] width 90 height 18
type input "19.08.2025 16:46"
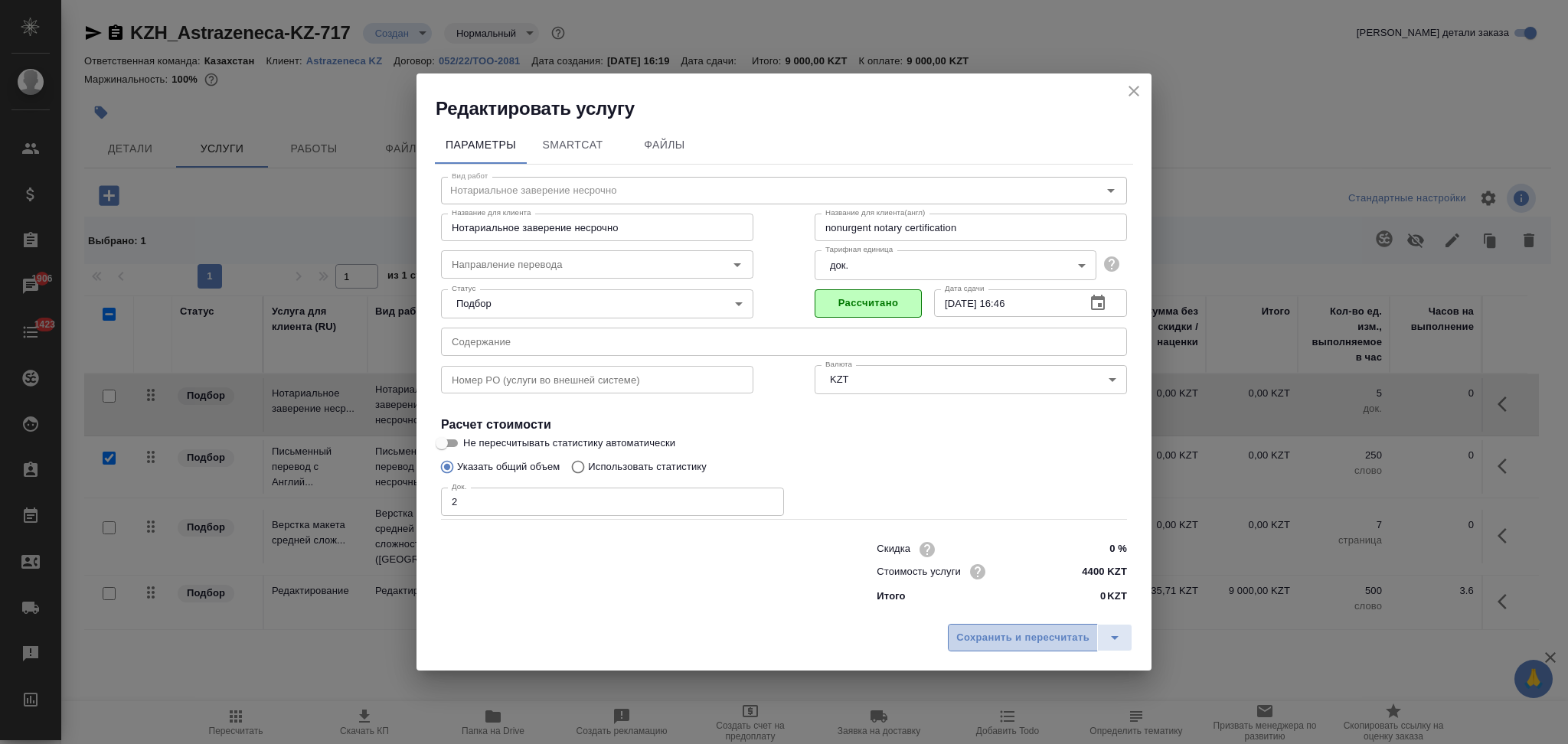
click at [975, 639] on span "Сохранить и пересчитать" at bounding box center [1023, 638] width 134 height 18
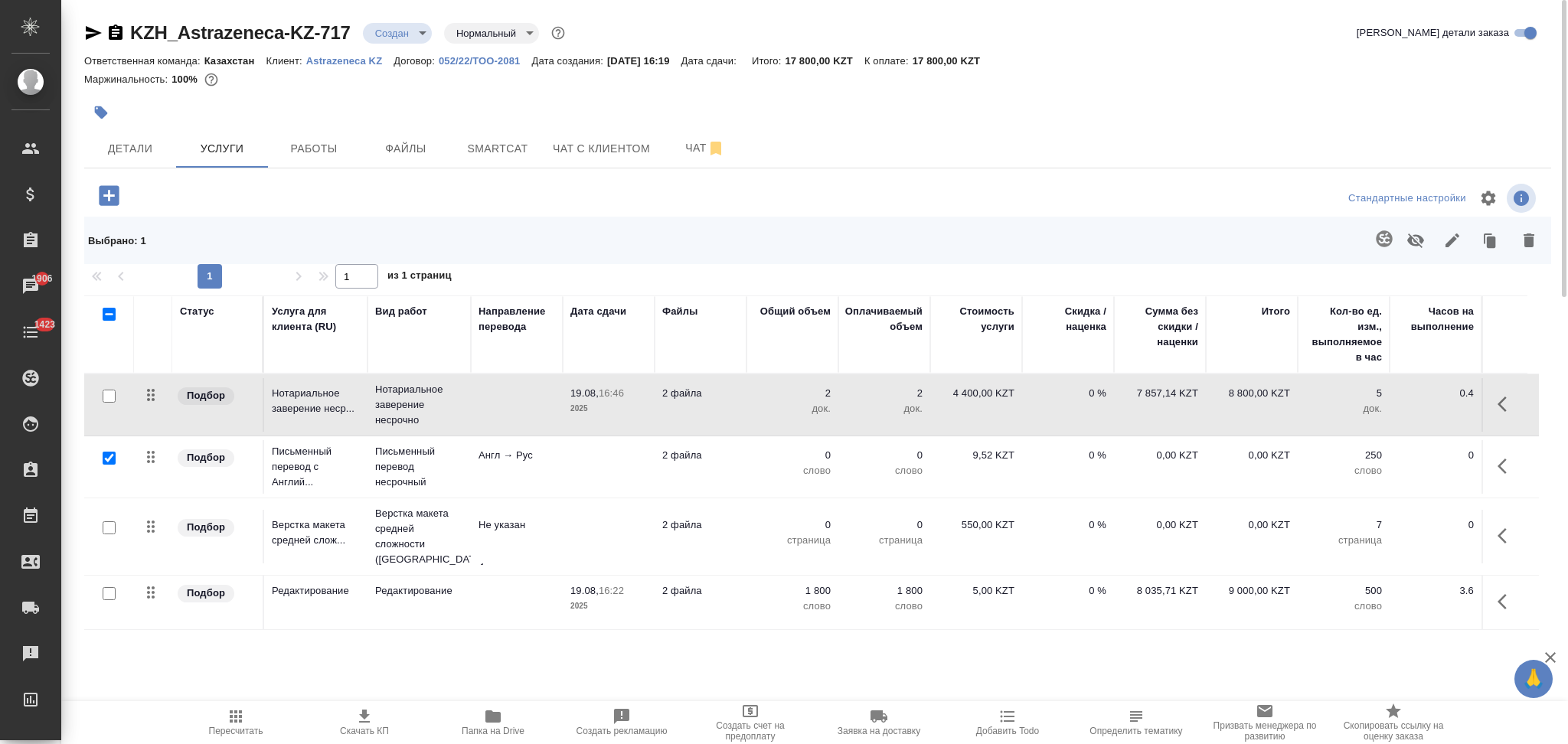
drag, startPoint x: 1503, startPoint y: 464, endPoint x: 1490, endPoint y: 469, distance: 13.9
click at [1503, 464] on icon "button" at bounding box center [1507, 466] width 18 height 18
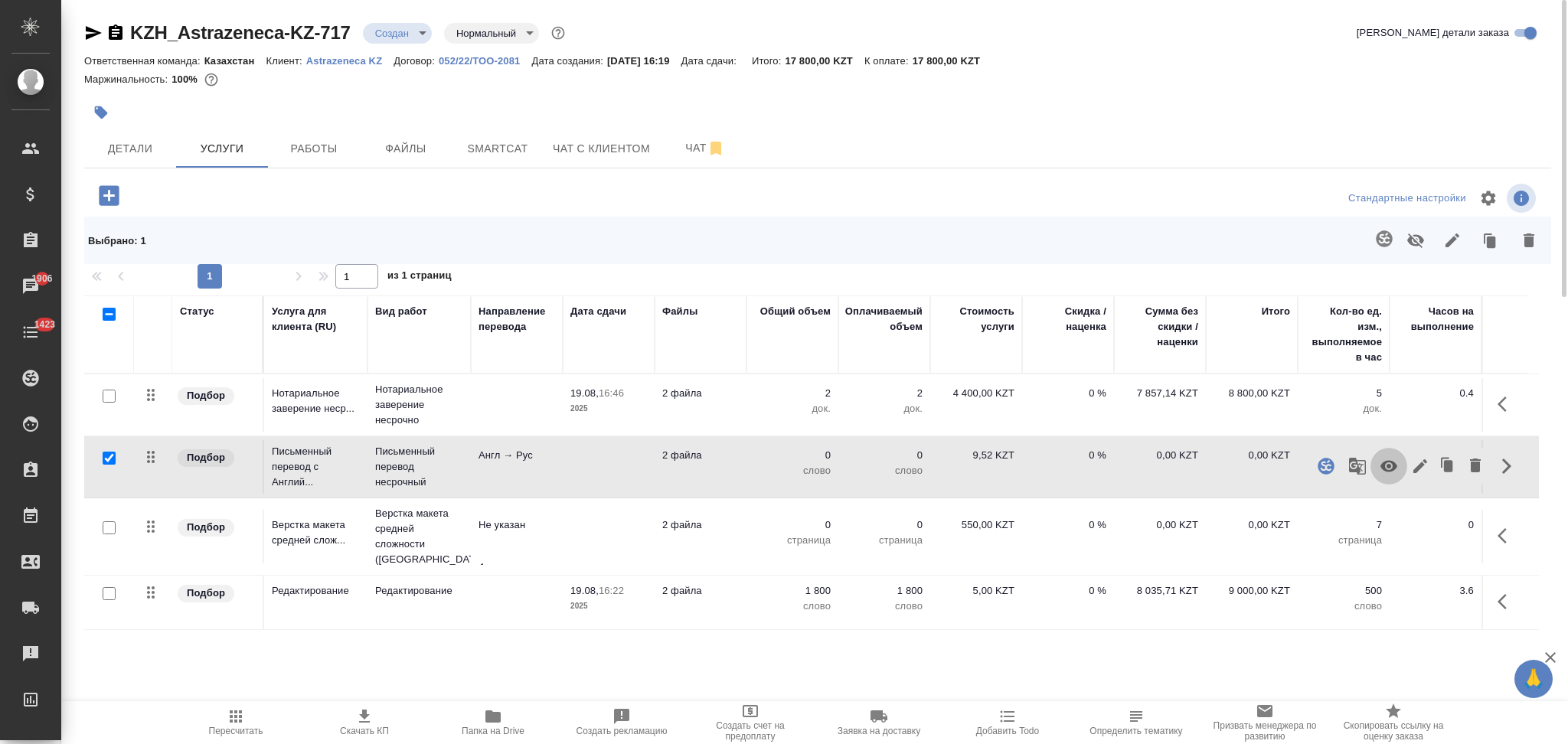
click at [1384, 460] on icon "button" at bounding box center [1388, 466] width 18 height 18
click at [1499, 528] on icon "button" at bounding box center [1502, 535] width 9 height 15
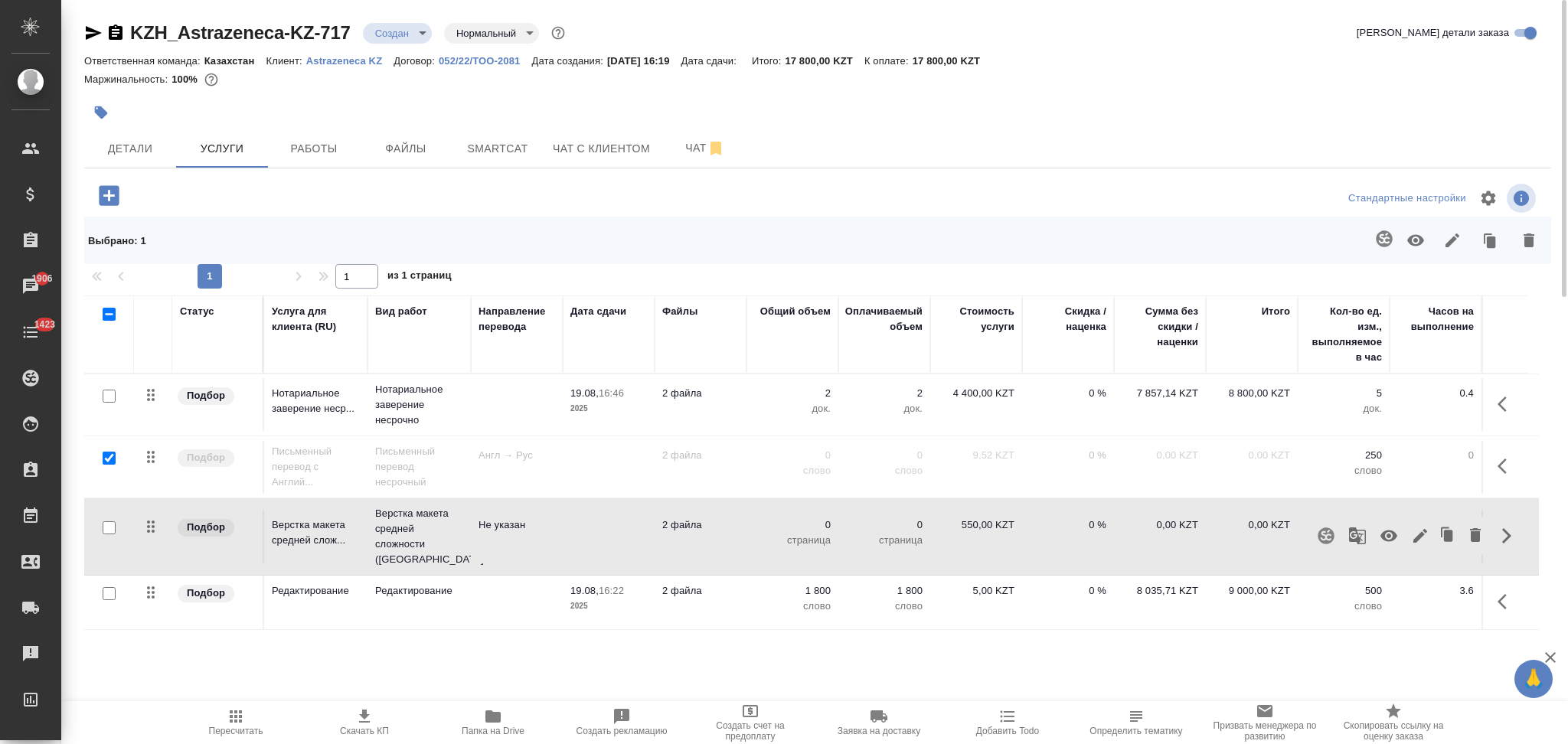
click at [1390, 526] on icon "button" at bounding box center [1388, 535] width 18 height 18
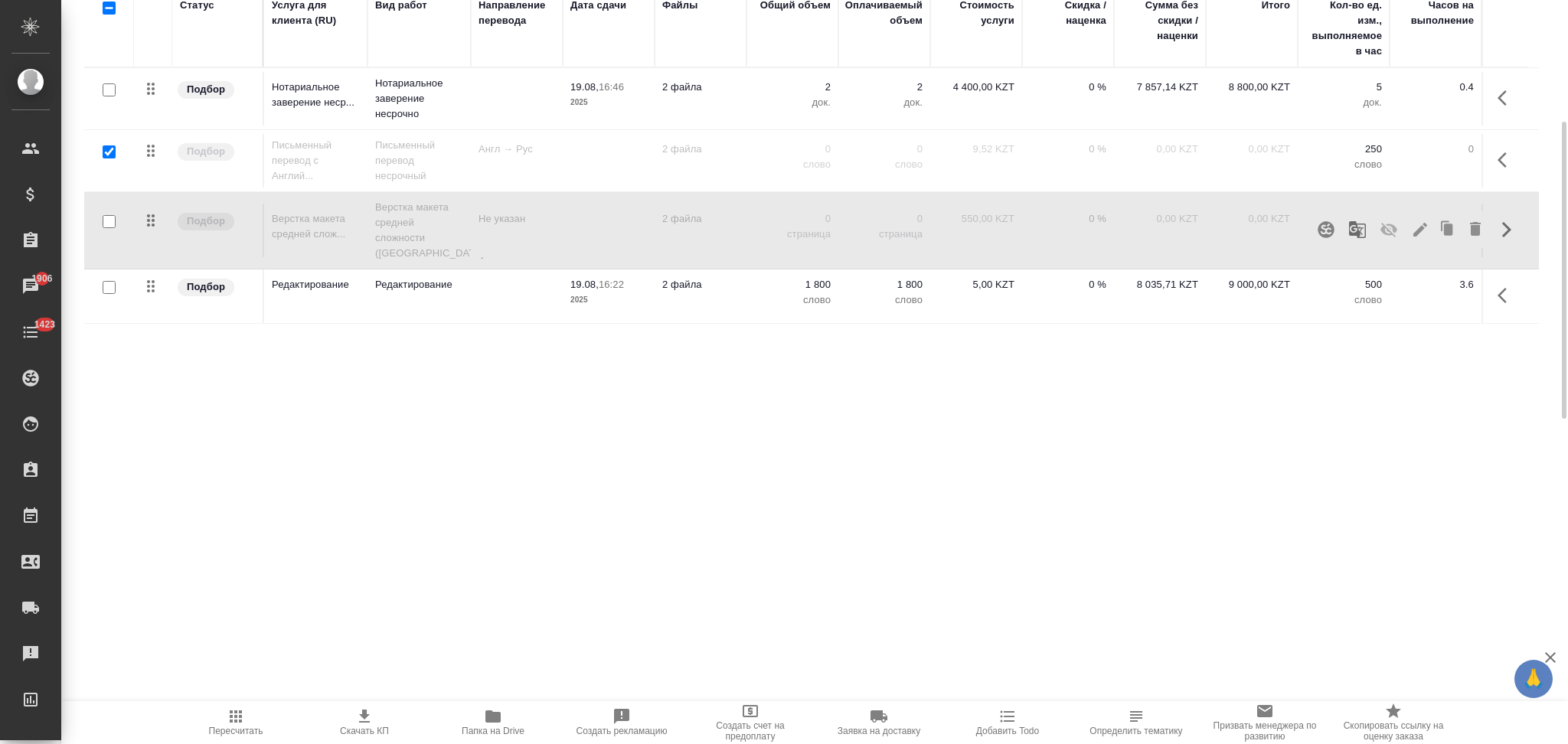
scroll to position [0, 0]
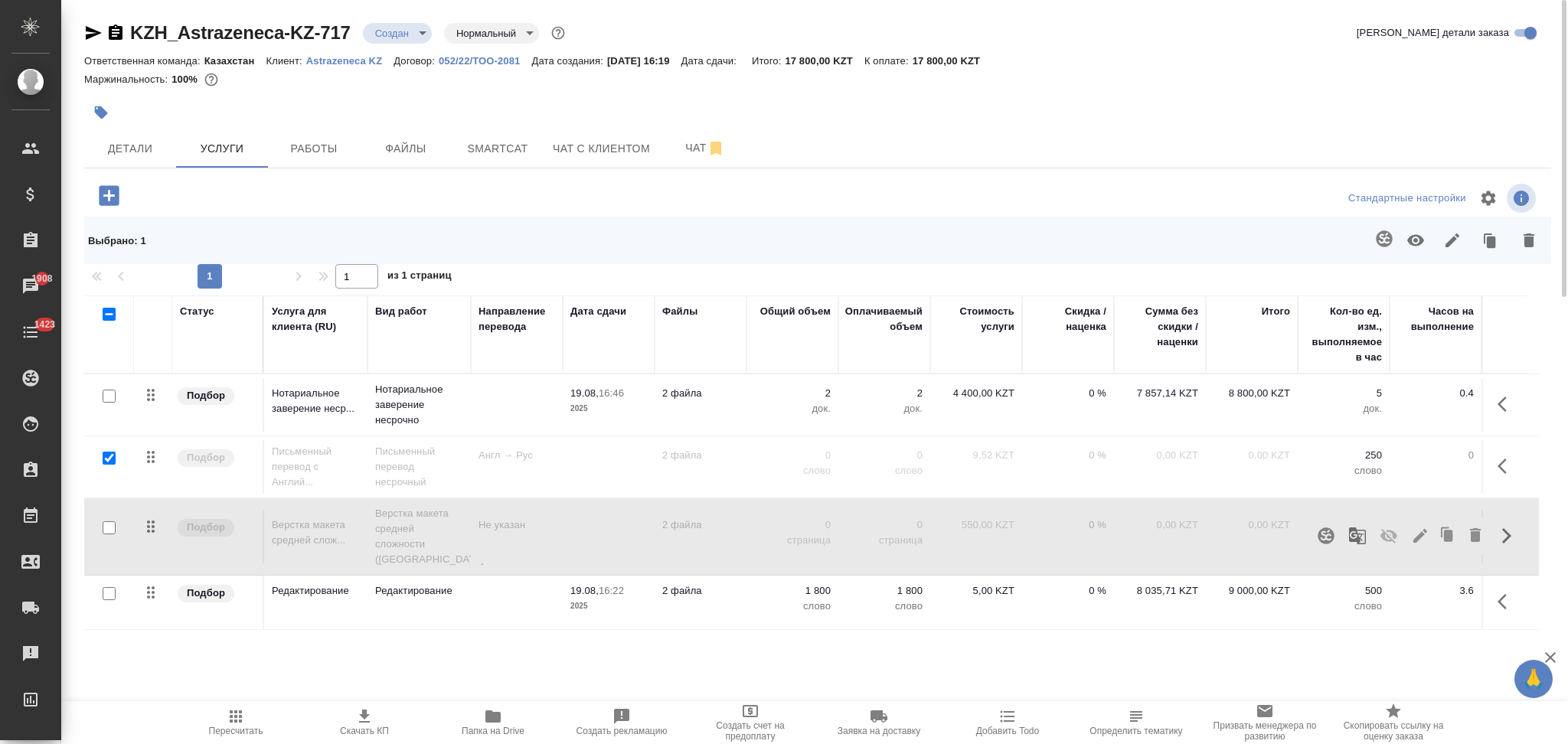
click at [104, 113] on icon "button" at bounding box center [101, 113] width 13 height 13
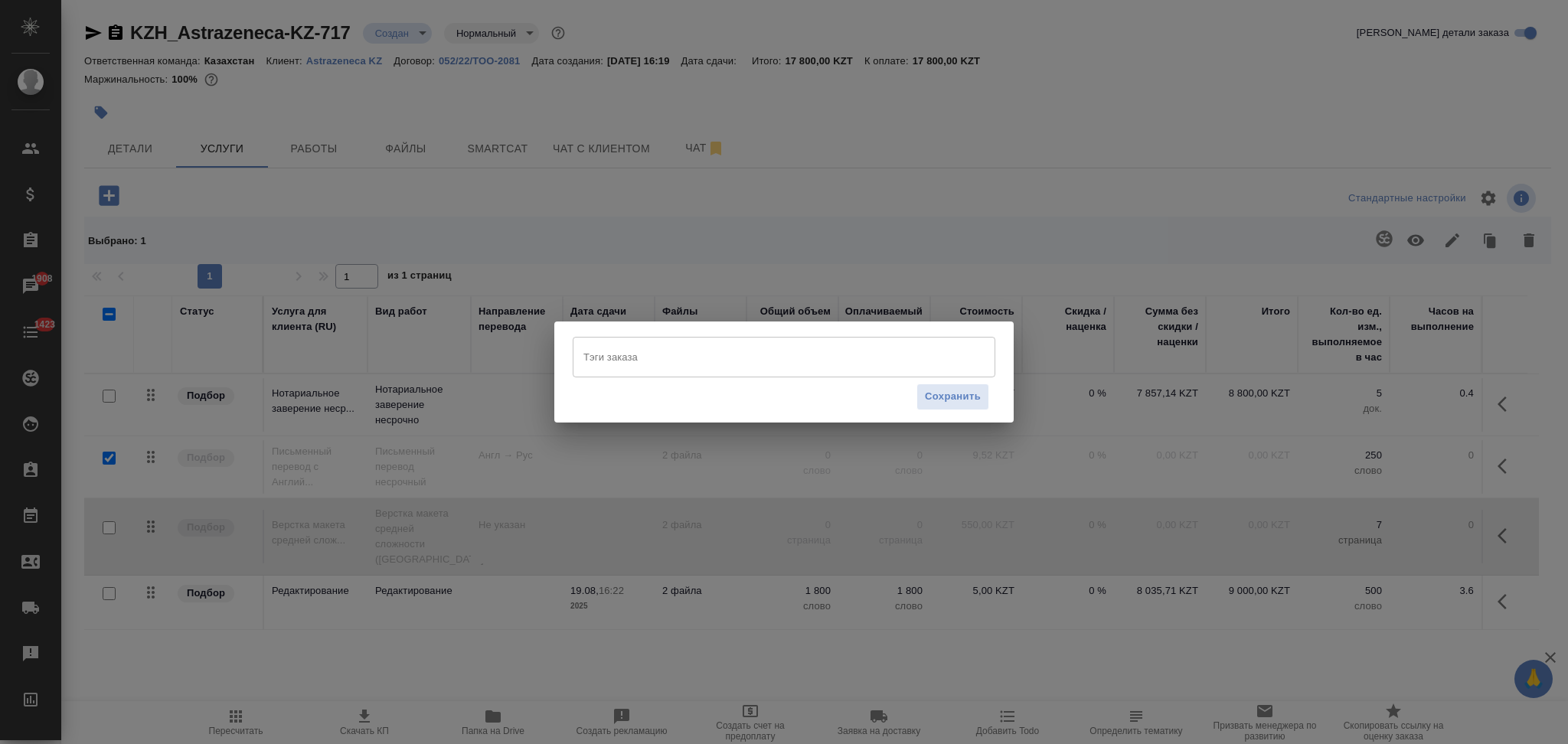
click at [600, 358] on input "Тэги заказа" at bounding box center [769, 357] width 380 height 26
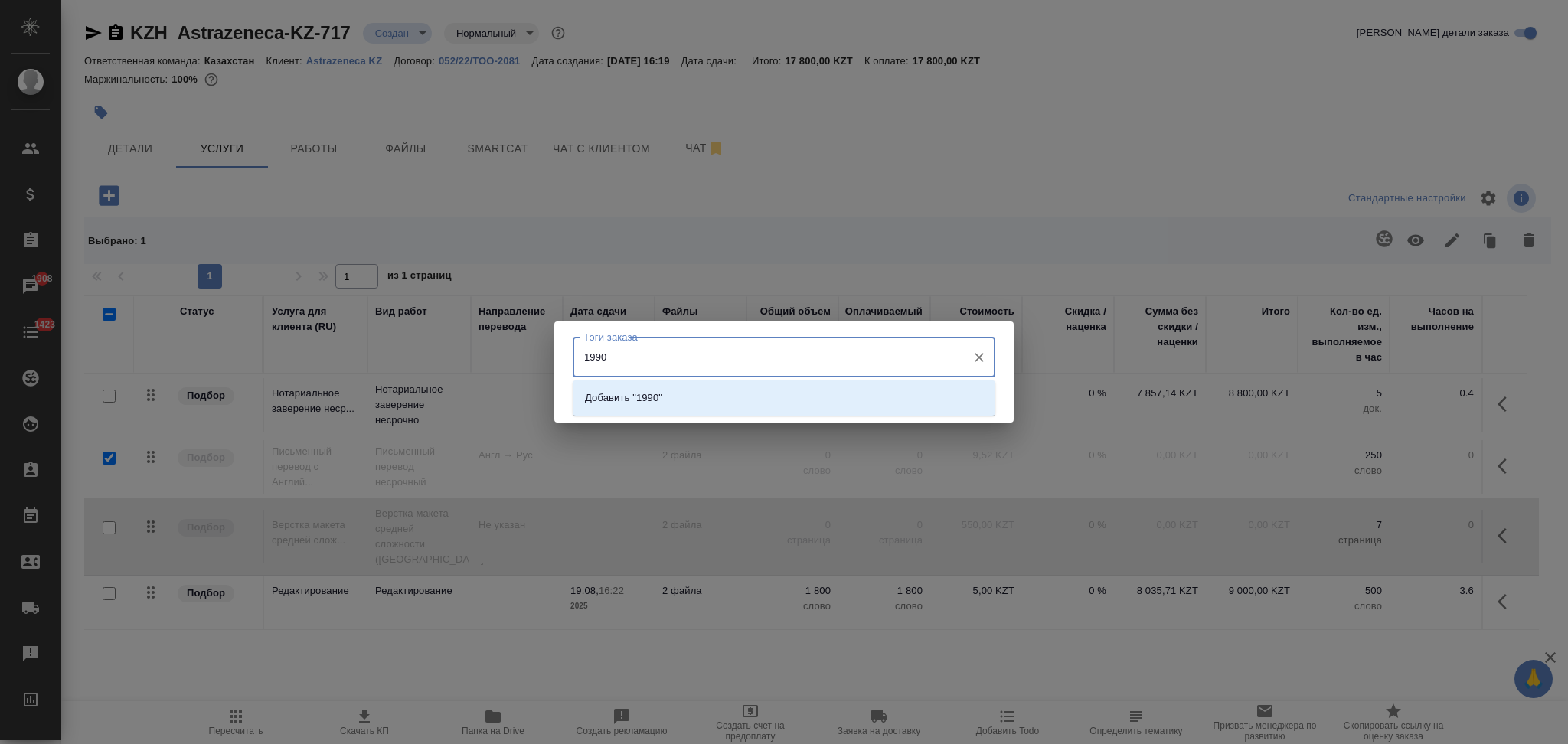
type input "19900"
click at [651, 402] on p "Добавить "19900"" at bounding box center [626, 398] width 83 height 15
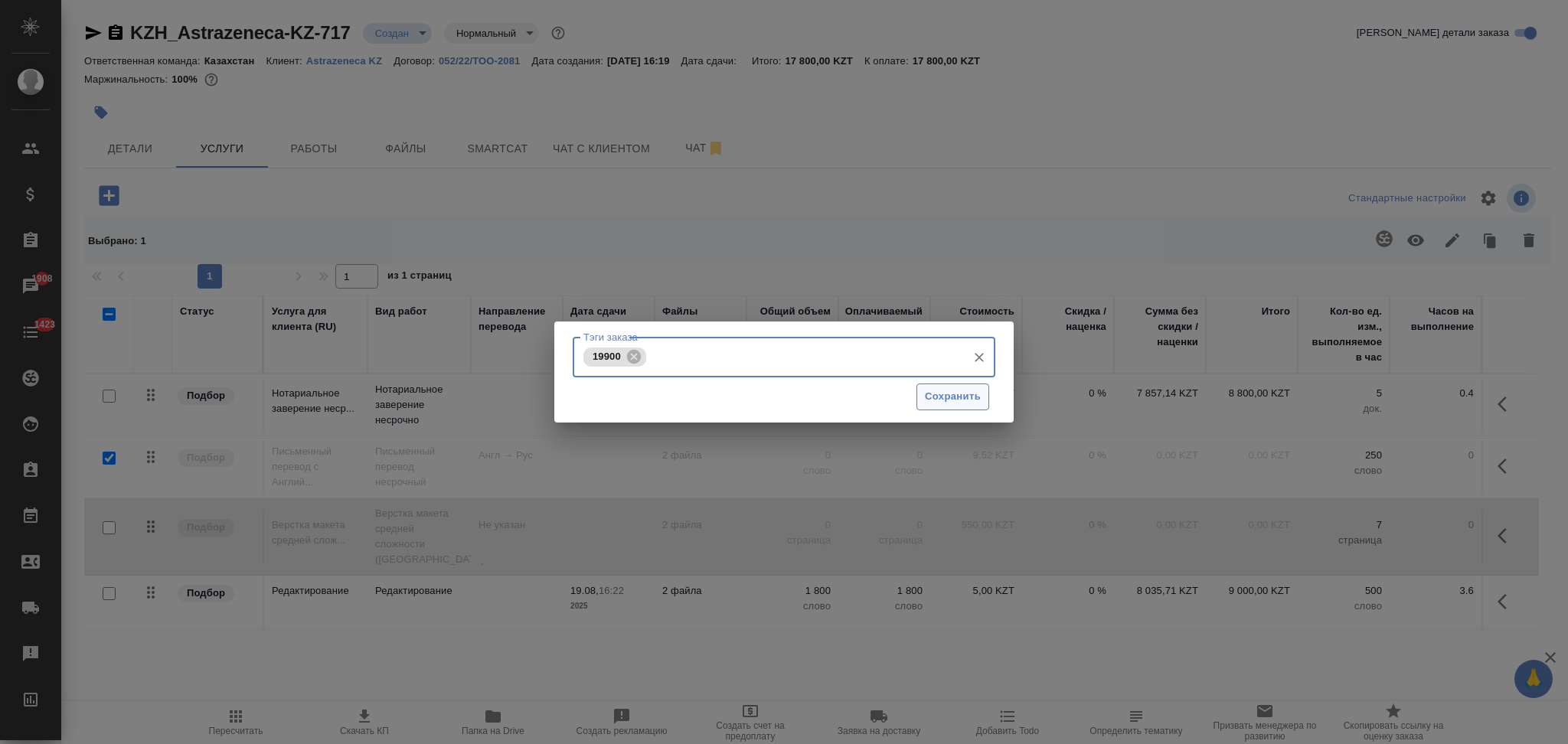
click at [926, 401] on span "Сохранить" at bounding box center [952, 397] width 56 height 18
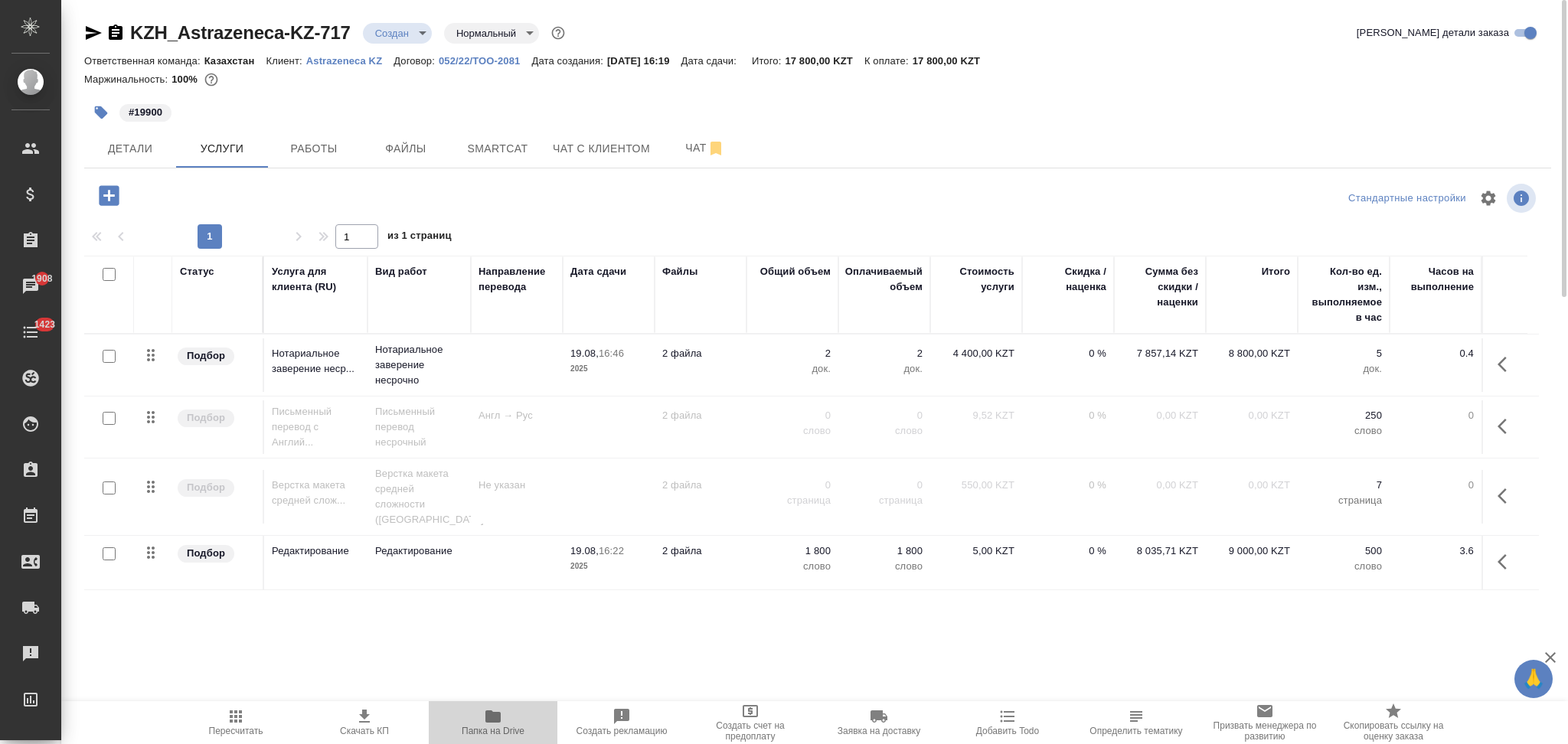
click at [496, 720] on icon "button" at bounding box center [493, 717] width 15 height 13
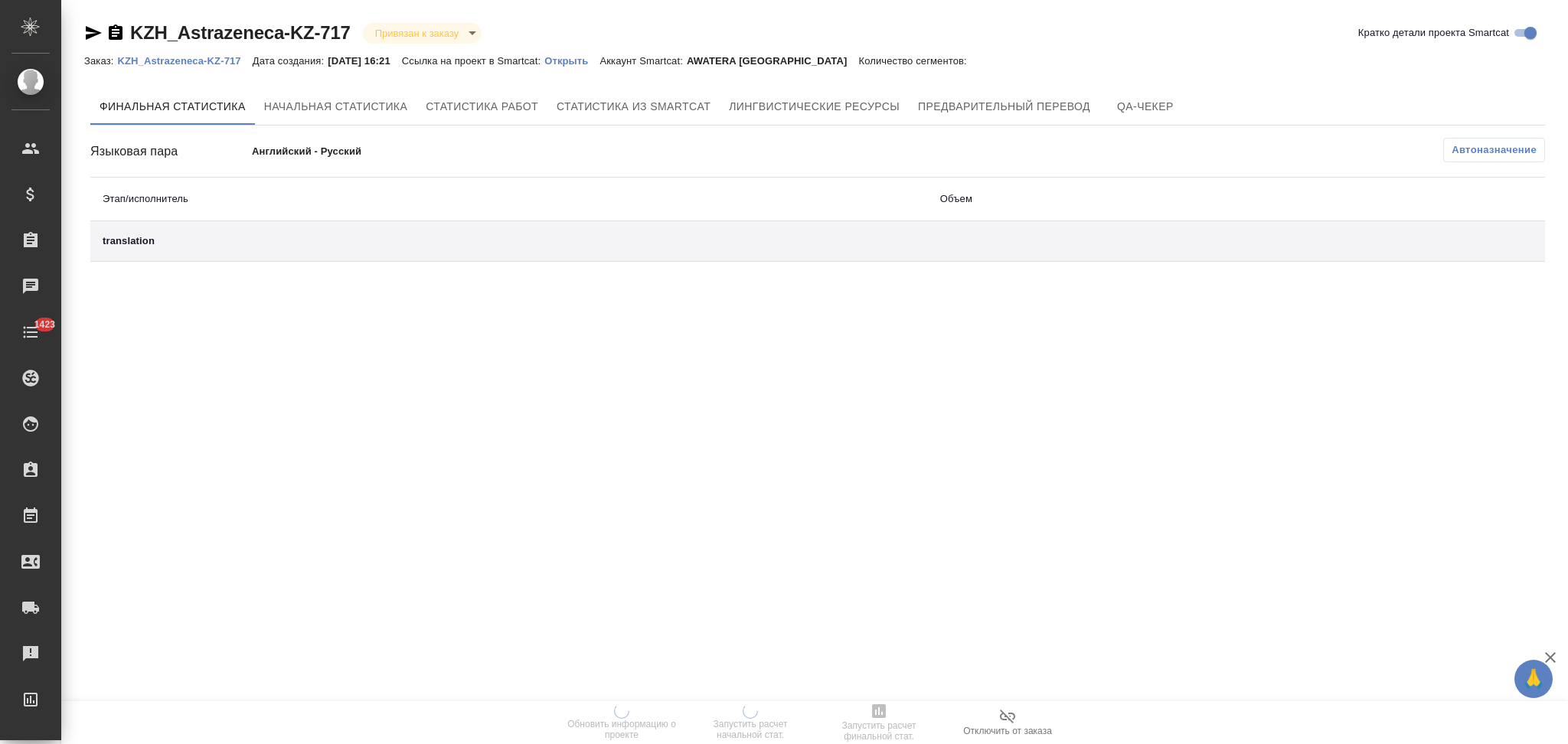
click at [576, 61] on p "Открыть" at bounding box center [571, 60] width 55 height 12
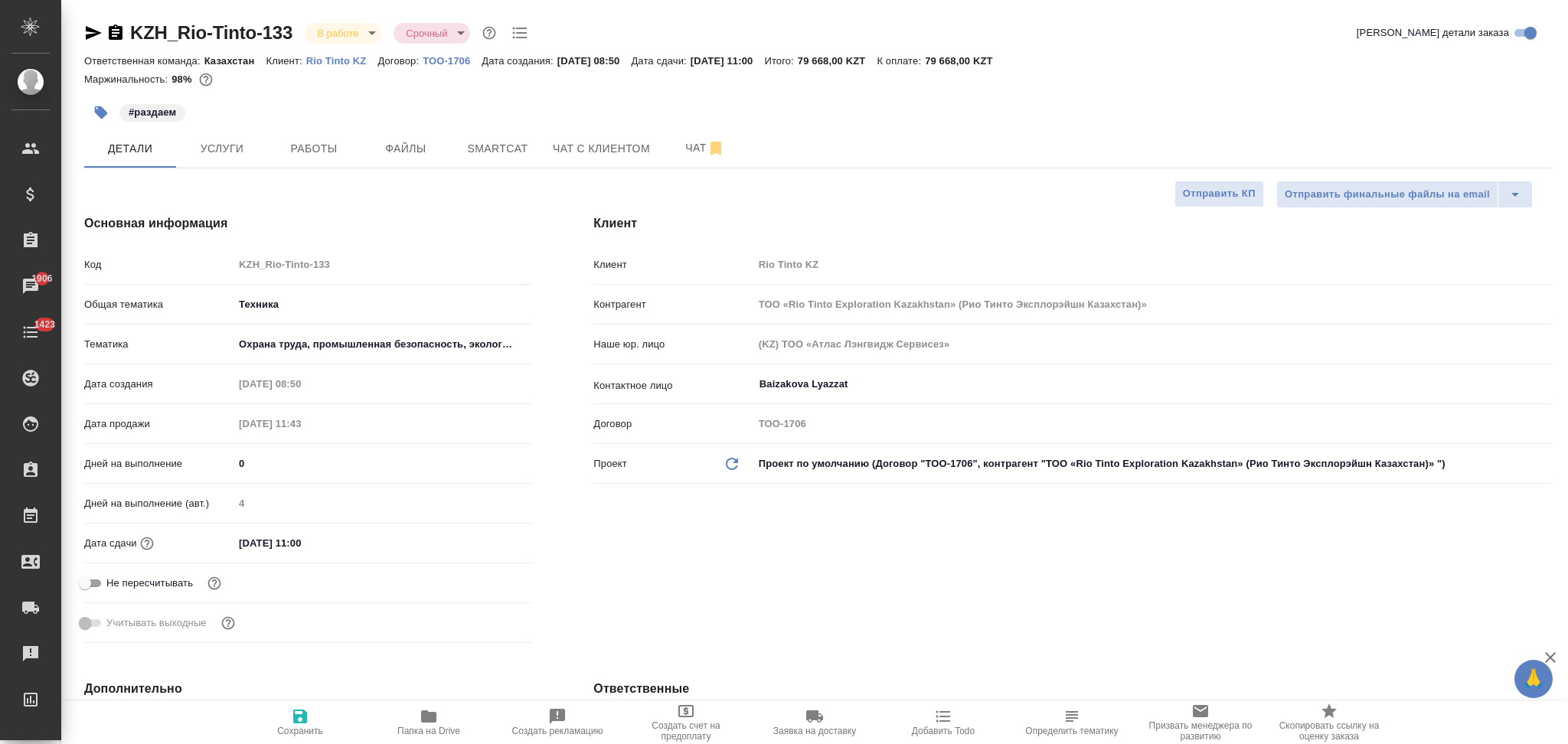
select select "RU"
type input "ТОО «Rio Tinto Exploration Kazakhstan» (Рио Тинто Эксплорэйшн Казахстан)»"
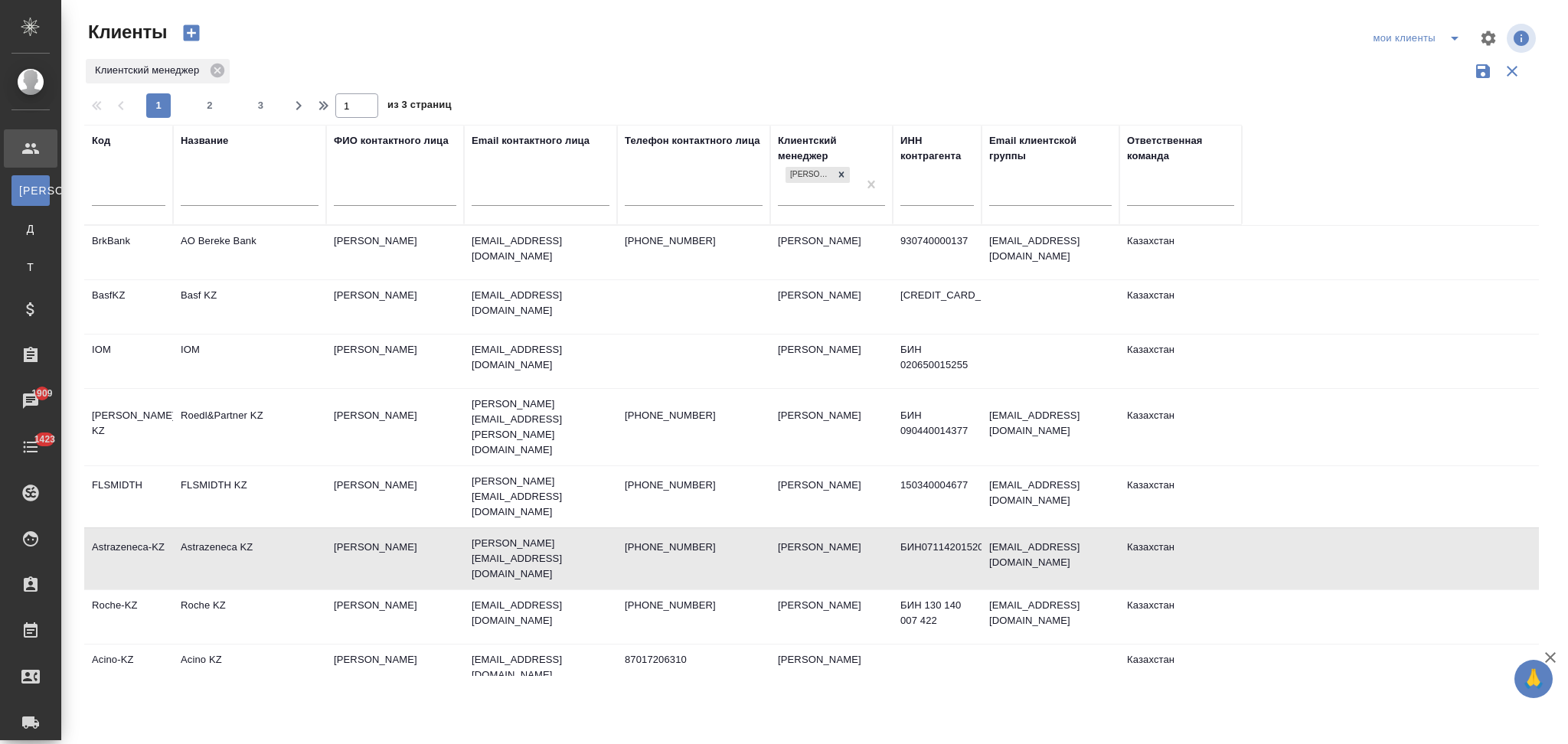
select select "RU"
